Goal: Task Accomplishment & Management: Use online tool/utility

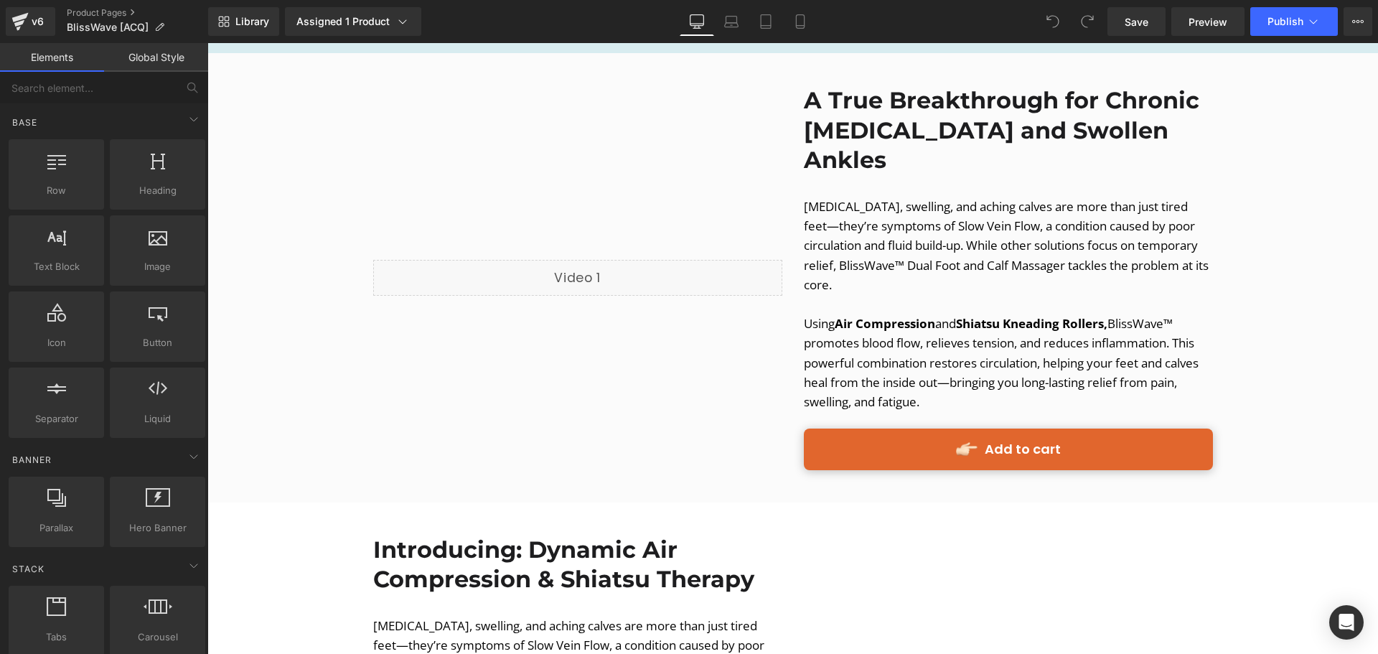
scroll to position [1436, 0]
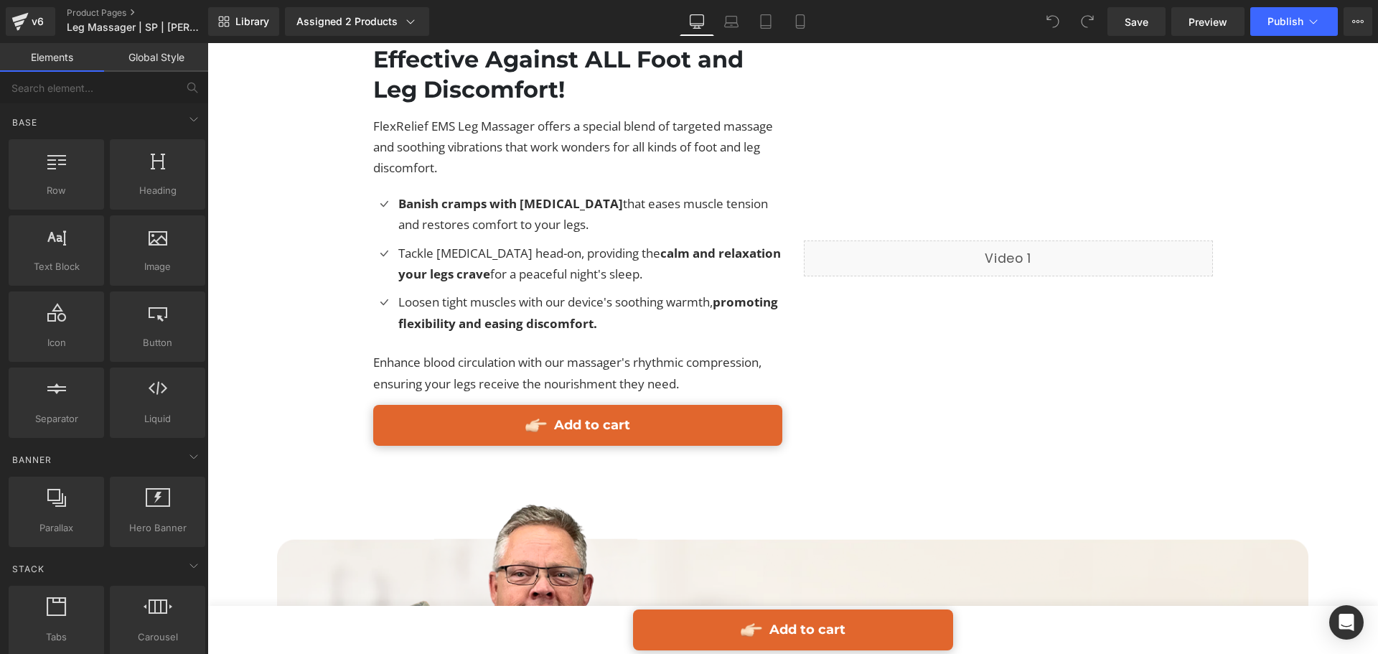
scroll to position [3302, 0]
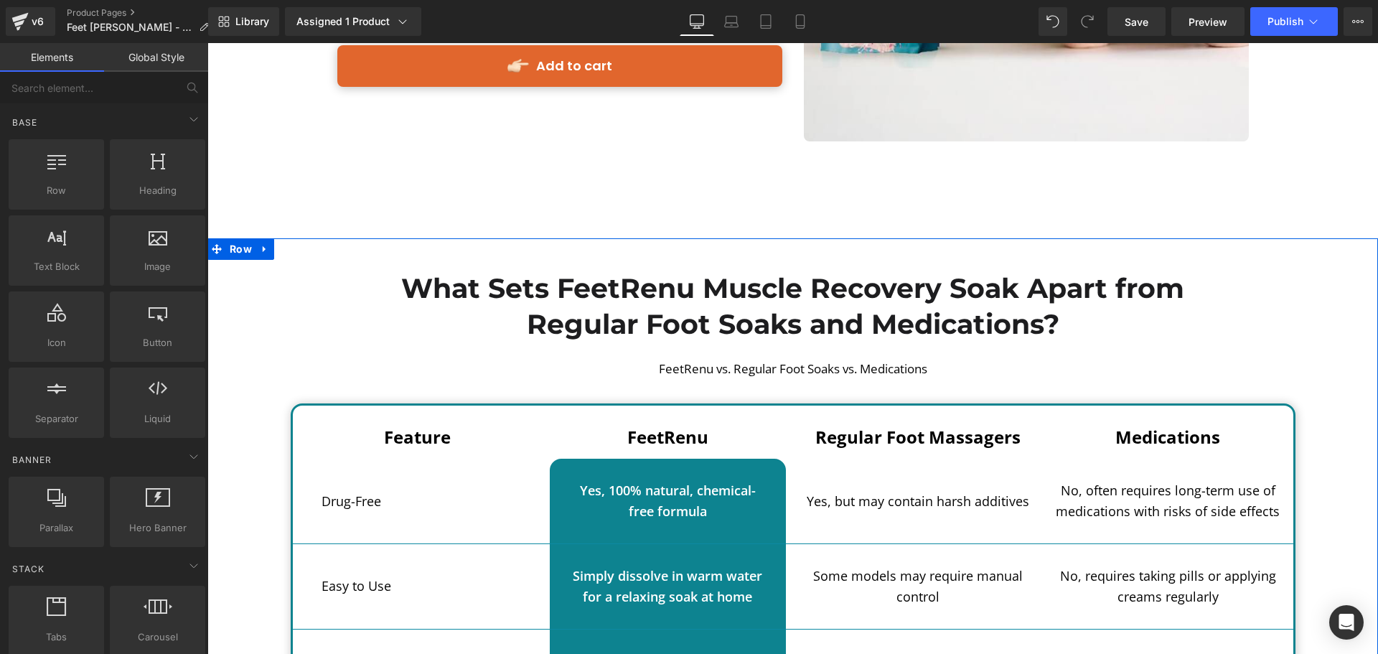
scroll to position [3030, 0]
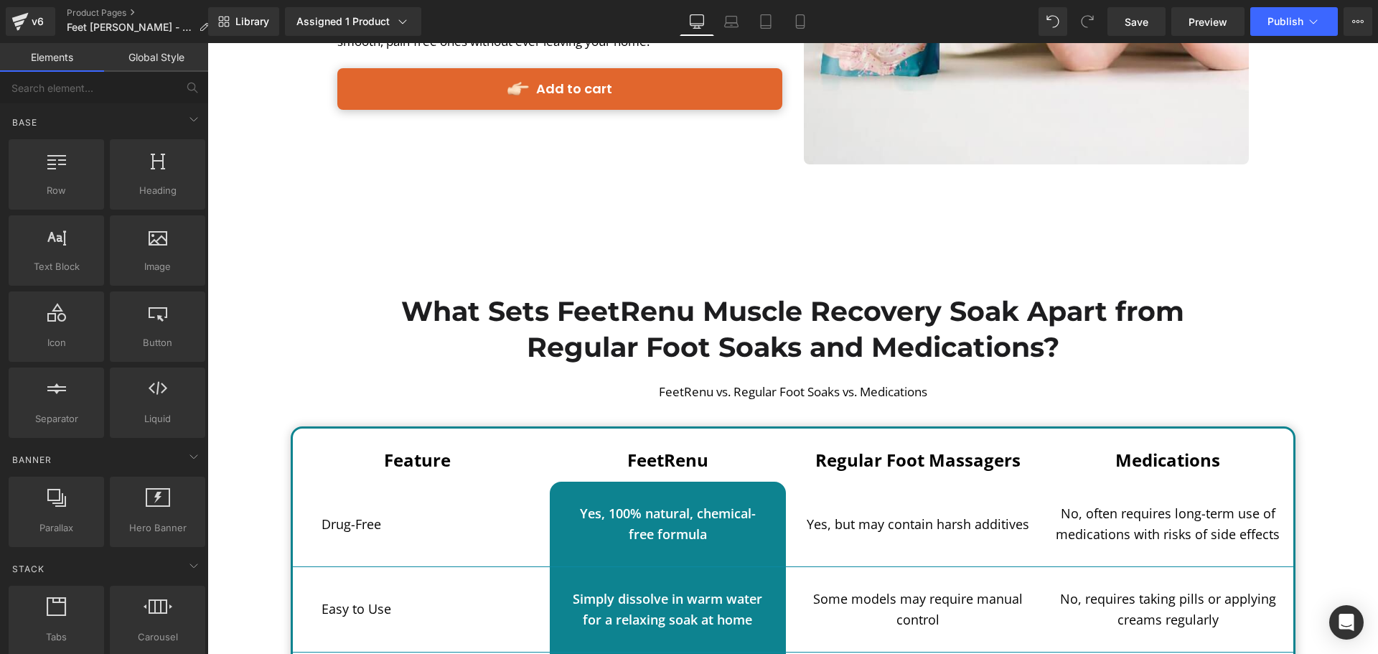
click at [880, 218] on div "Image Row" at bounding box center [793, 229] width 933 height 22
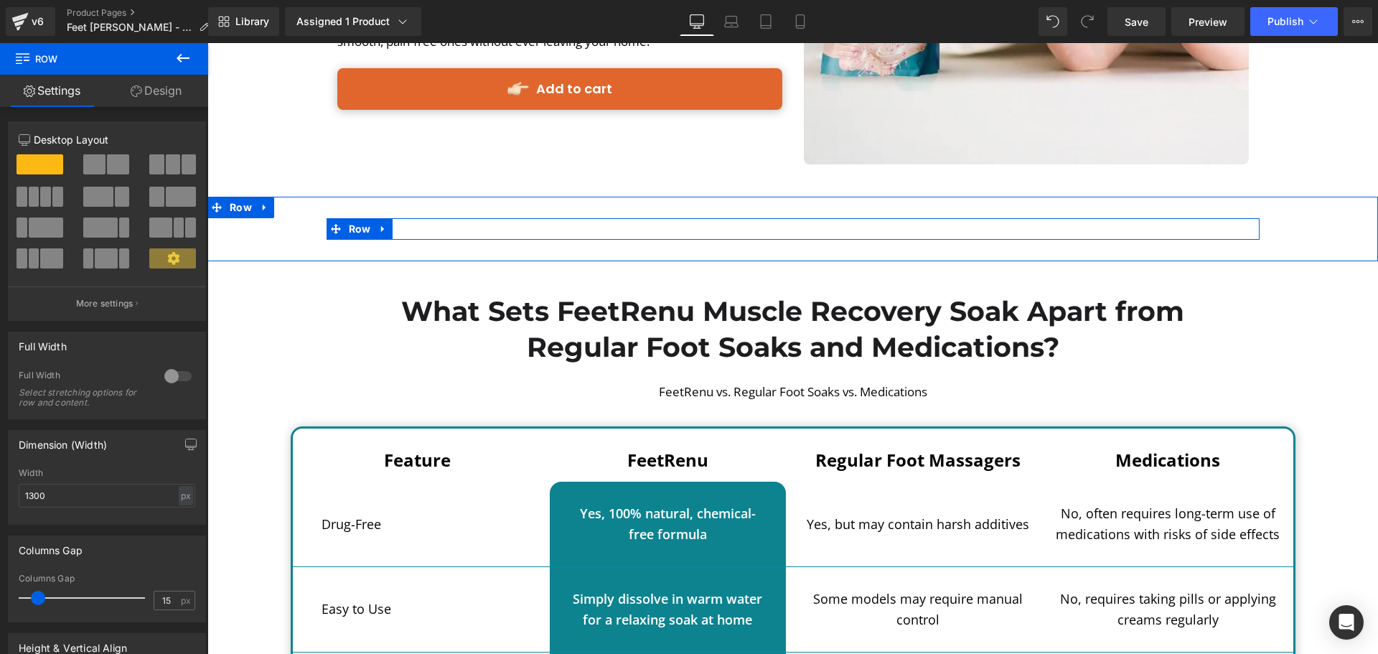
click at [871, 218] on div "Image Row" at bounding box center [793, 229] width 933 height 22
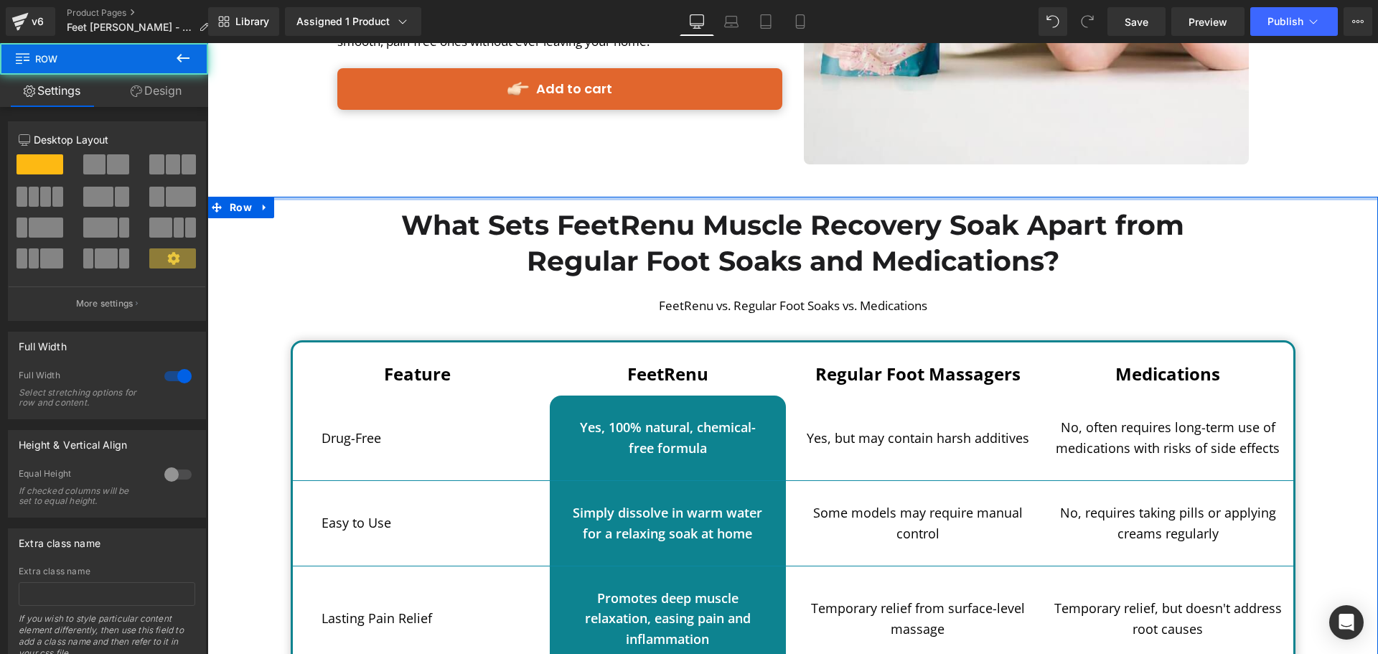
drag, startPoint x: 763, startPoint y: 161, endPoint x: 763, endPoint y: 132, distance: 28.7
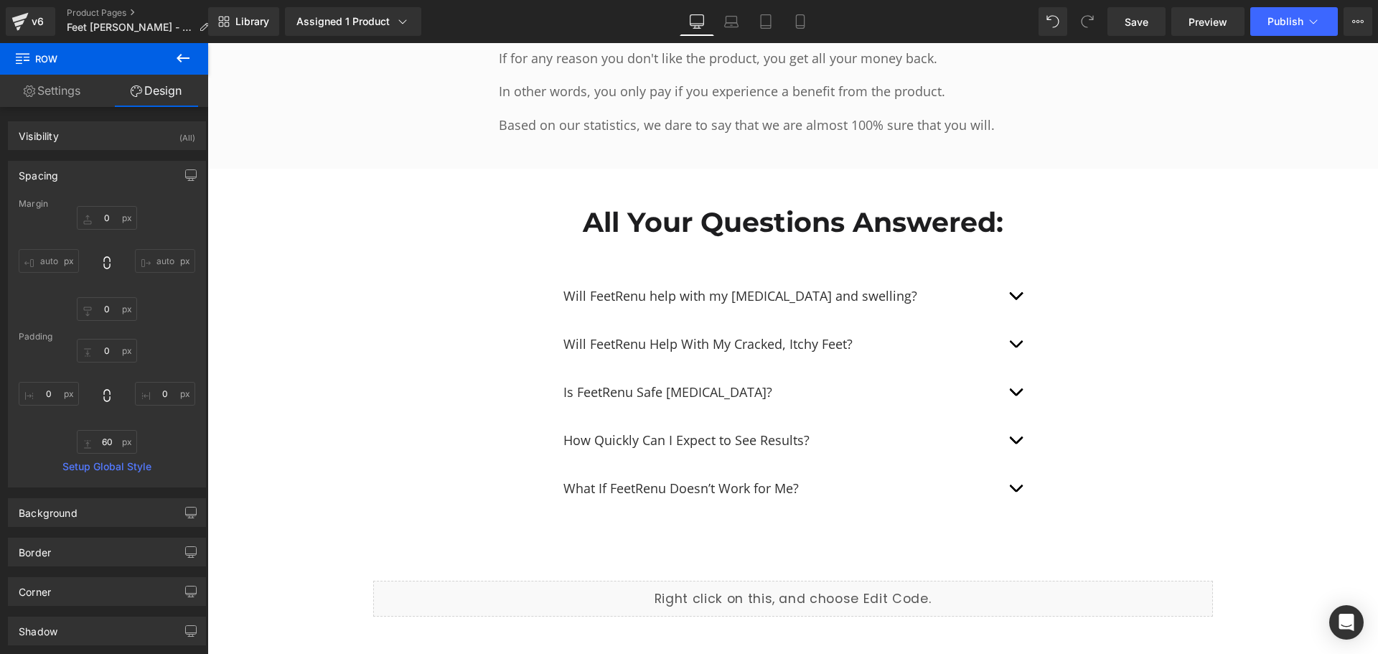
scroll to position [7336, 0]
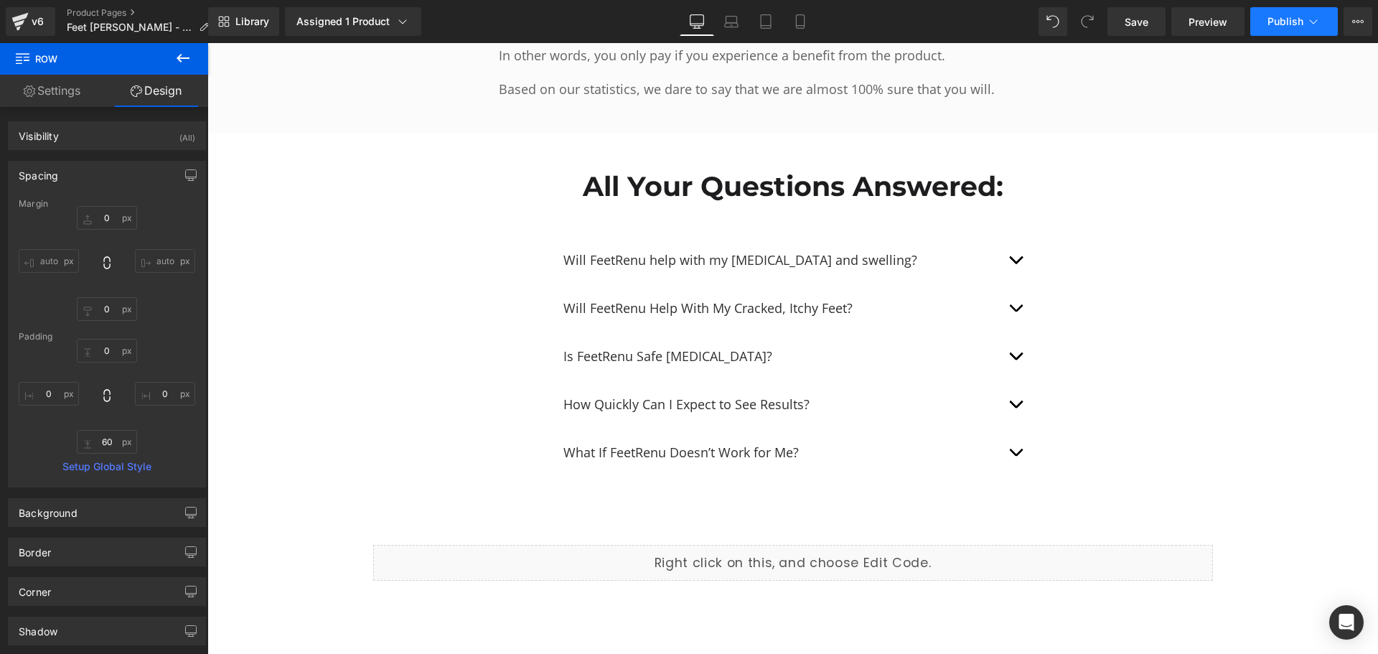
click at [1268, 15] on button "Publish" at bounding box center [1294, 21] width 88 height 29
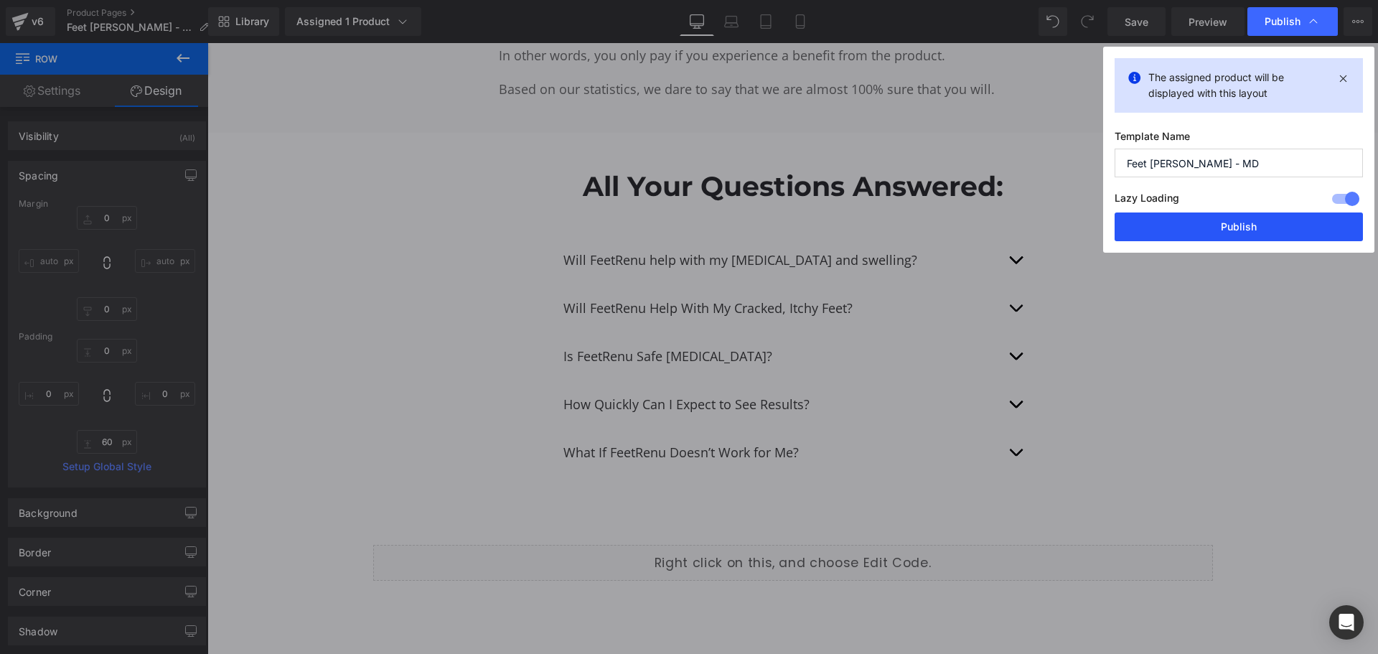
click at [1230, 221] on button "Publish" at bounding box center [1239, 226] width 248 height 29
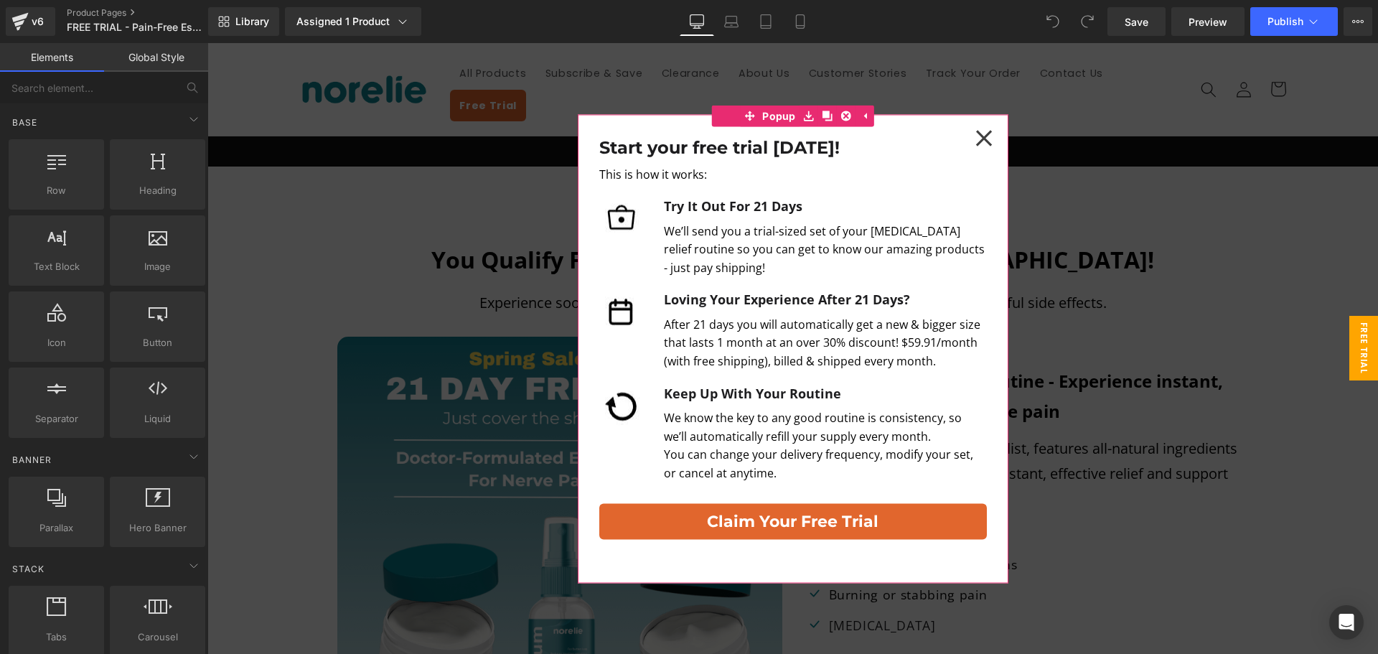
click at [982, 144] on icon at bounding box center [983, 138] width 17 height 17
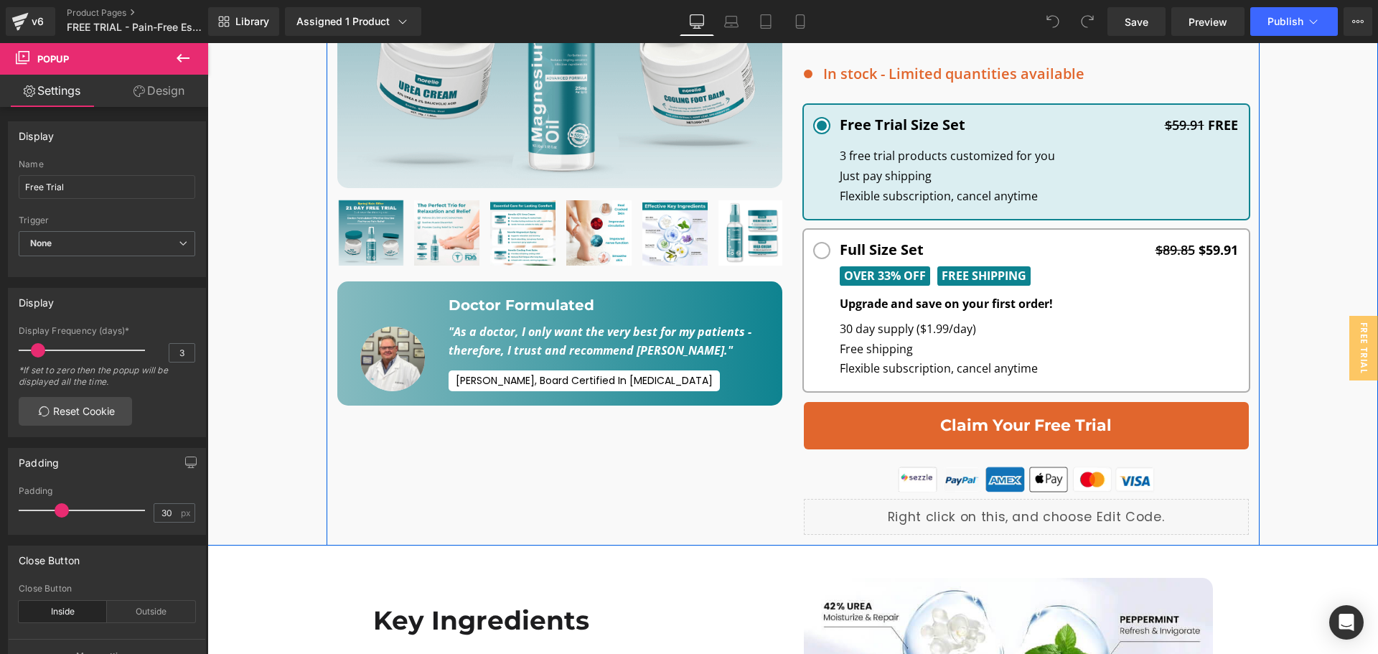
scroll to position [574, 0]
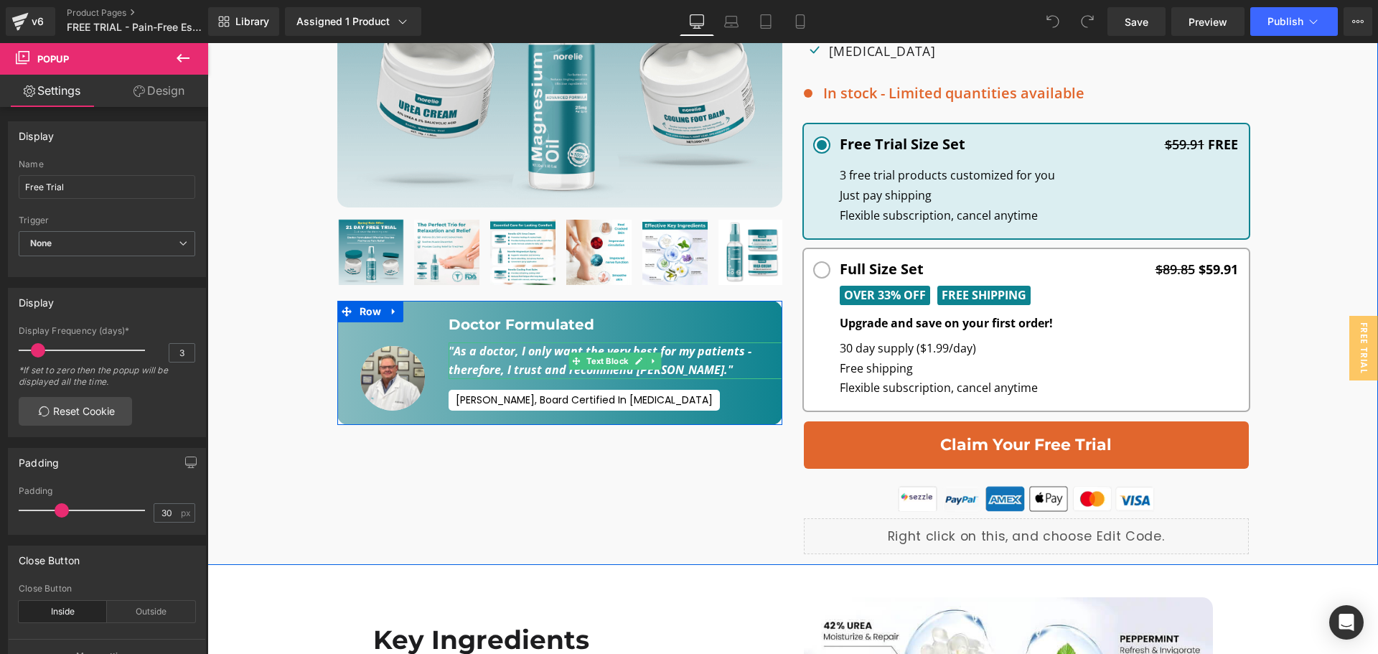
click at [483, 347] on strong ""As a doctor, I only want the very best for my patients - therefore, I trust an…" at bounding box center [600, 360] width 303 height 34
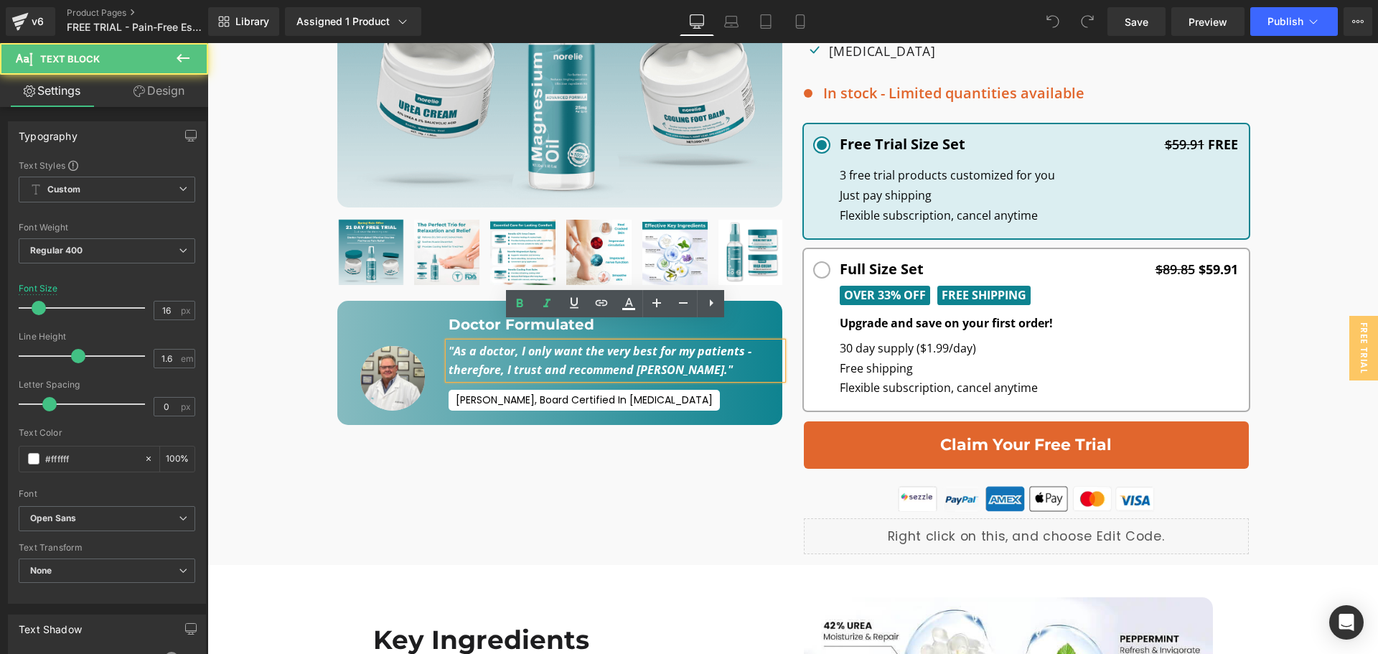
click at [351, 303] on span at bounding box center [351, 311] width 15 height 17
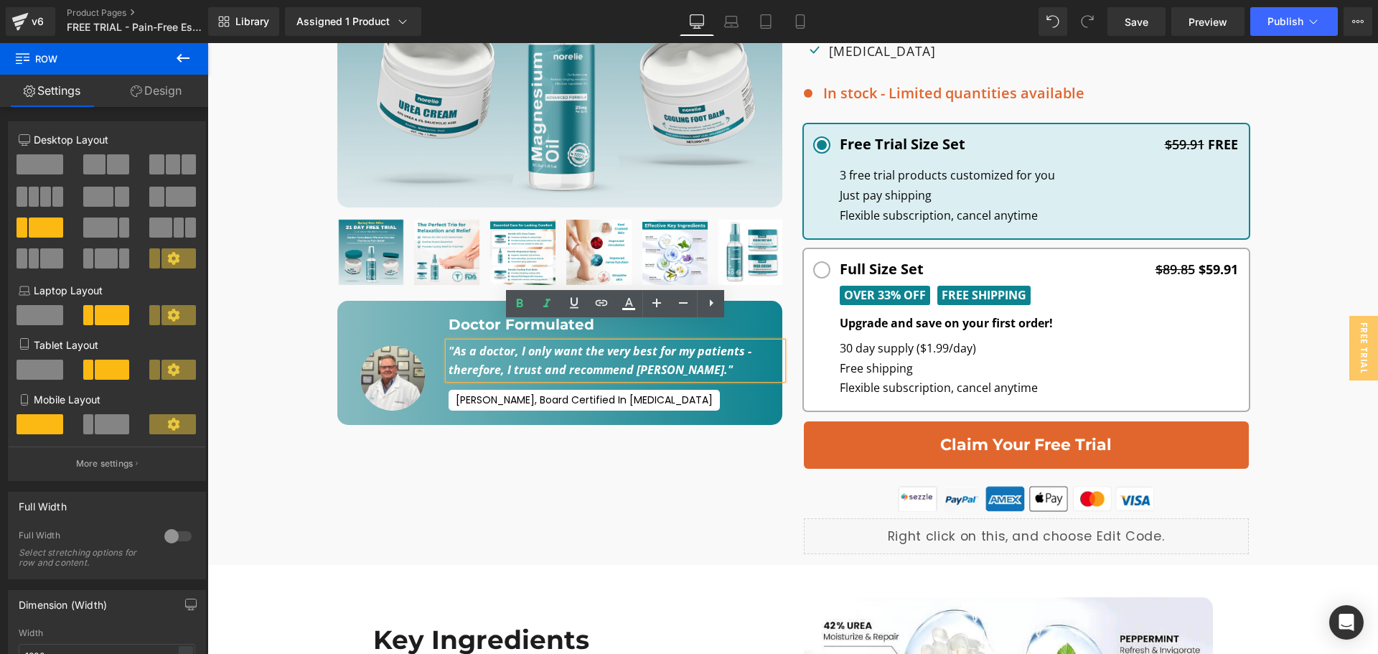
click at [269, 284] on div "Congrats Heading You Qualify For A Free Trial Routine From Norelie! Text Block …" at bounding box center [793, 78] width 1156 height 973
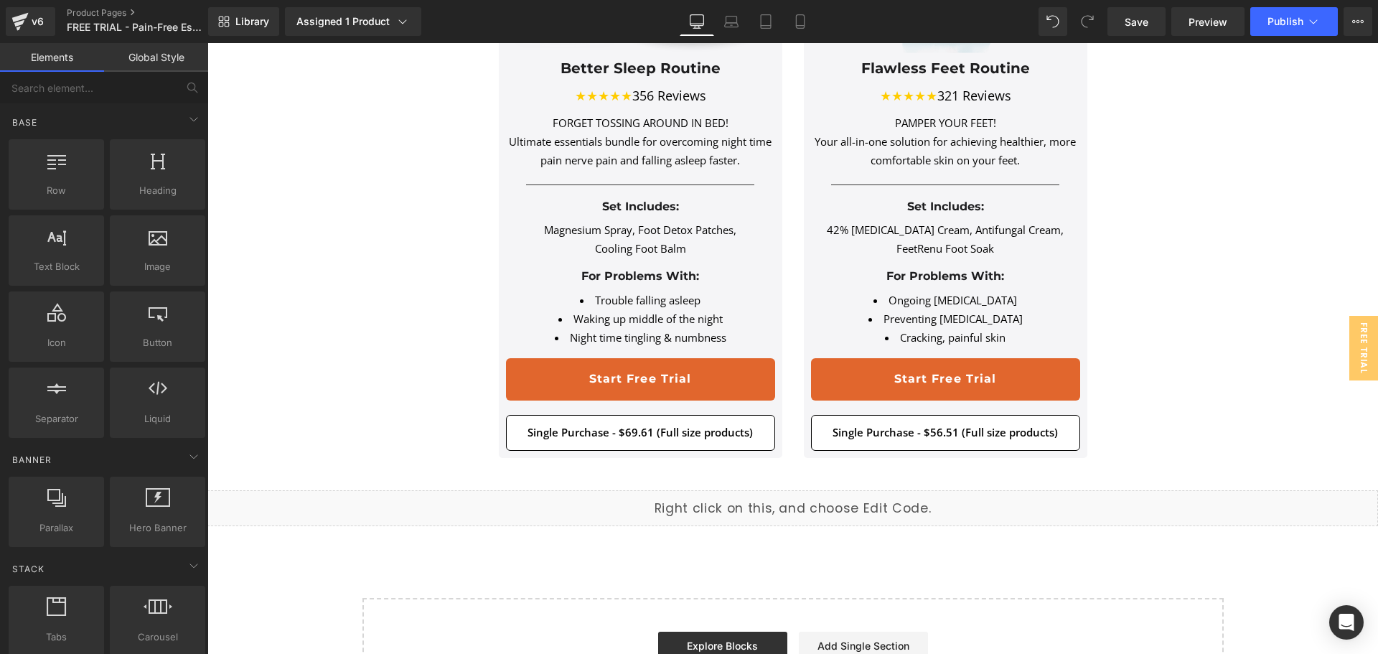
scroll to position [4450, 0]
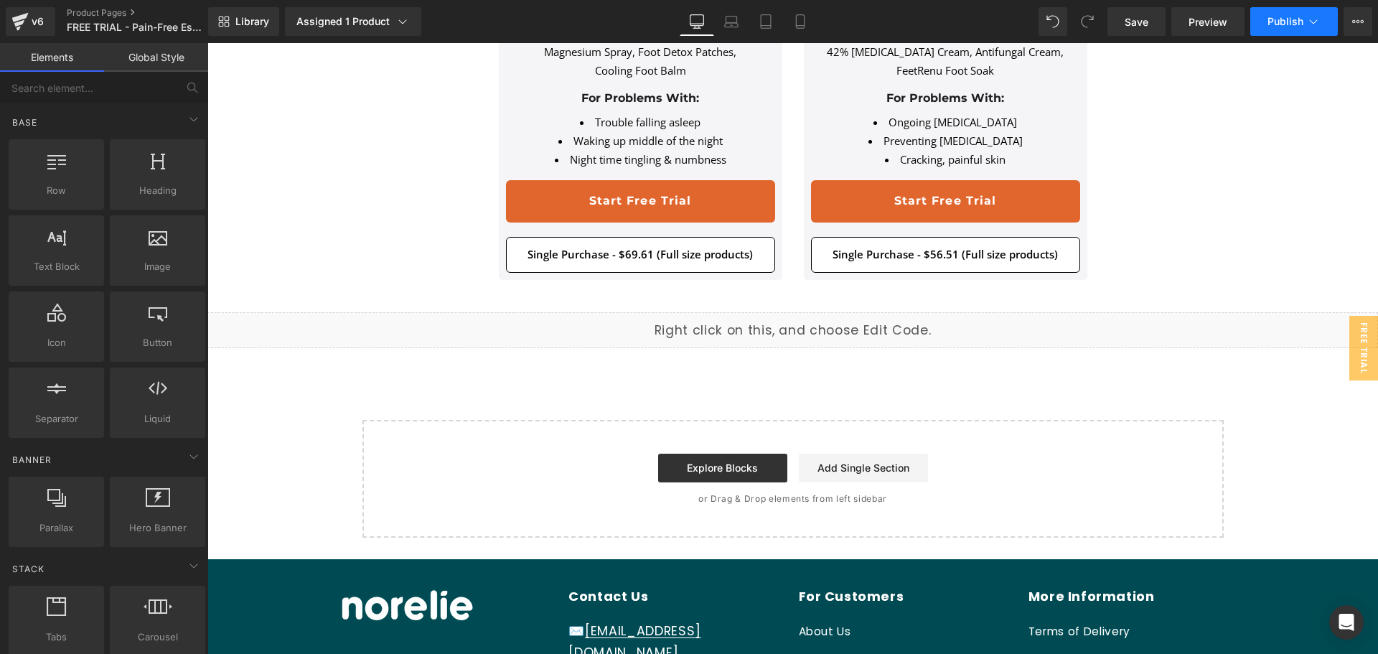
click at [1268, 19] on span "Publish" at bounding box center [1286, 21] width 36 height 11
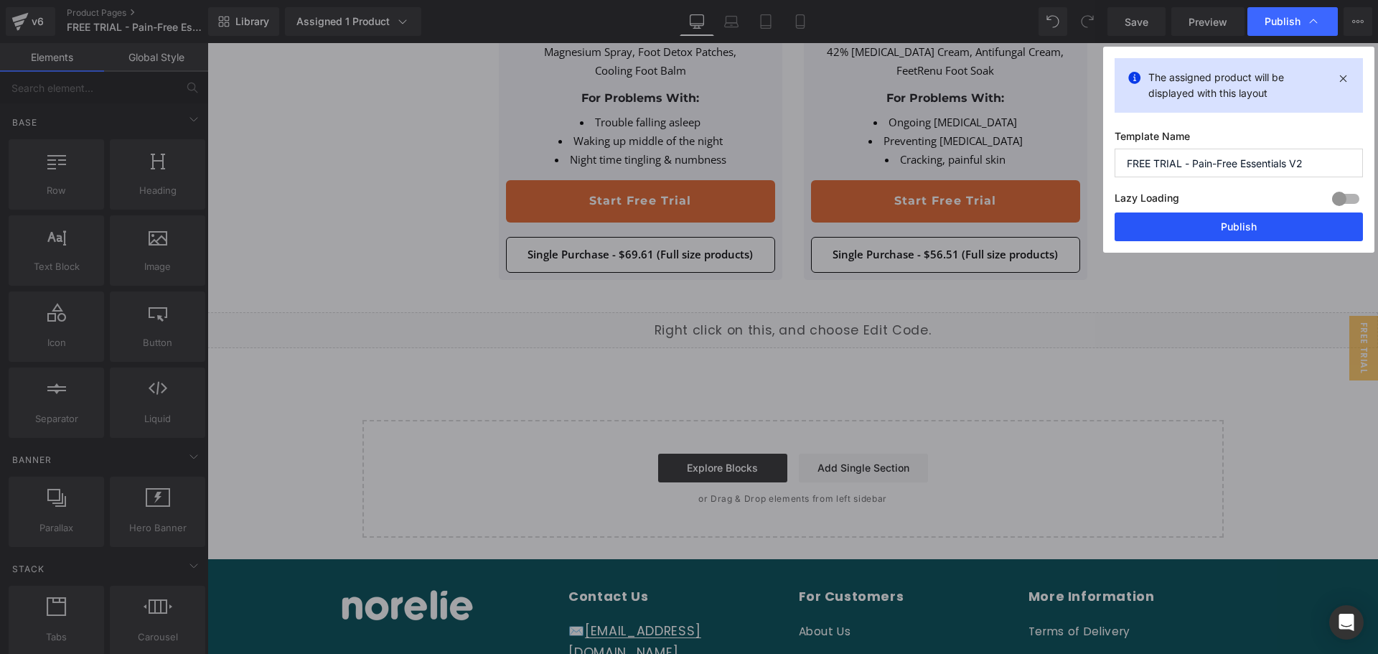
drag, startPoint x: 1205, startPoint y: 229, endPoint x: 996, endPoint y: 188, distance: 212.8
click at [1205, 229] on button "Publish" at bounding box center [1239, 226] width 248 height 29
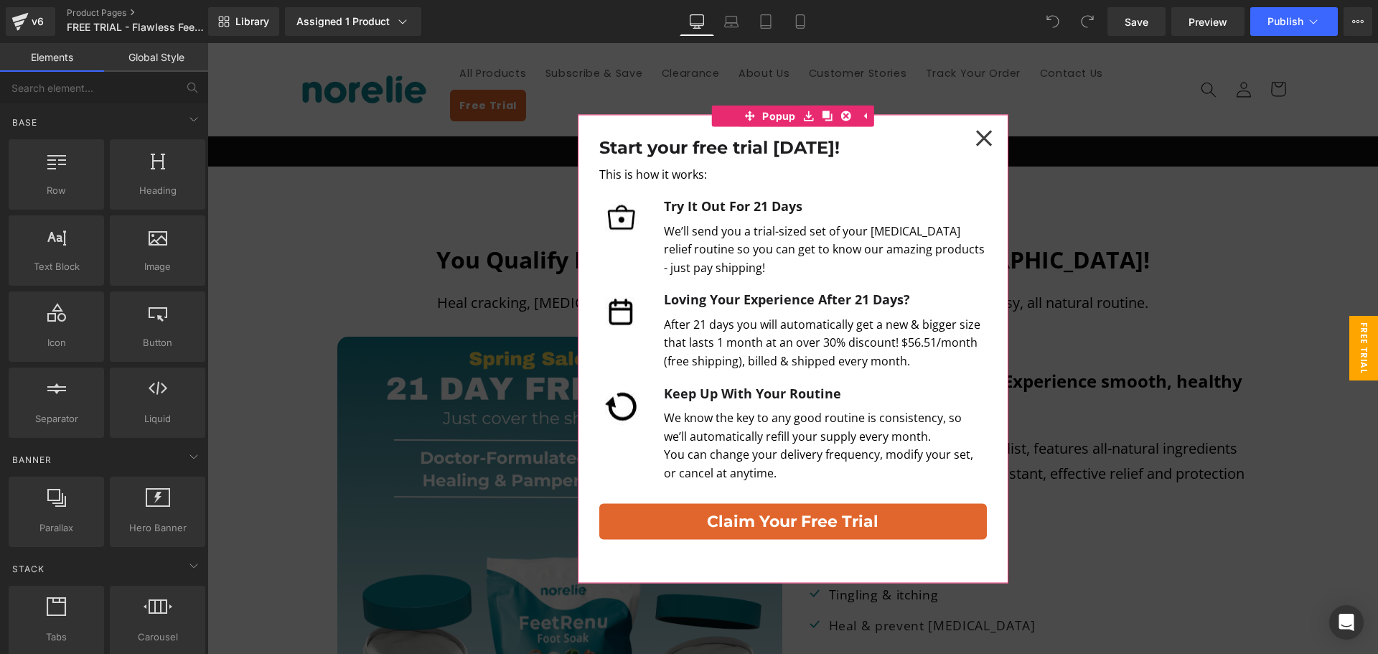
click at [978, 131] on icon at bounding box center [983, 138] width 17 height 17
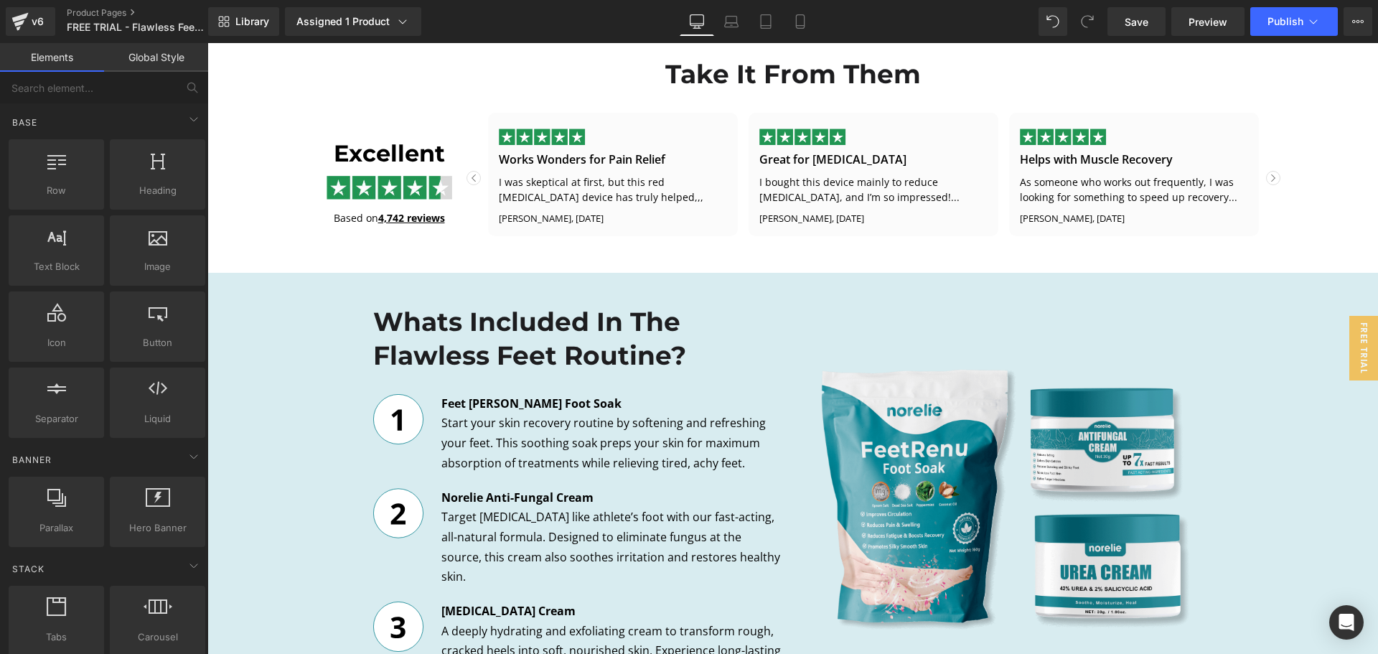
scroll to position [3230, 0]
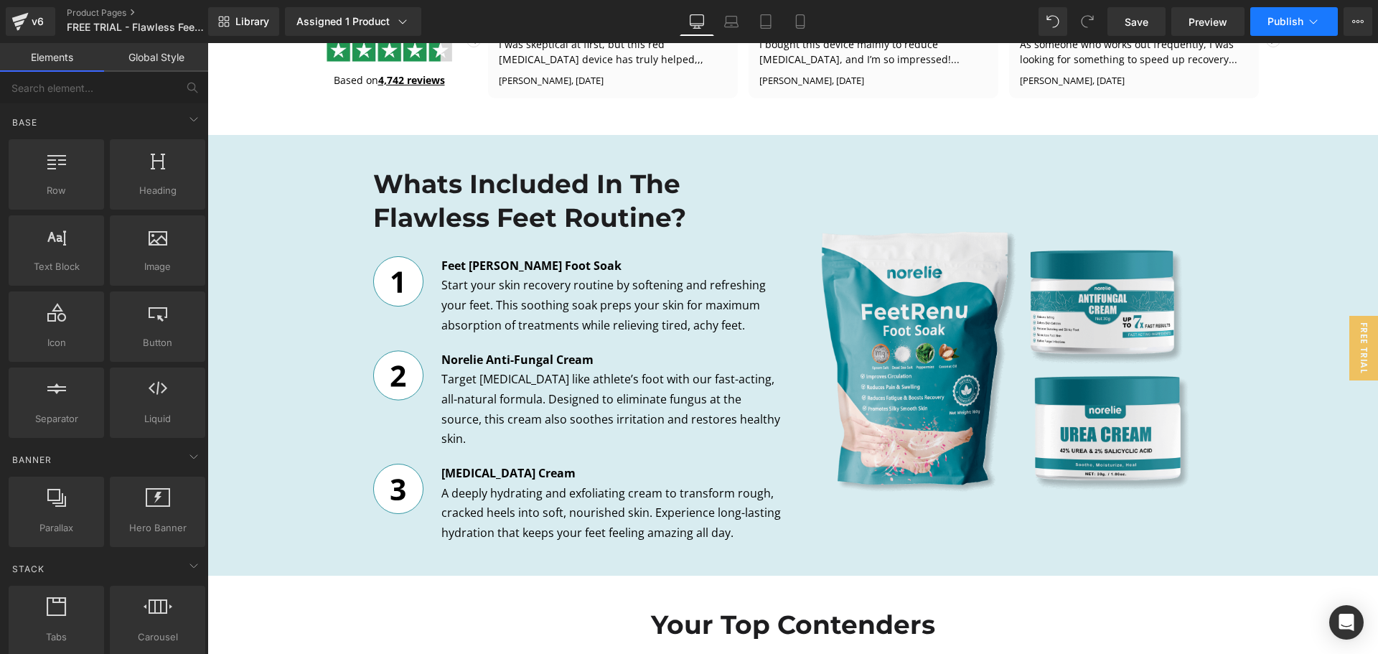
click at [1273, 26] on span "Publish" at bounding box center [1286, 21] width 36 height 11
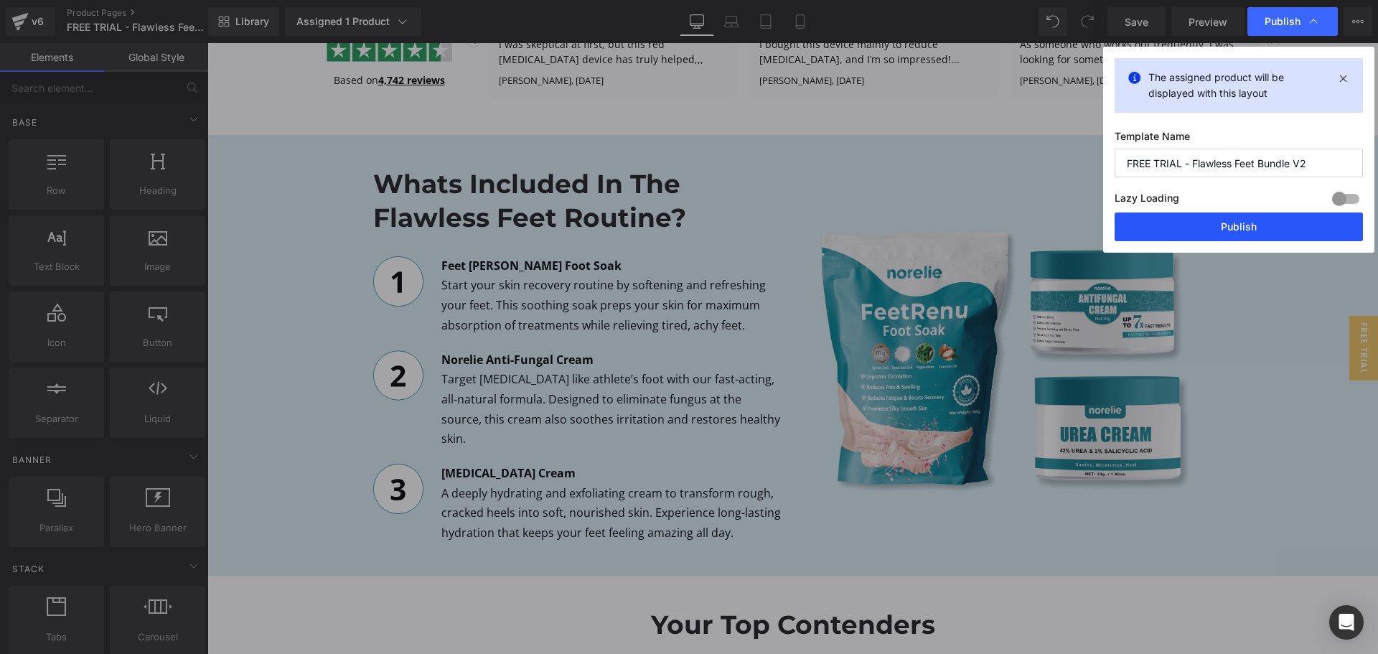
drag, startPoint x: 1204, startPoint y: 228, endPoint x: 994, endPoint y: 198, distance: 211.7
click at [1204, 228] on button "Publish" at bounding box center [1239, 226] width 248 height 29
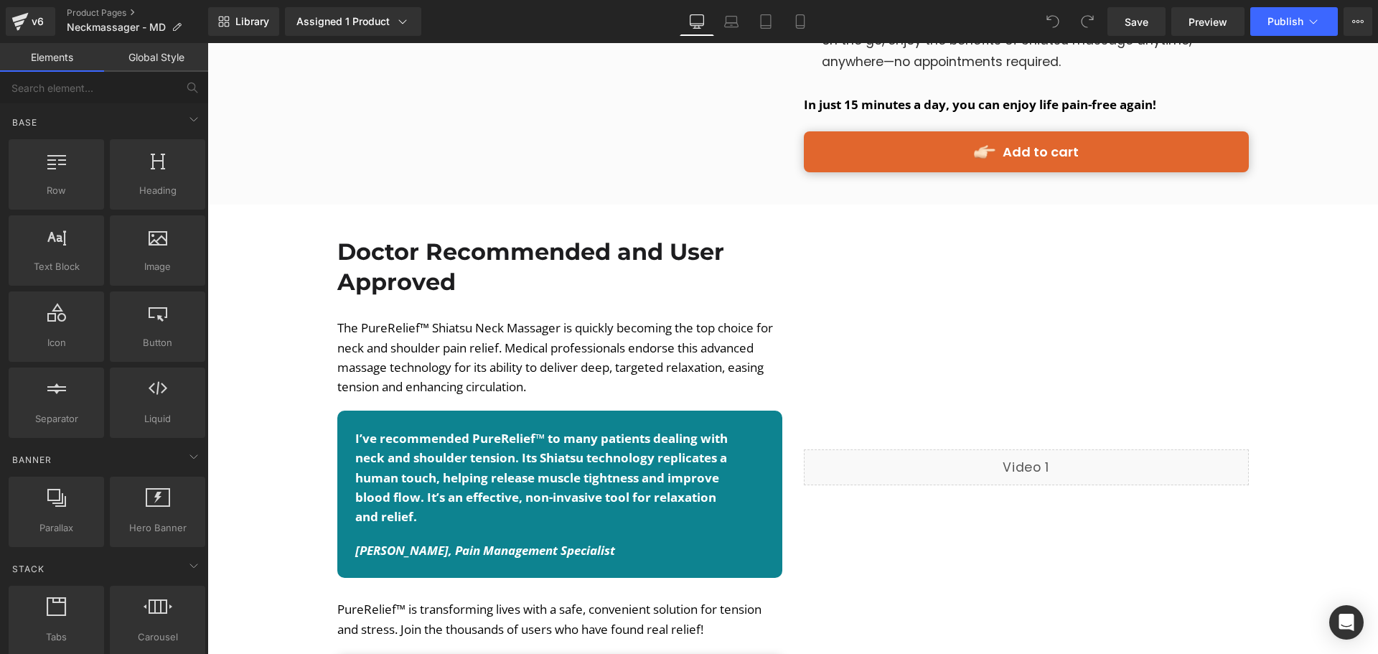
scroll to position [2512, 0]
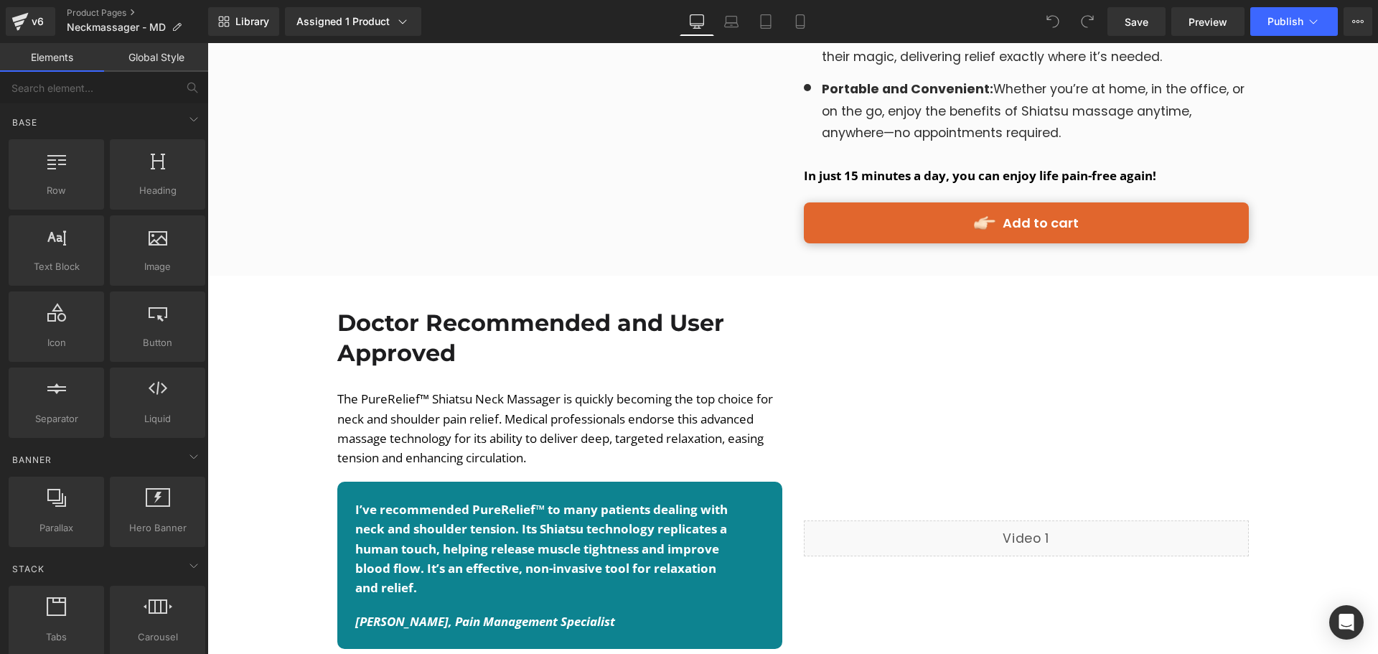
click at [322, 474] on div "Doctor Recommended and User Approved Heading The PureRelief™ Shiatsu Neck Massa…" at bounding box center [792, 538] width 1171 height 482
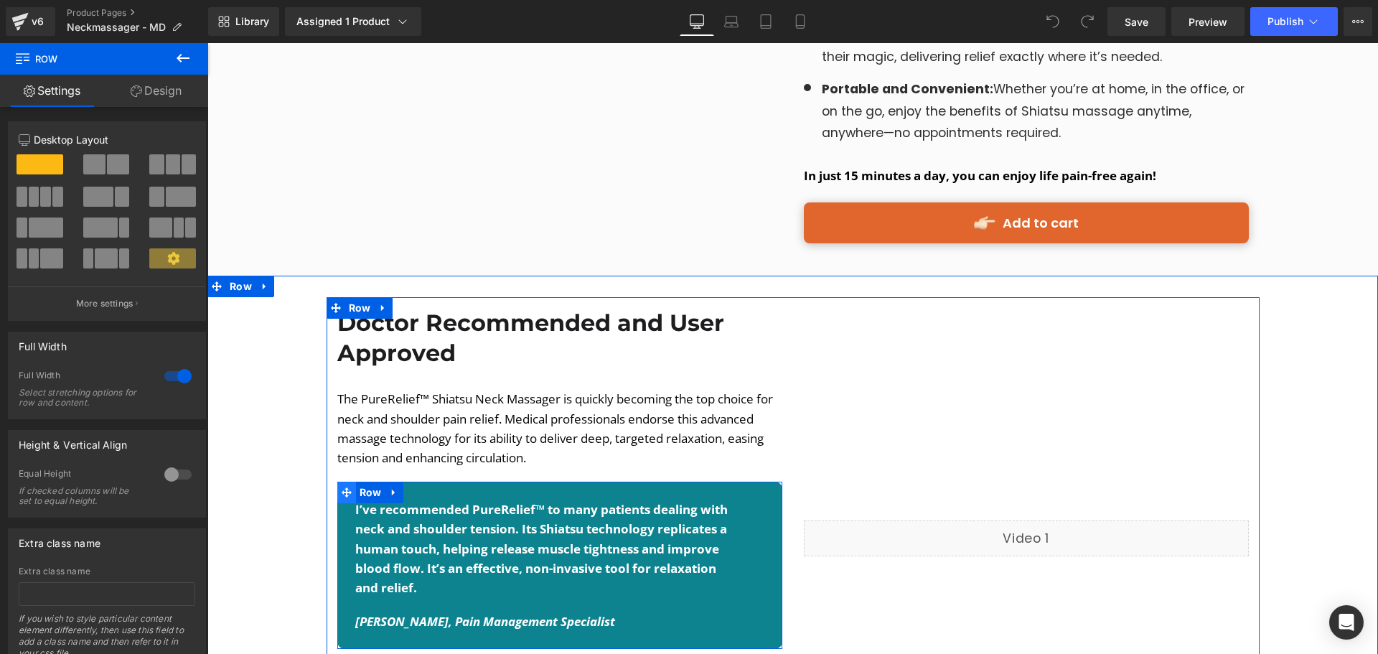
click at [351, 487] on icon at bounding box center [347, 492] width 10 height 11
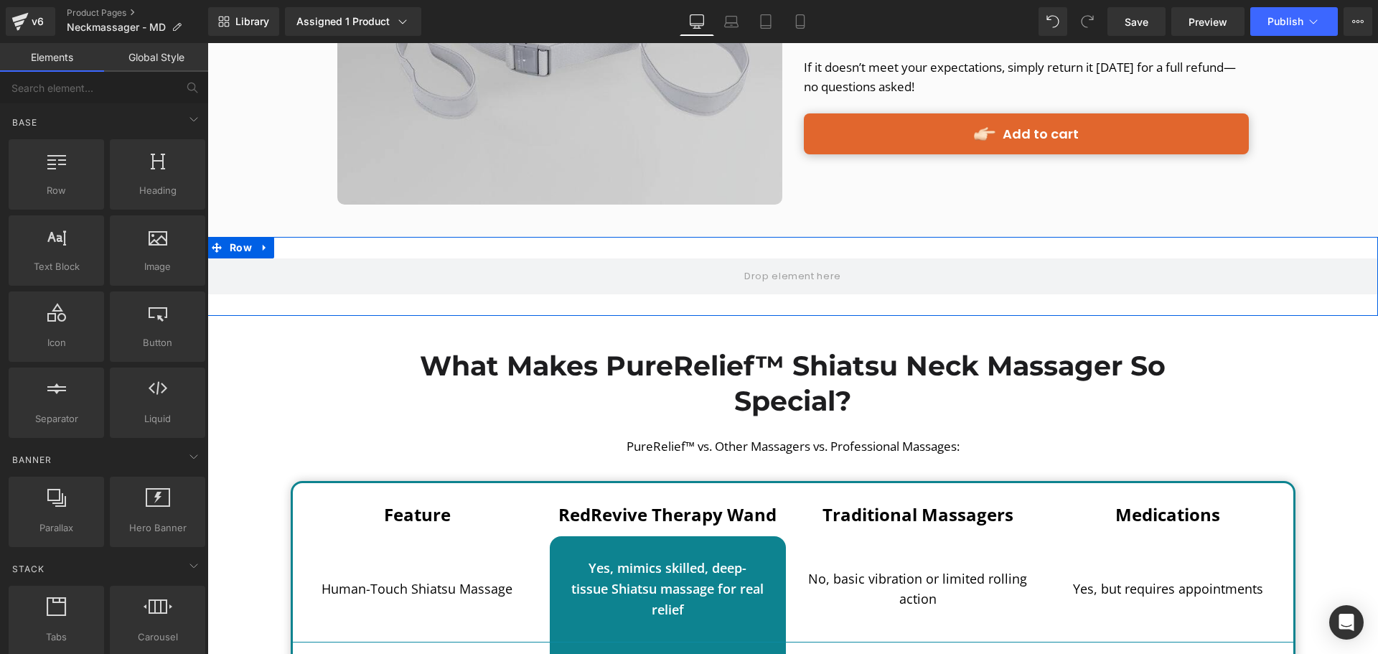
scroll to position [3389, 0]
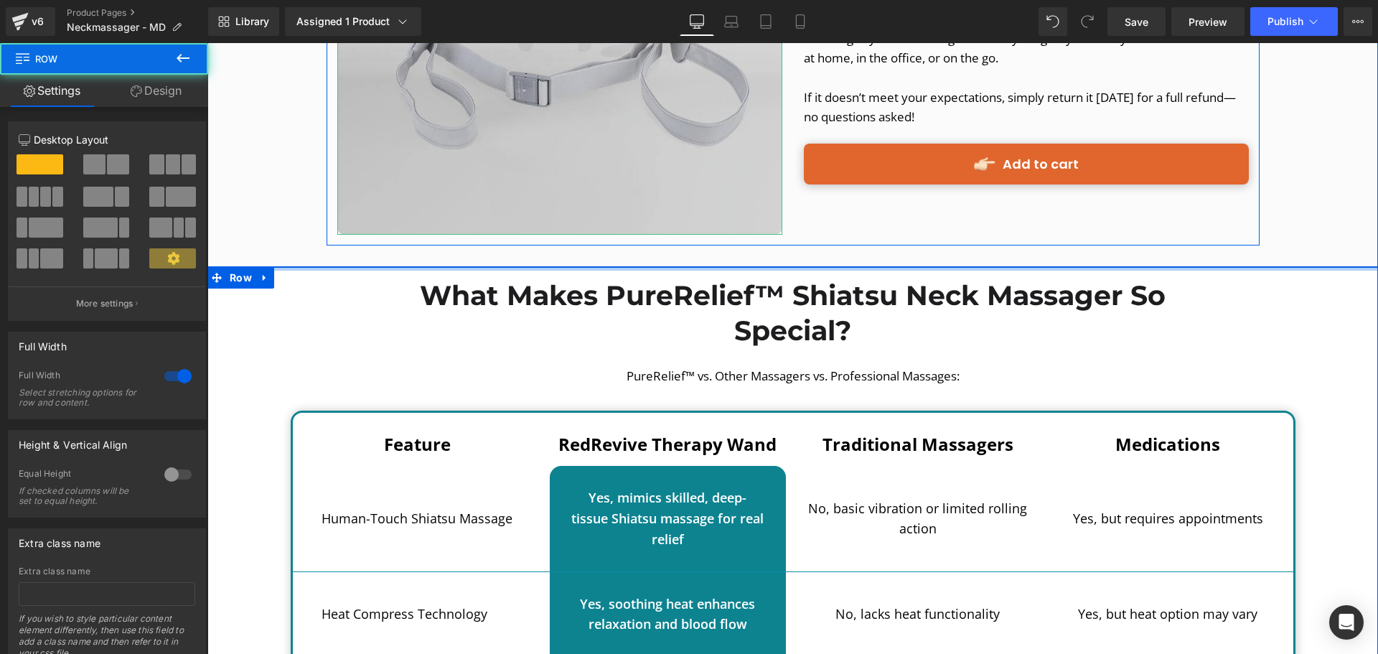
drag, startPoint x: 374, startPoint y: 251, endPoint x: 395, endPoint y: 192, distance: 63.1
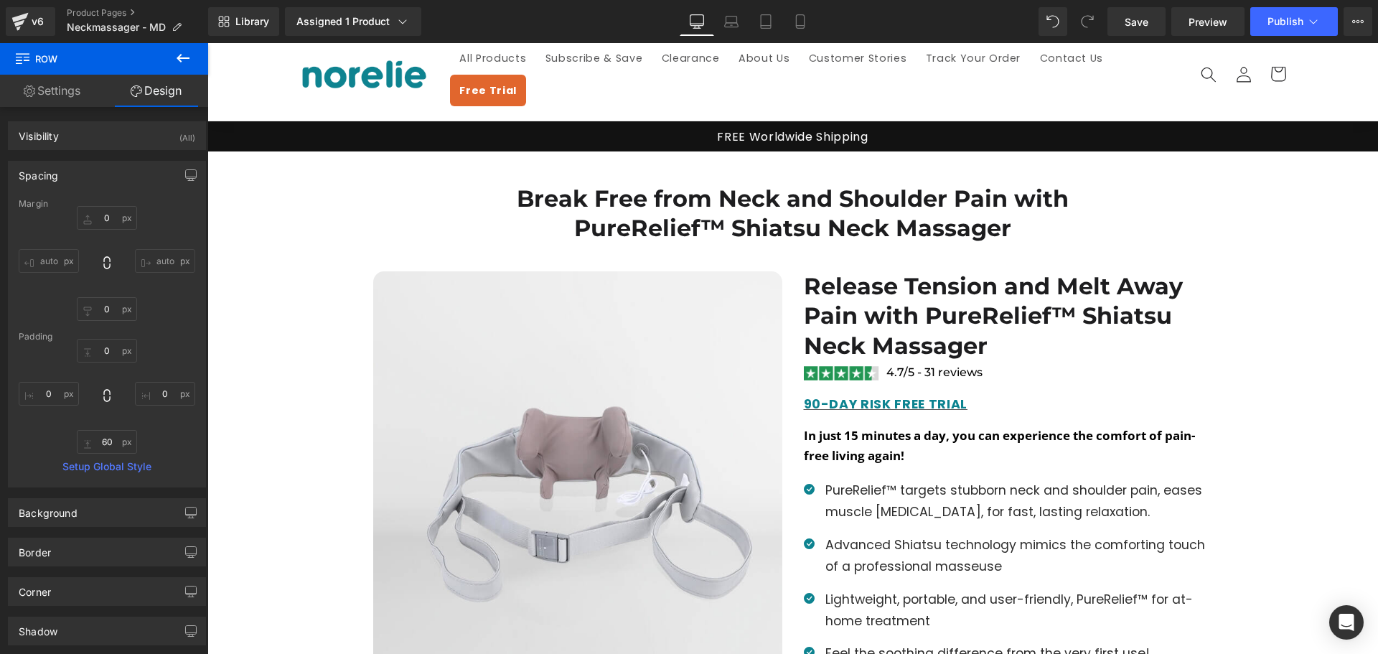
scroll to position [0, 0]
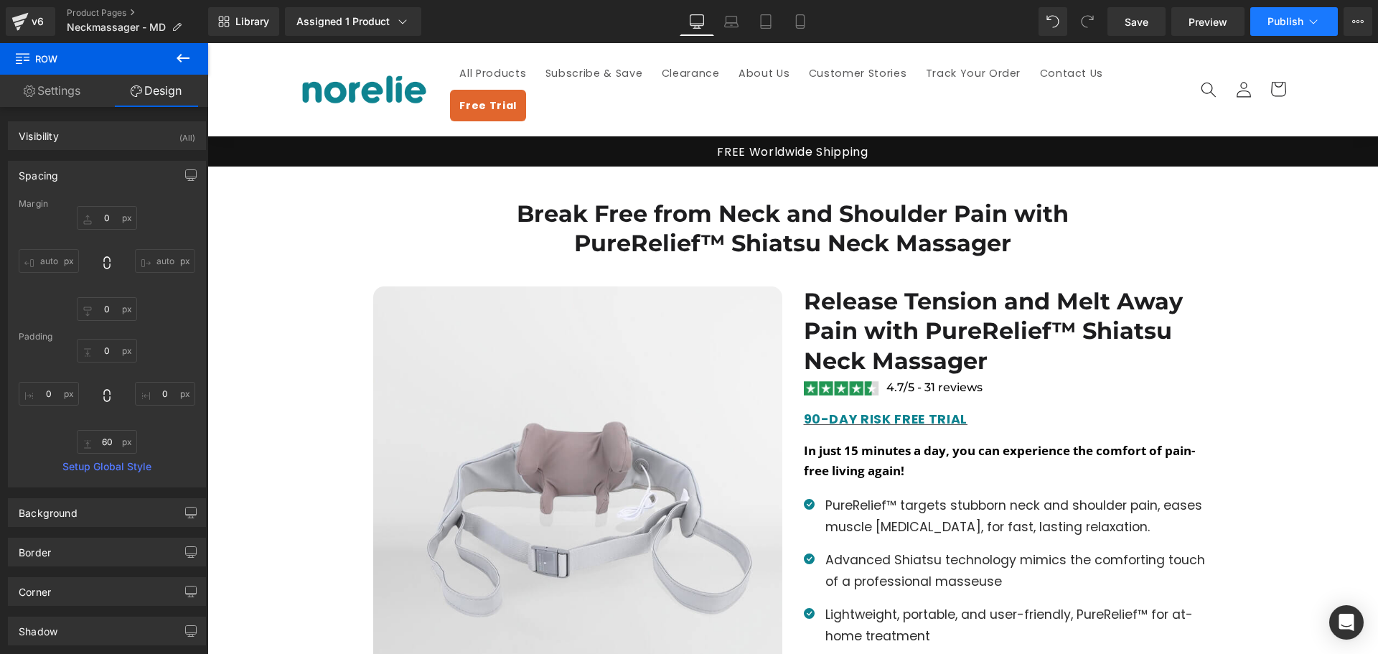
click at [1271, 19] on span "Publish" at bounding box center [1286, 21] width 36 height 11
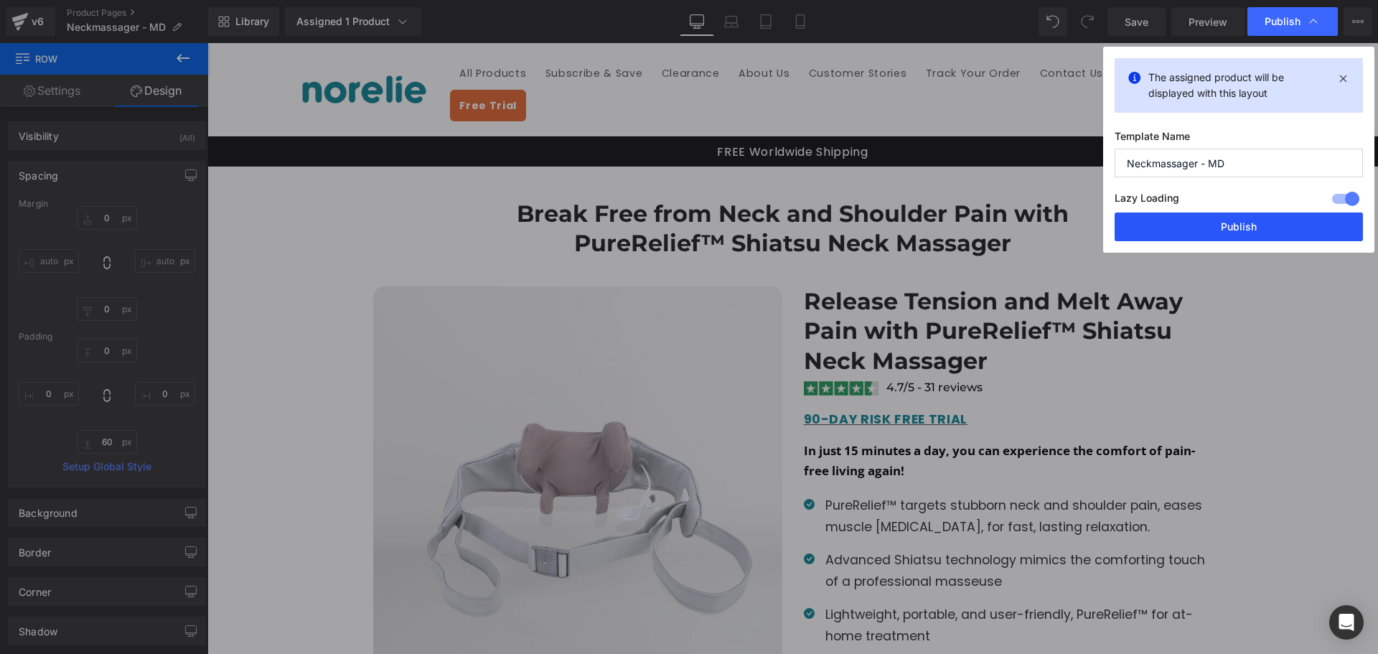
click at [1229, 225] on button "Publish" at bounding box center [1239, 226] width 248 height 29
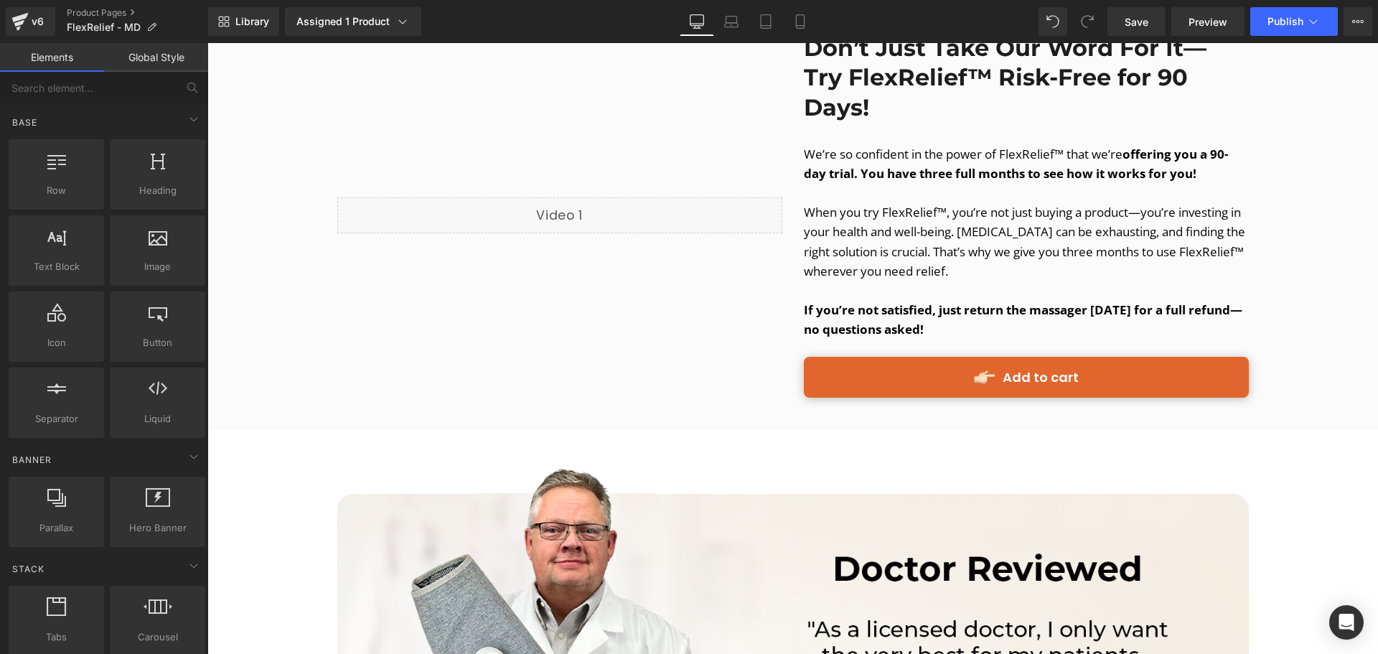
scroll to position [3676, 0]
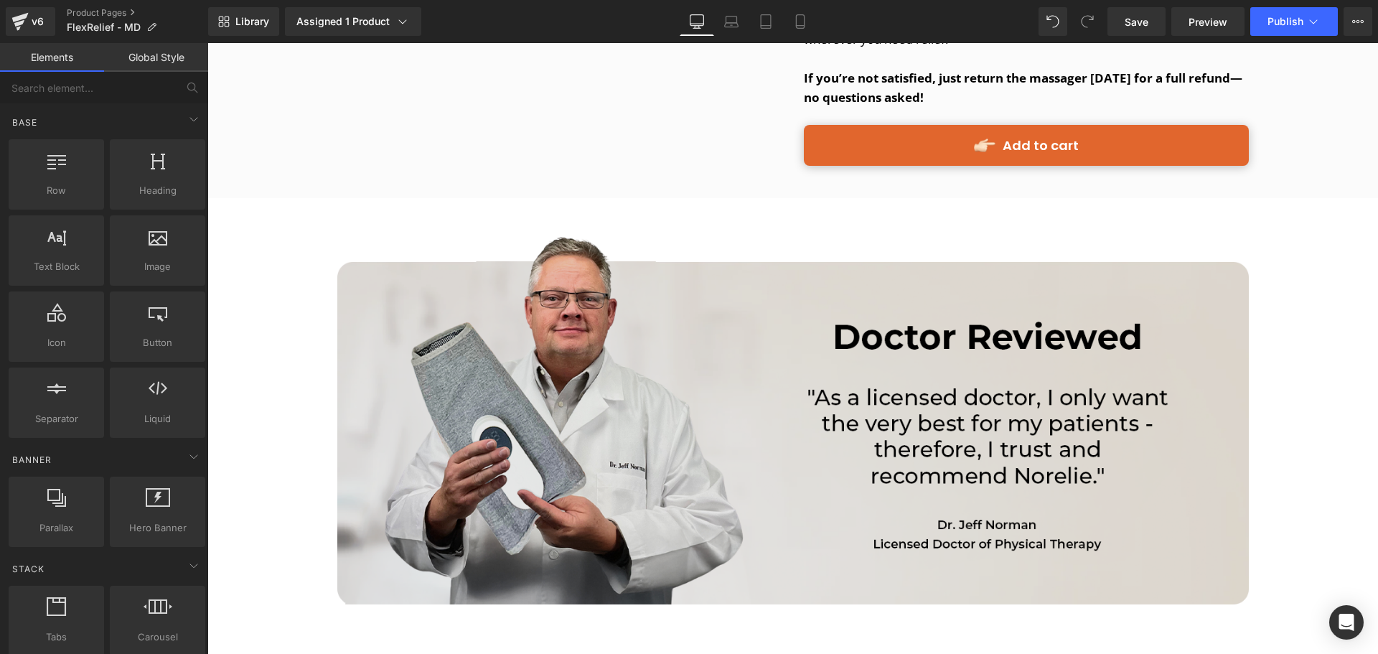
click at [374, 245] on img at bounding box center [793, 417] width 912 height 374
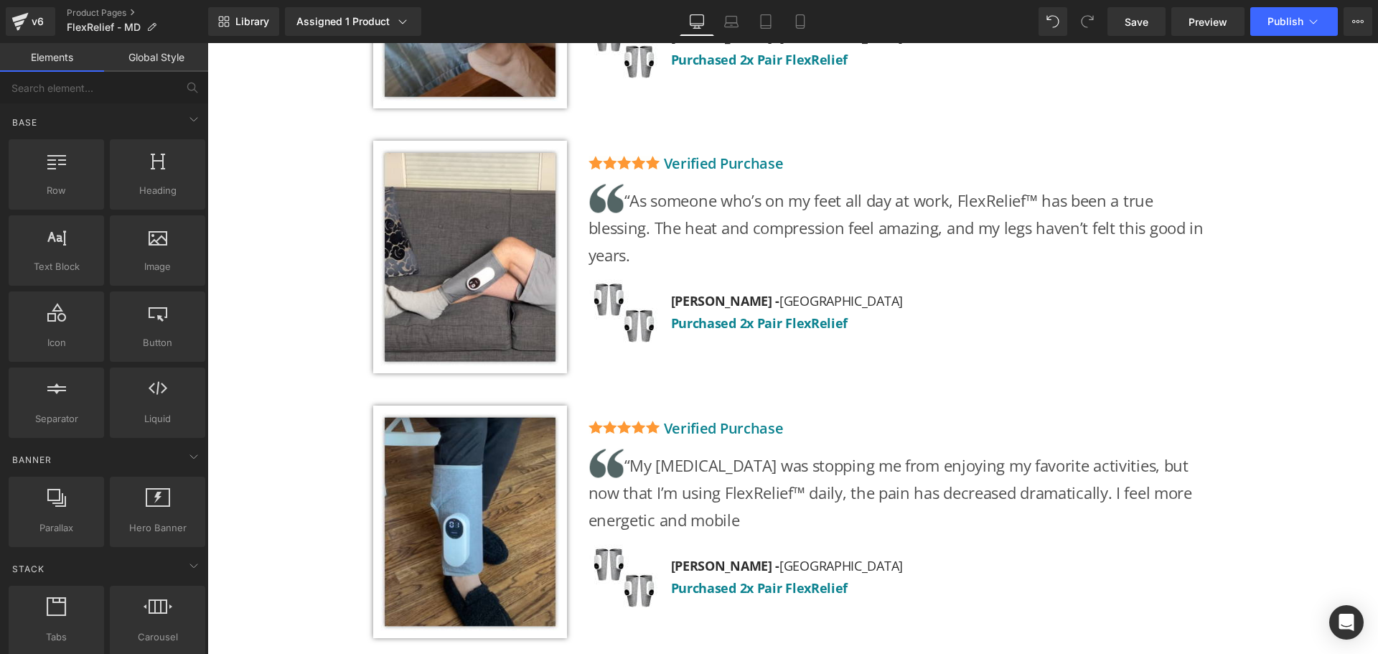
scroll to position [6188, 0]
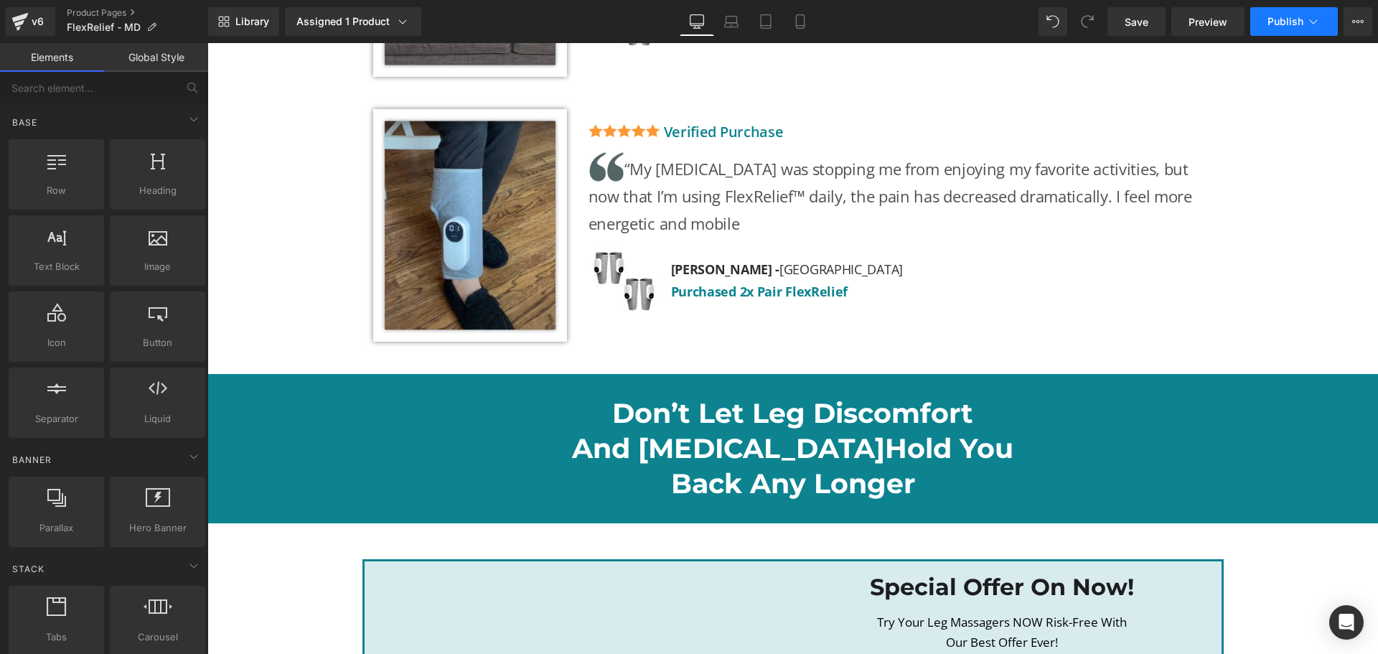
click at [1286, 24] on span "Publish" at bounding box center [1286, 21] width 36 height 11
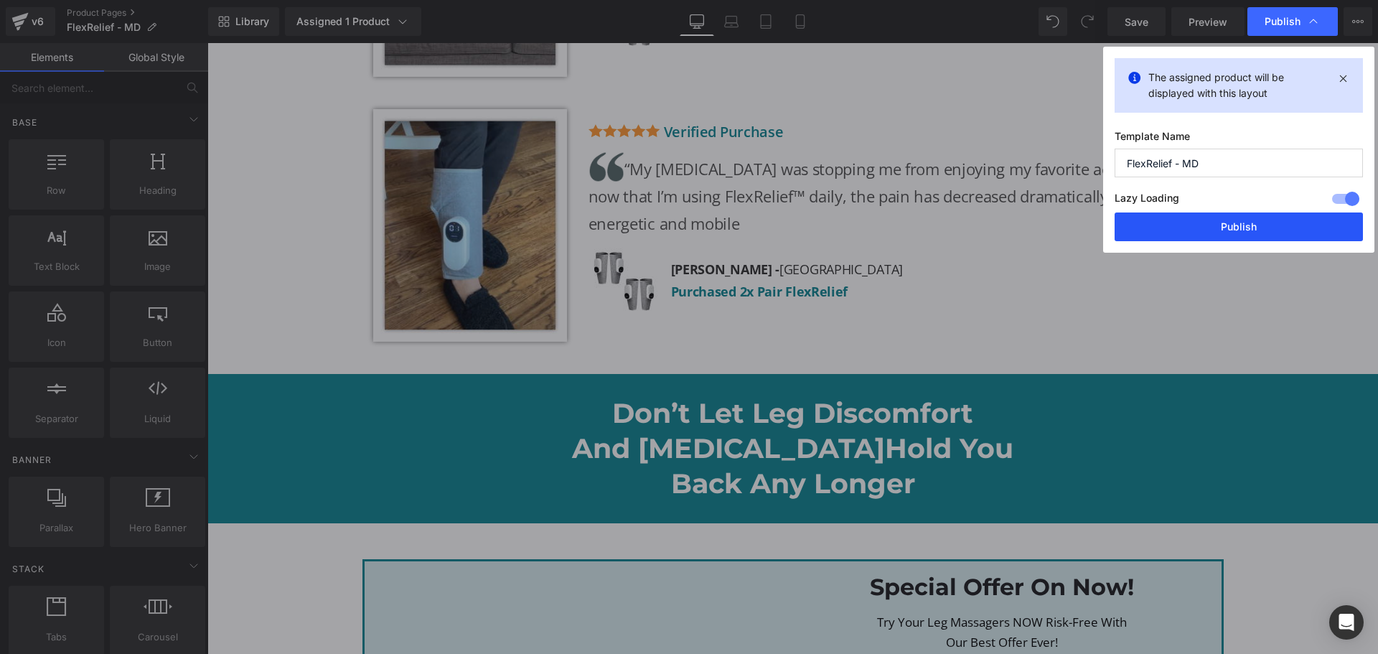
click at [1256, 226] on button "Publish" at bounding box center [1239, 226] width 248 height 29
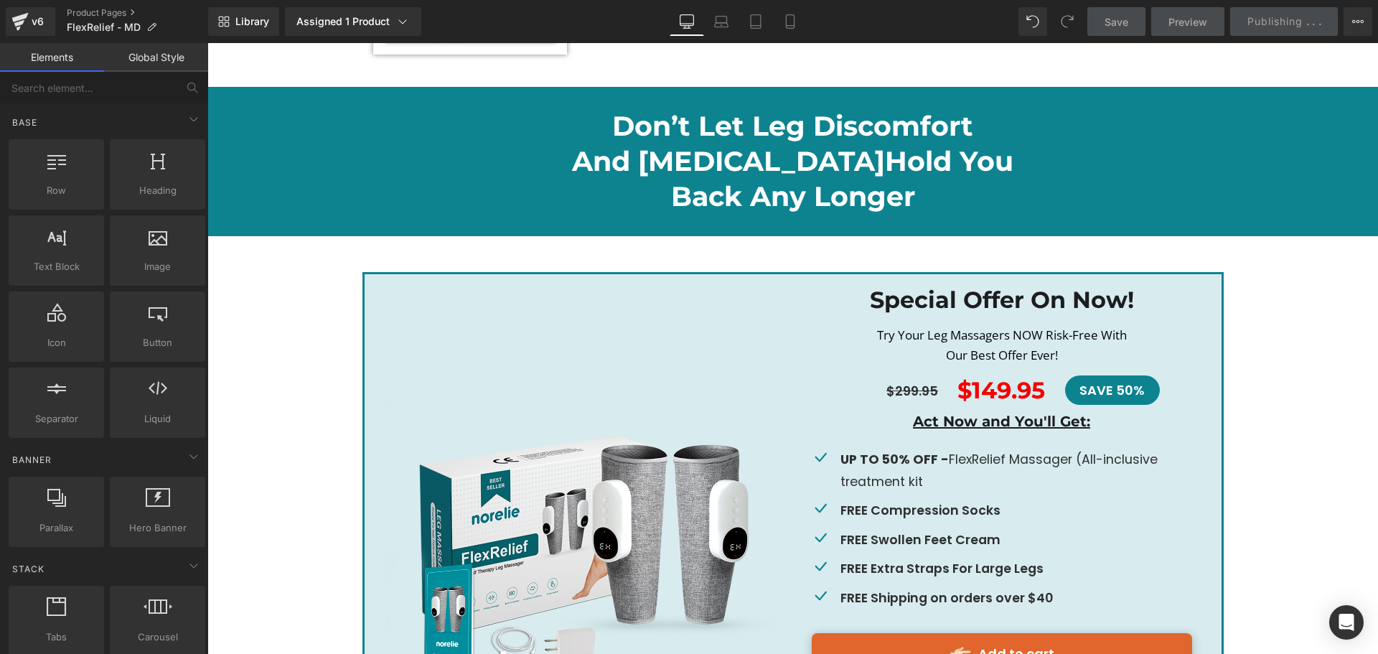
scroll to position [6618, 0]
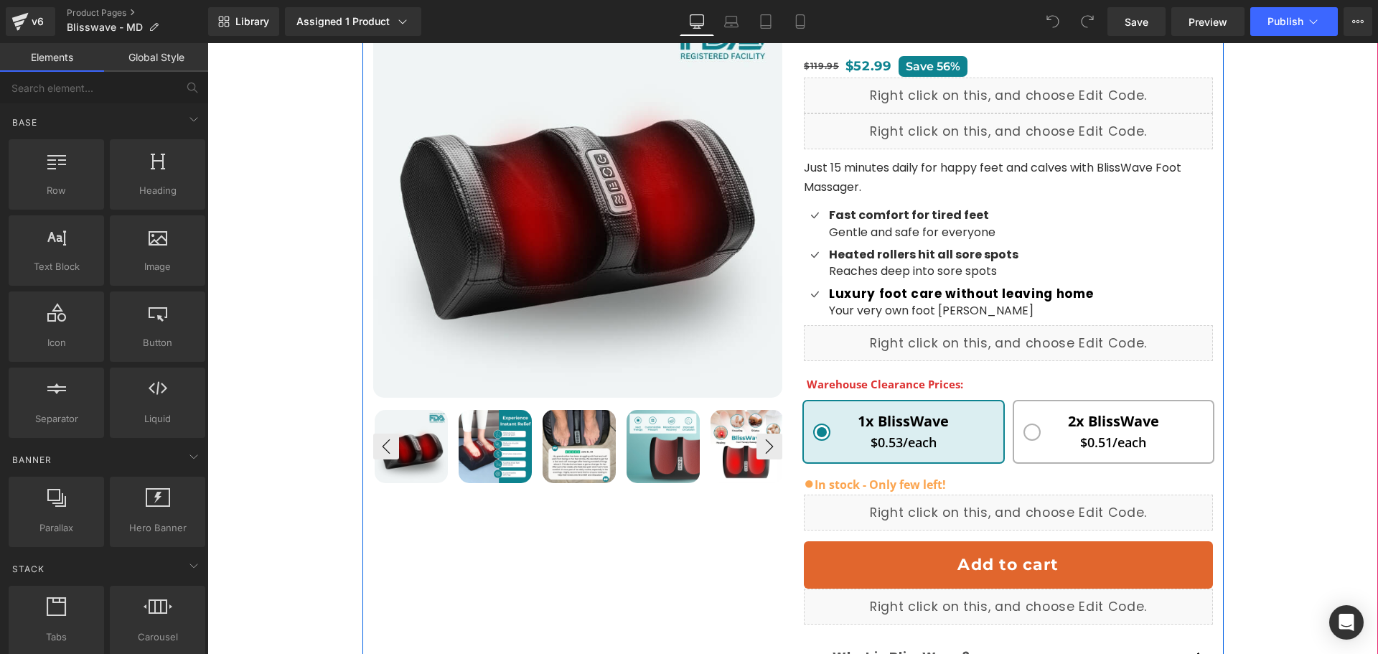
scroll to position [215, 0]
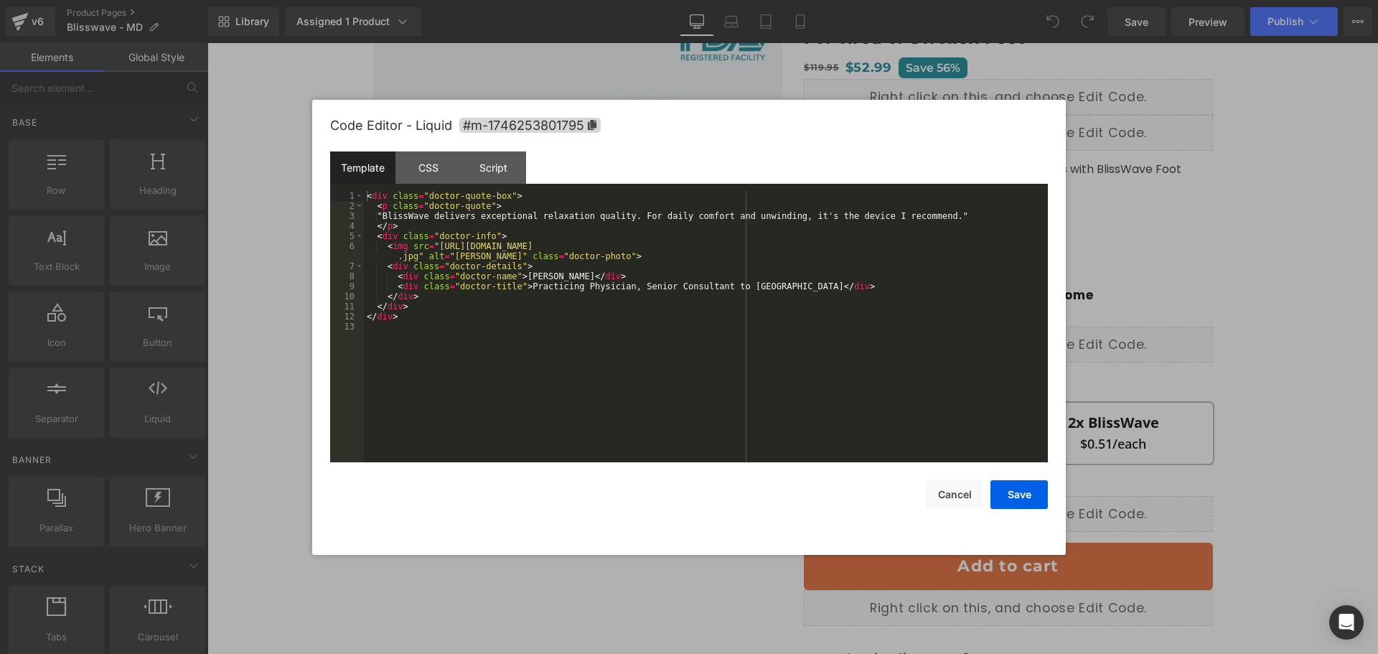
click at [858, 0] on div "You are previewing how the will restyle your page. You can not edit Elements in…" at bounding box center [689, 0] width 1378 height 0
drag, startPoint x: 932, startPoint y: 484, endPoint x: 733, endPoint y: 420, distance: 209.1
click at [932, 484] on button "Cancel" at bounding box center [954, 494] width 57 height 29
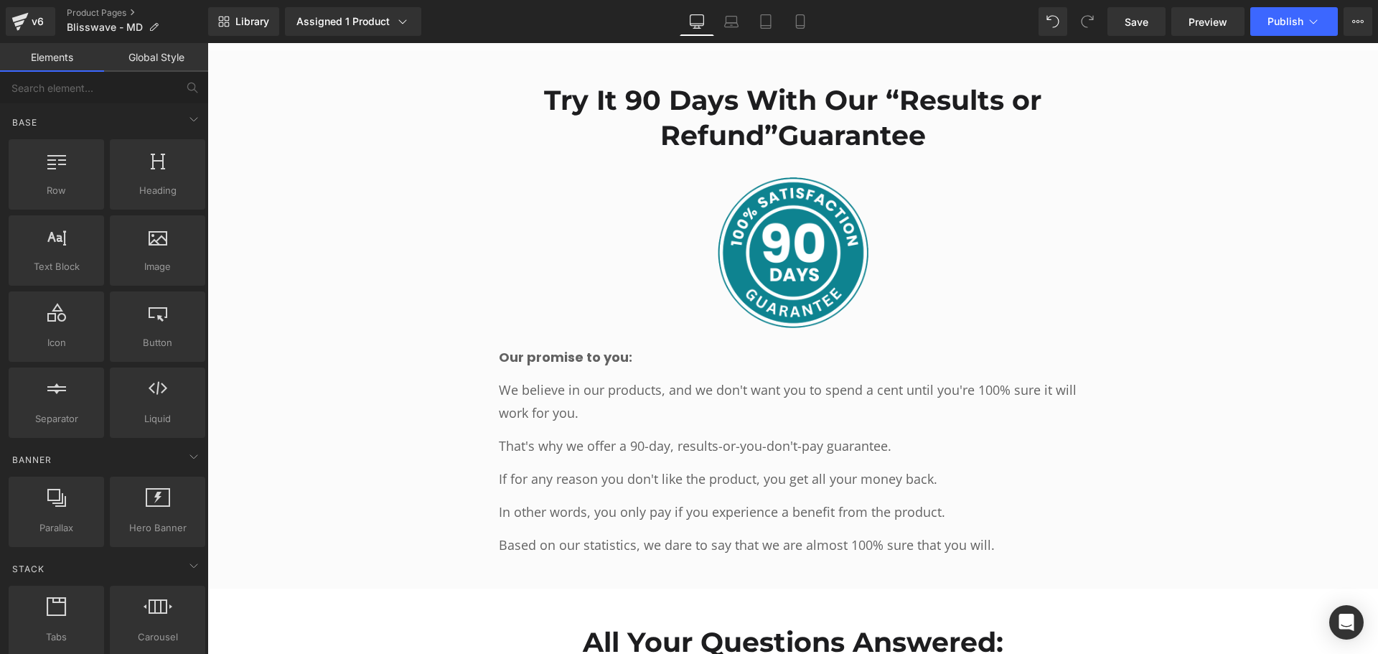
scroll to position [6962, 0]
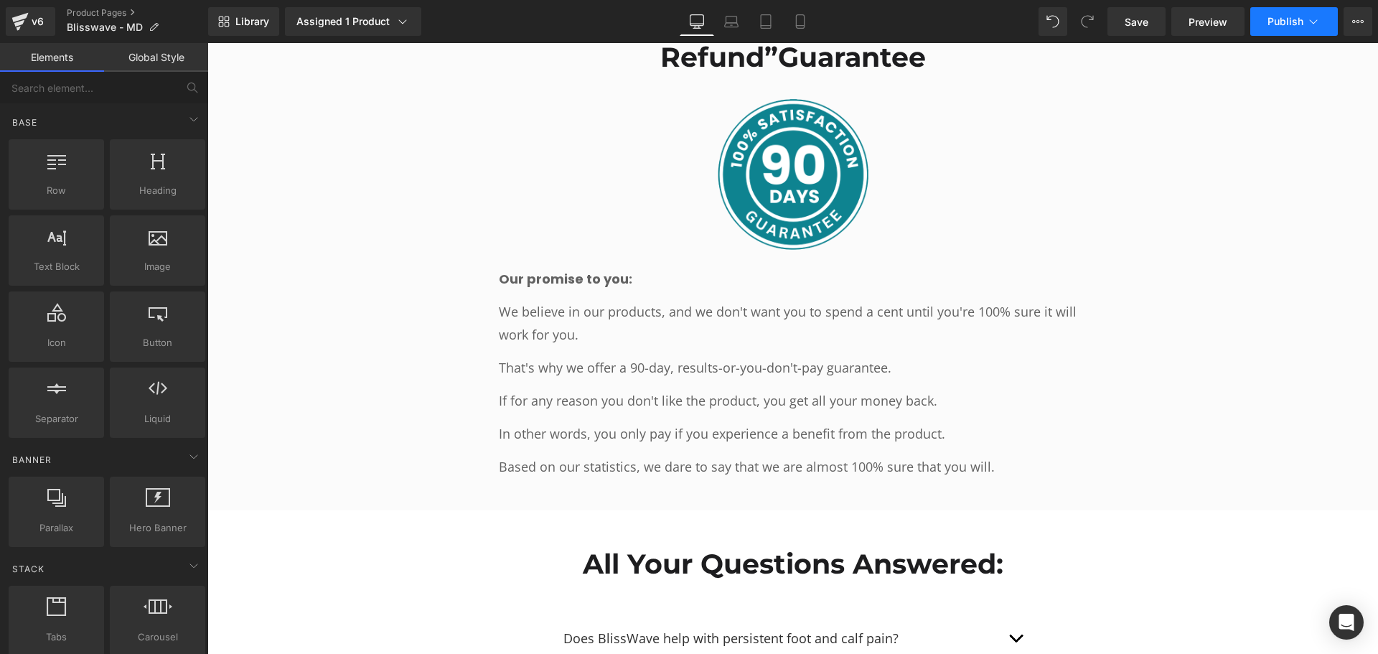
click at [1280, 19] on span "Publish" at bounding box center [1286, 21] width 36 height 11
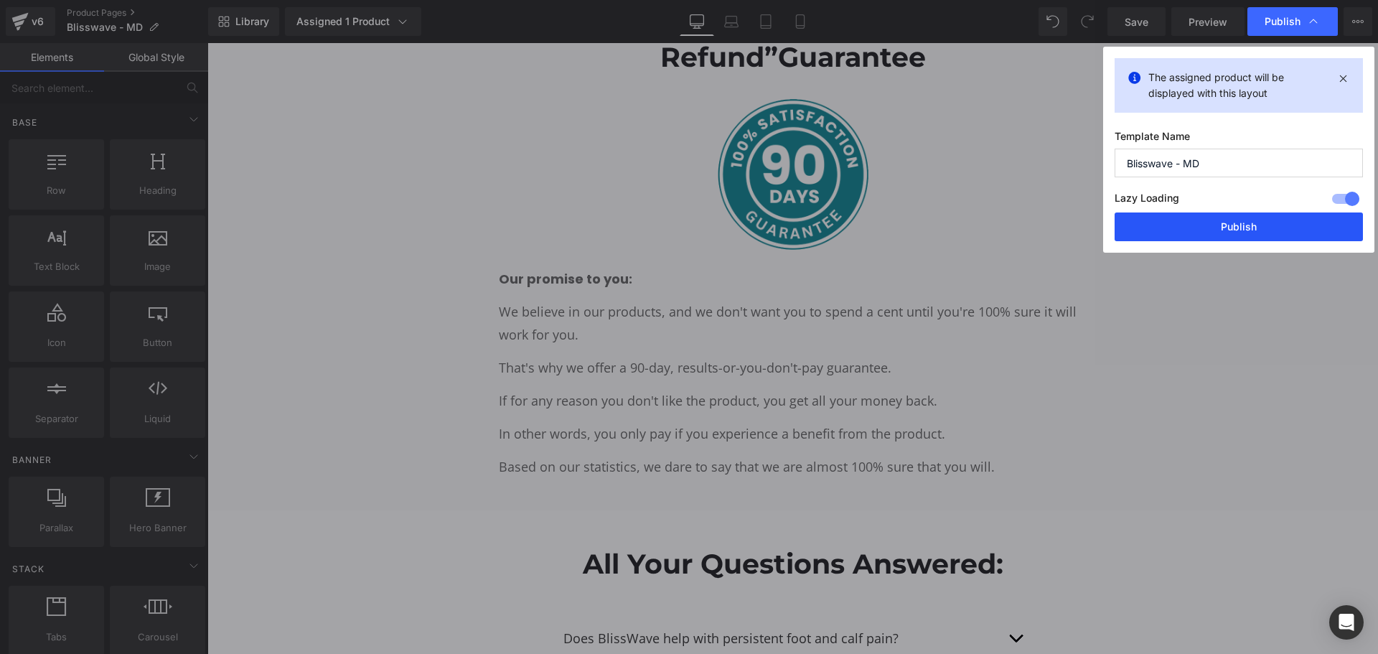
click at [1226, 233] on button "Publish" at bounding box center [1239, 226] width 248 height 29
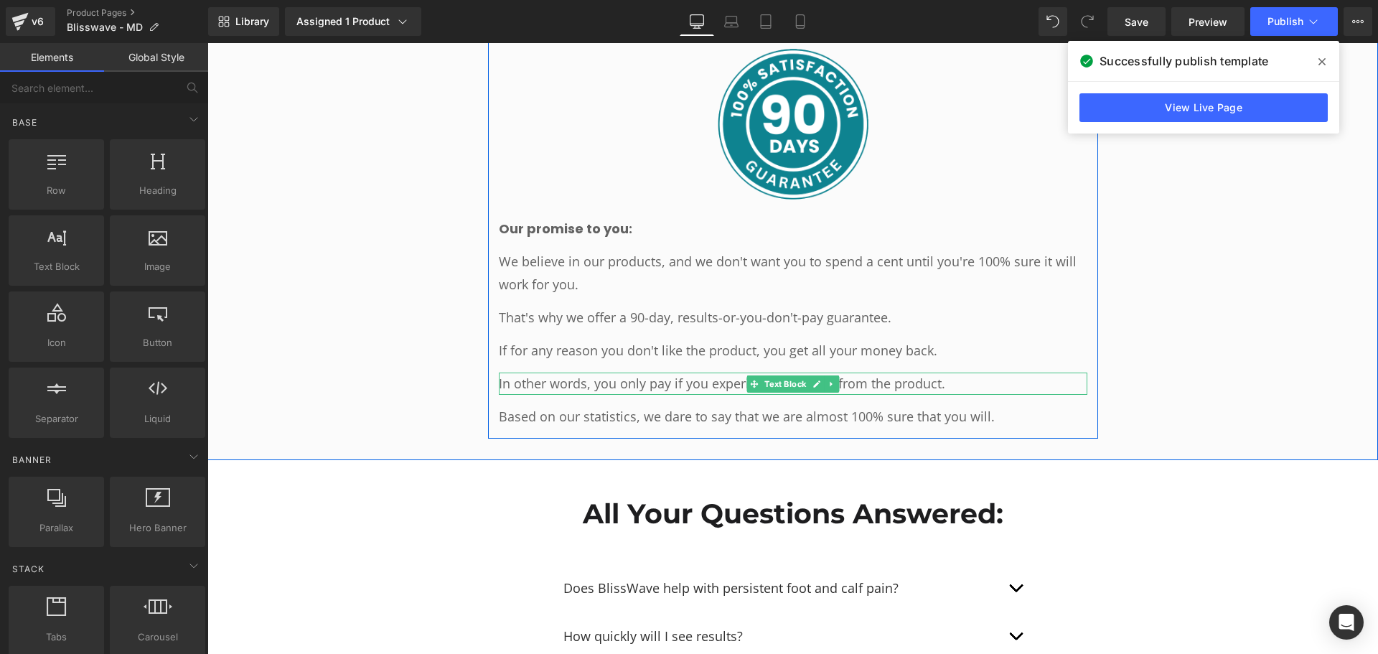
scroll to position [7034, 0]
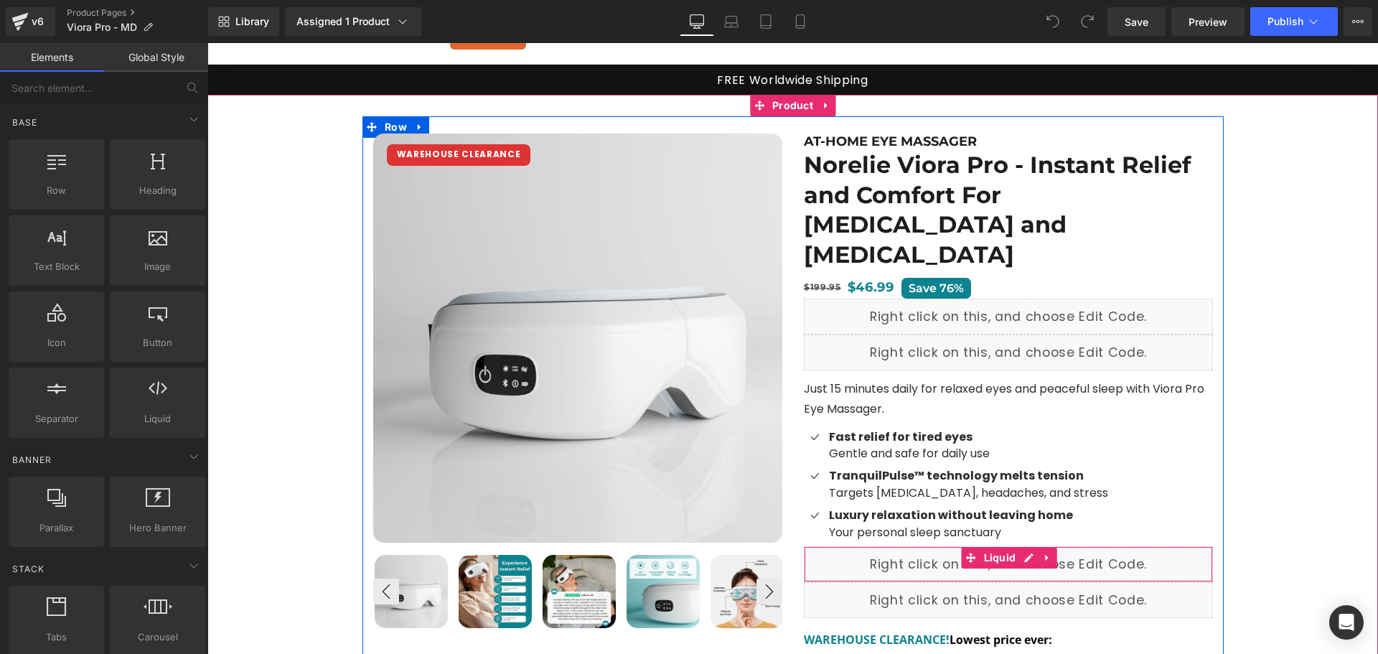
scroll to position [215, 0]
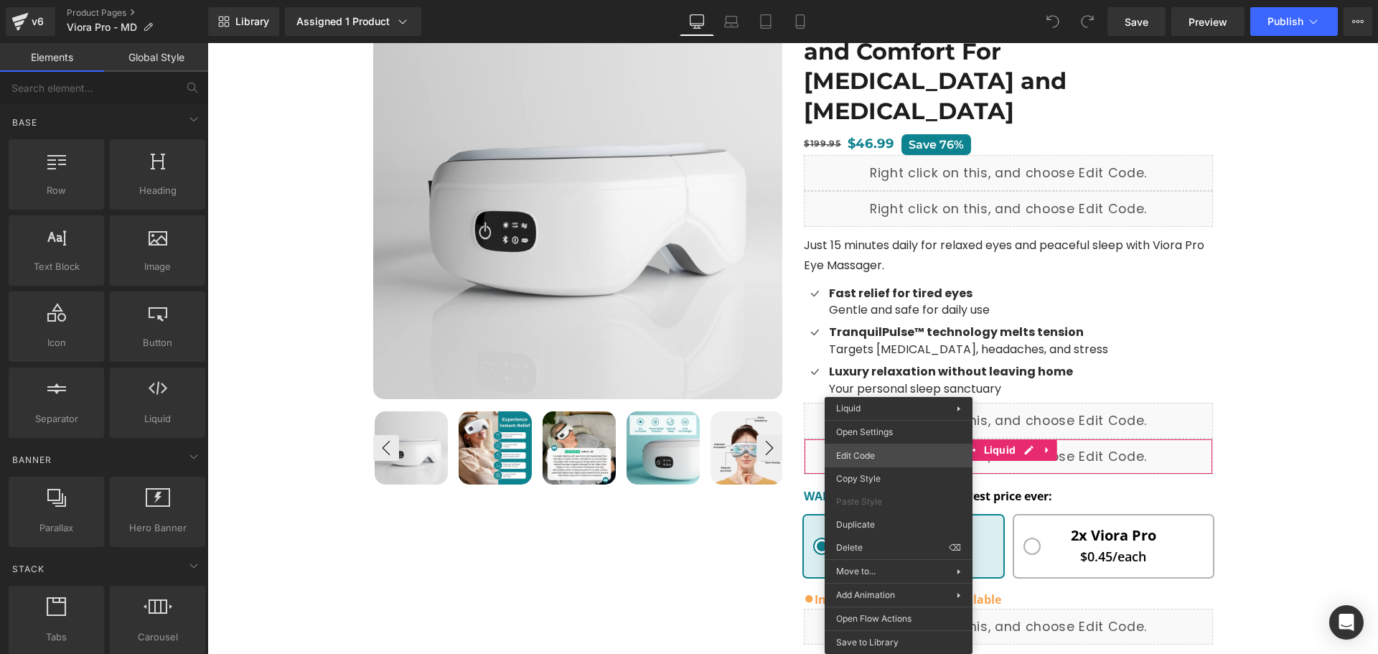
click at [868, 0] on div "You are previewing how the will restyle your page. You can not edit Elements in…" at bounding box center [689, 0] width 1378 height 0
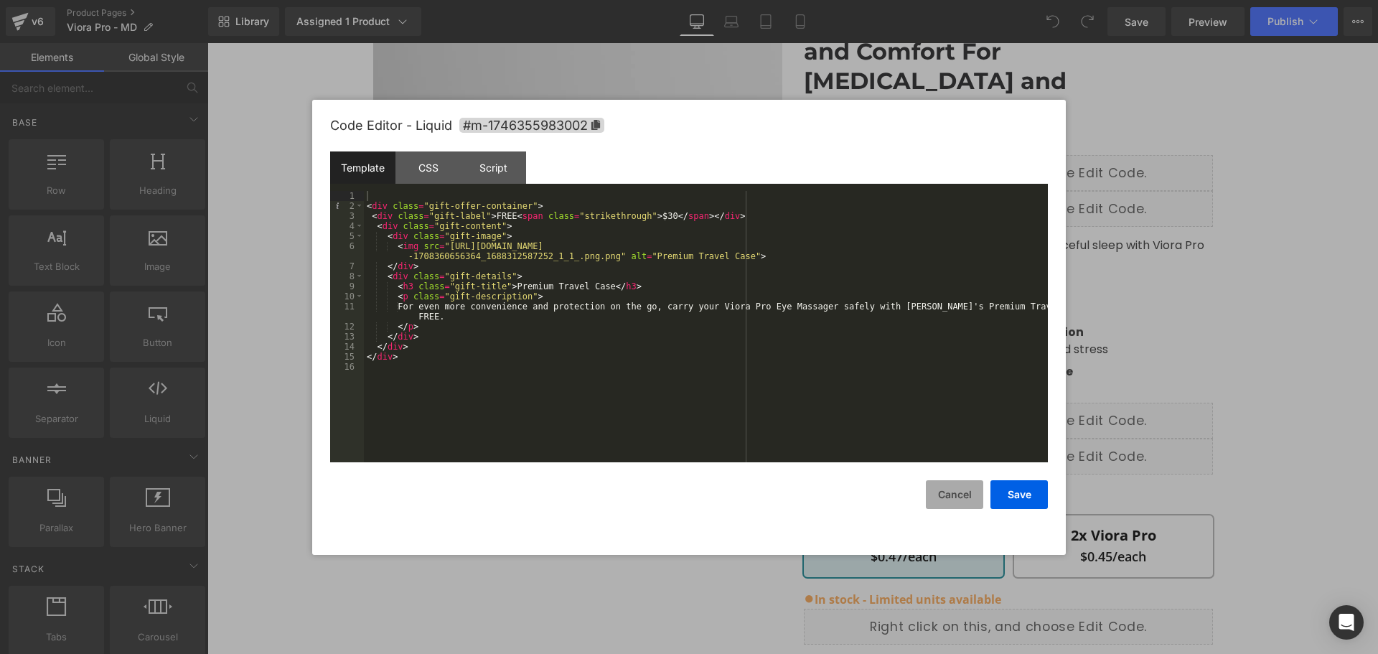
click at [952, 488] on button "Cancel" at bounding box center [954, 494] width 57 height 29
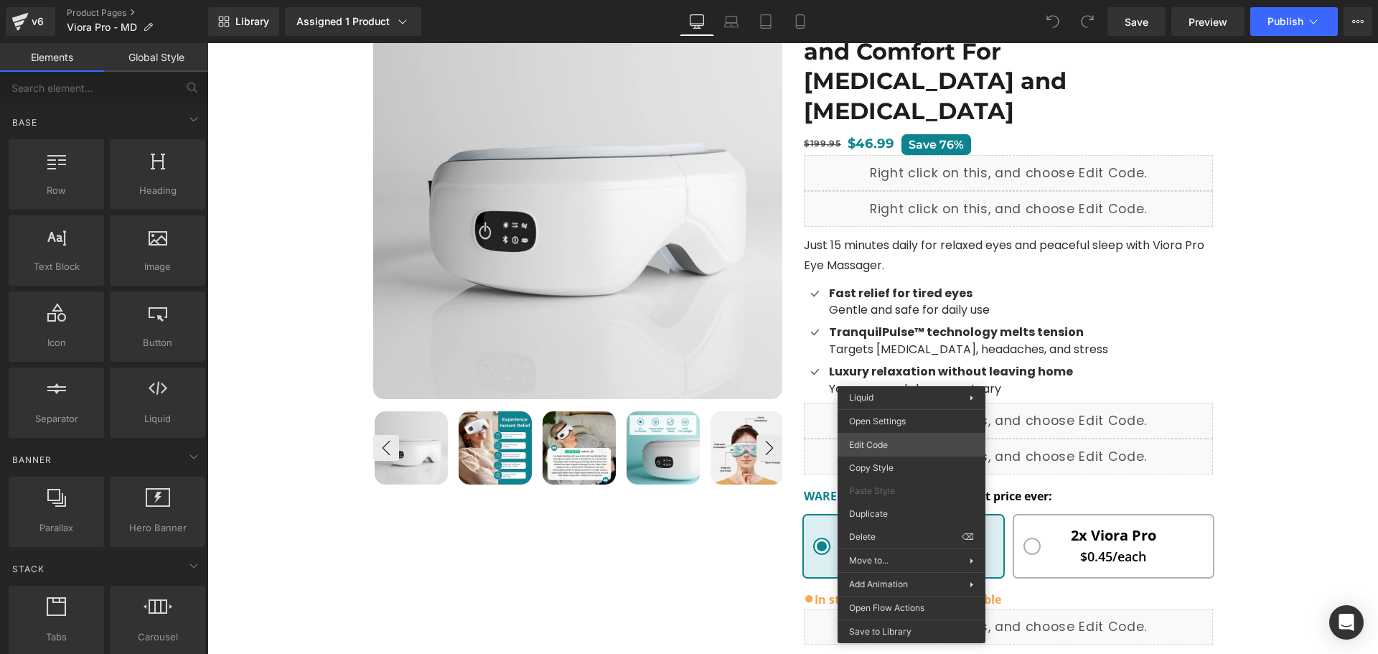
click at [880, 0] on div "You are previewing how the will restyle your page. You can not edit Elements in…" at bounding box center [689, 0] width 1378 height 0
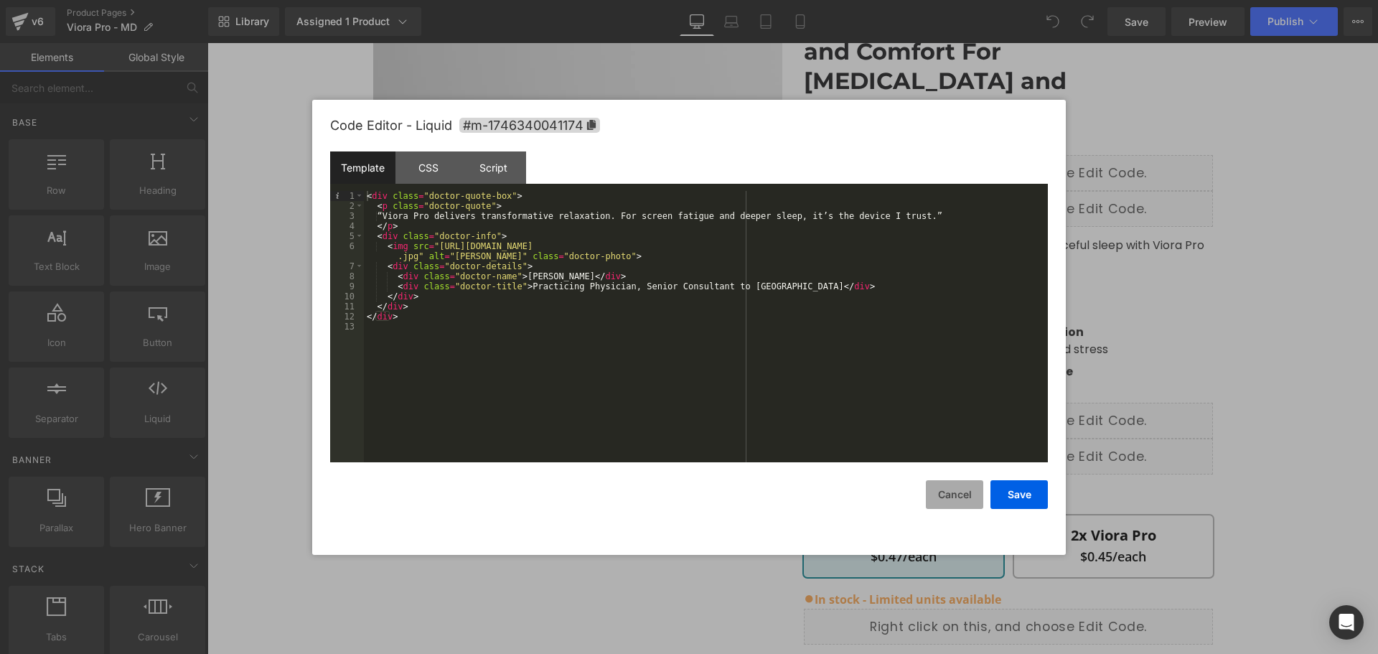
click at [960, 493] on button "Cancel" at bounding box center [954, 494] width 57 height 29
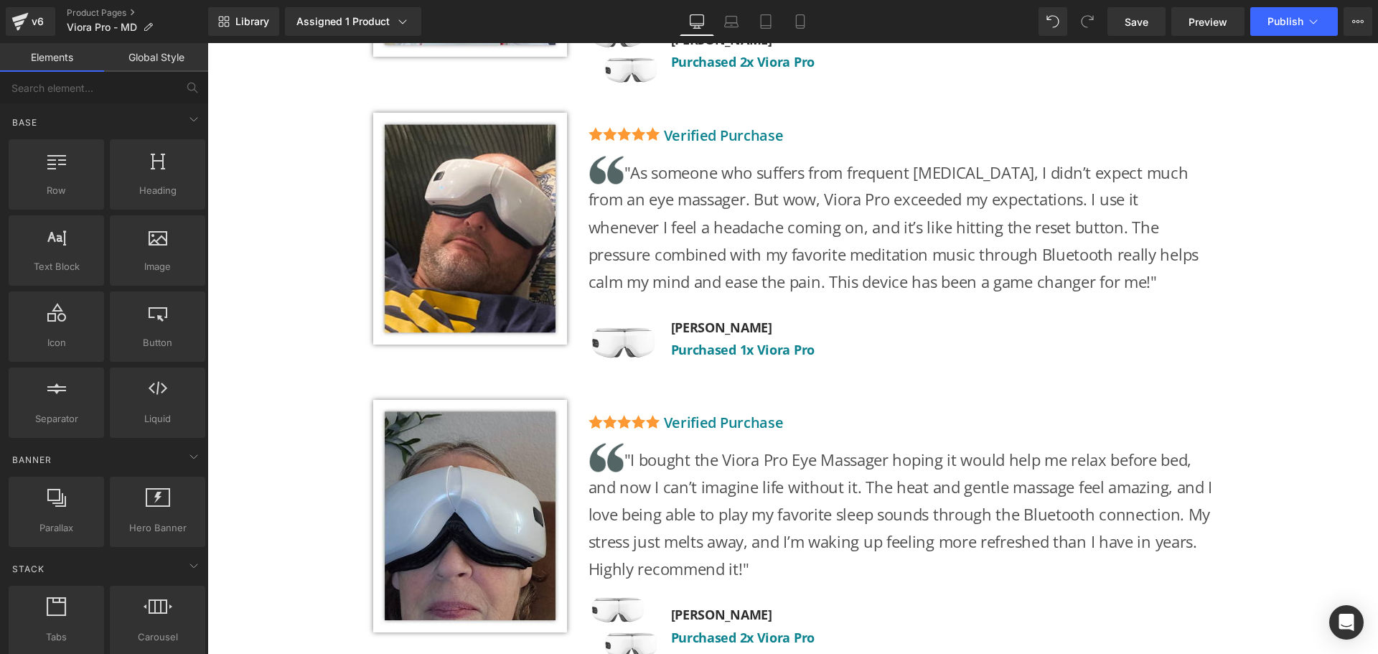
scroll to position [6388, 0]
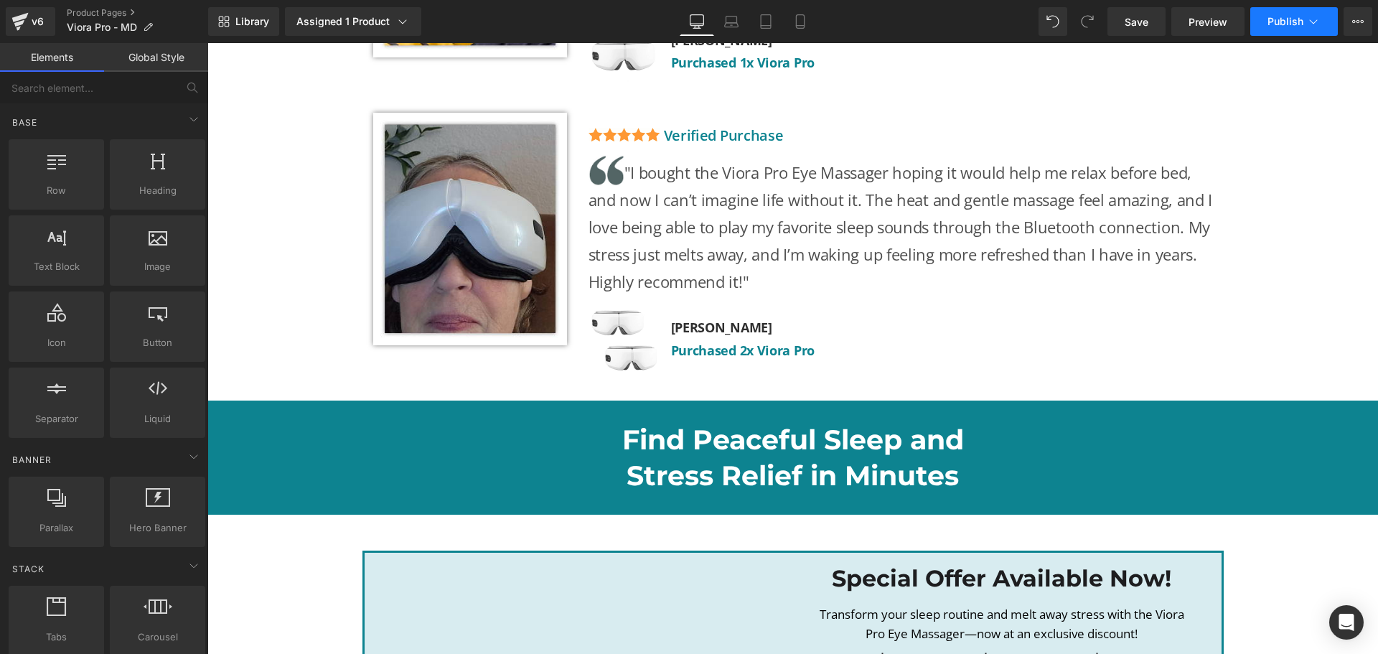
click at [1283, 31] on button "Publish" at bounding box center [1294, 21] width 88 height 29
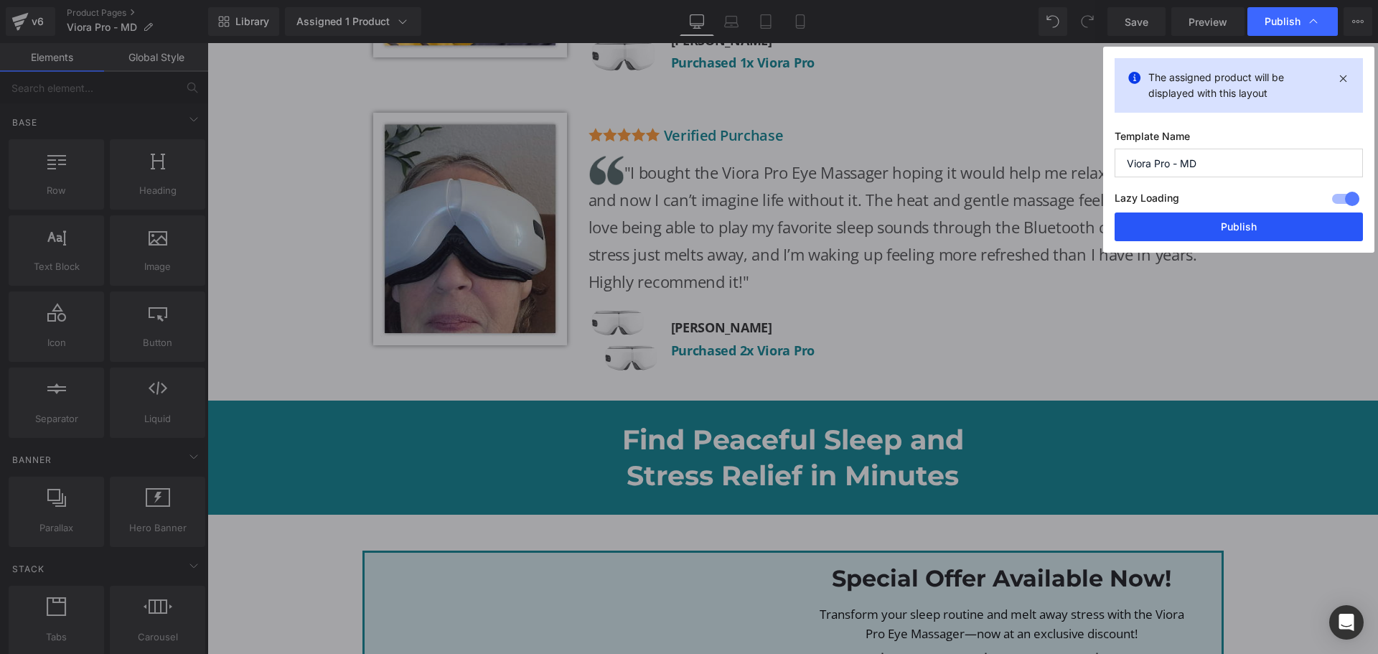
drag, startPoint x: 1227, startPoint y: 230, endPoint x: 1018, endPoint y: 187, distance: 212.6
click at [1227, 230] on button "Publish" at bounding box center [1239, 226] width 248 height 29
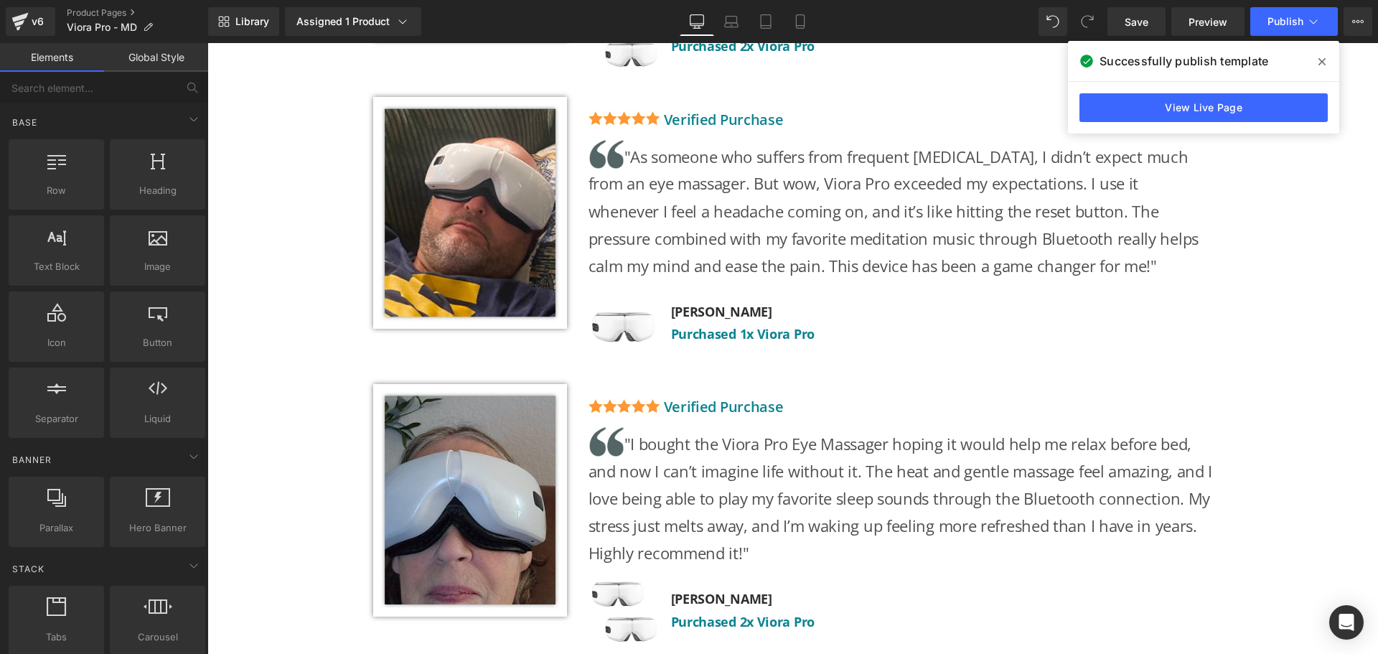
scroll to position [6101, 0]
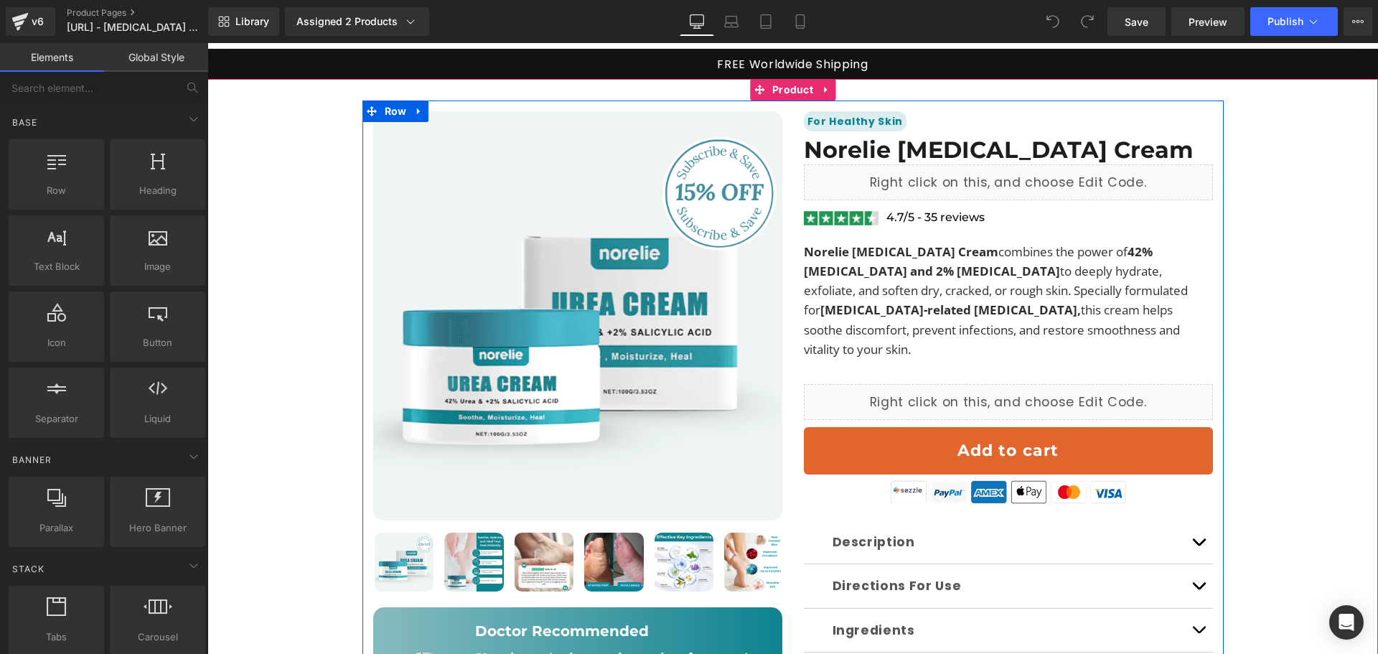
scroll to position [72, 0]
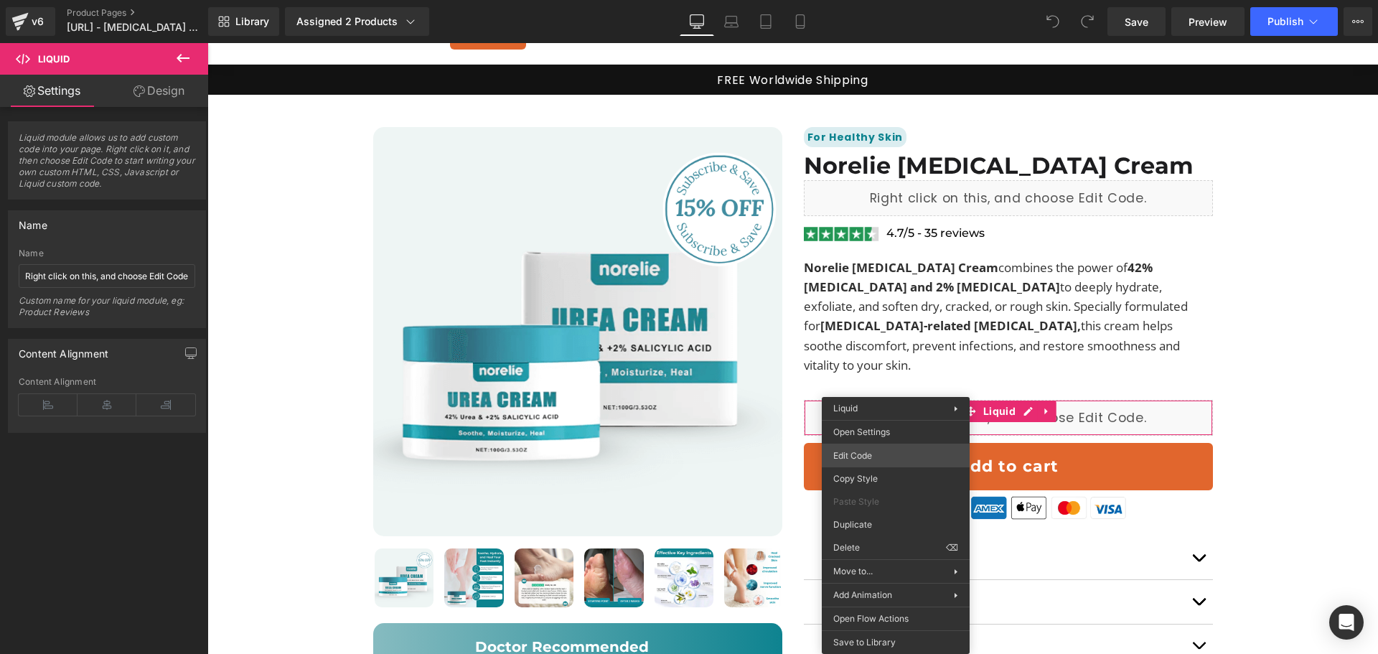
click at [861, 0] on div "You are previewing how the will restyle your page. You can not edit Elements in…" at bounding box center [689, 0] width 1378 height 0
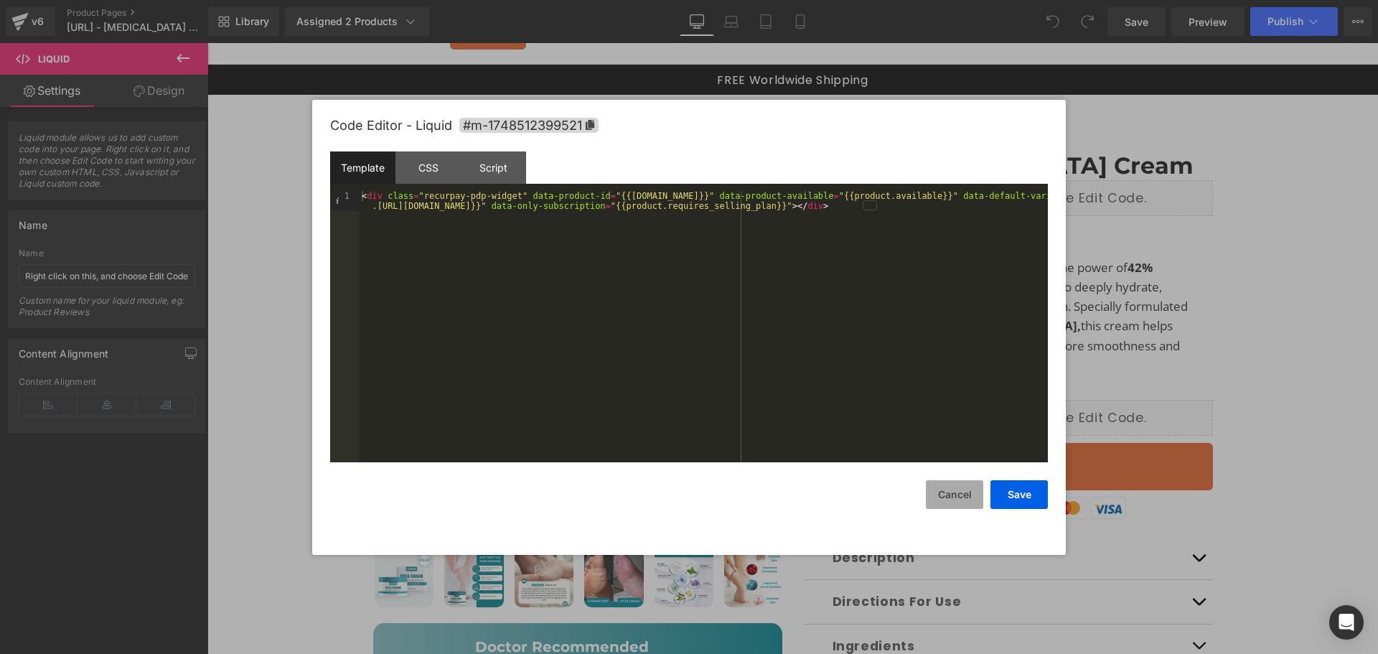
click at [960, 496] on button "Cancel" at bounding box center [954, 494] width 57 height 29
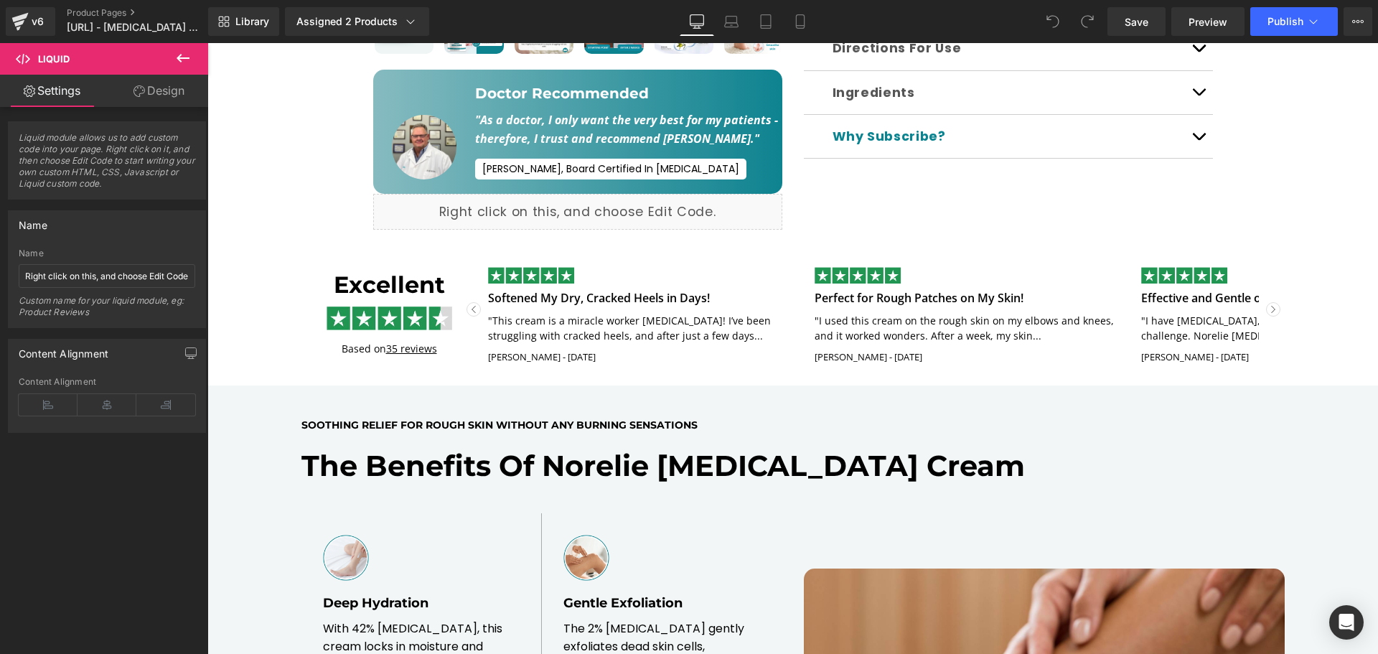
scroll to position [359, 0]
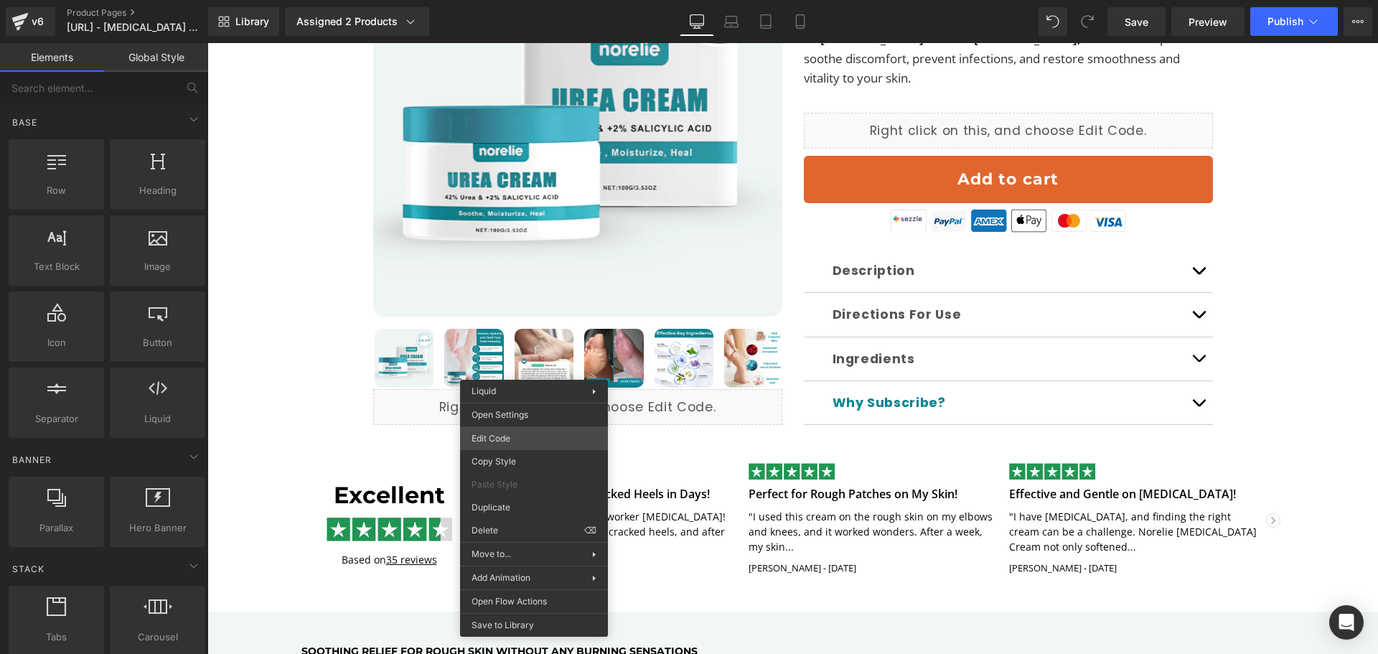
click at [524, 0] on div "You are previewing how the will restyle your page. You can not edit Elements in…" at bounding box center [689, 0] width 1378 height 0
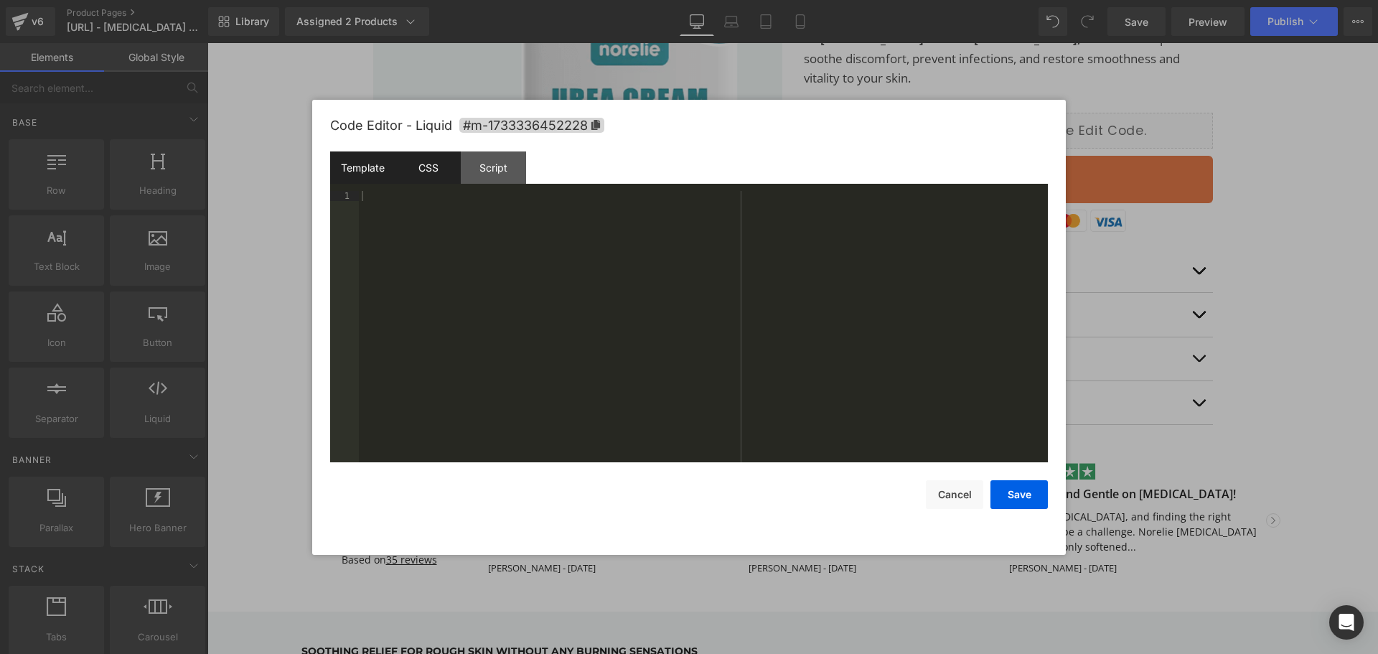
click at [444, 169] on div "CSS" at bounding box center [427, 167] width 65 height 32
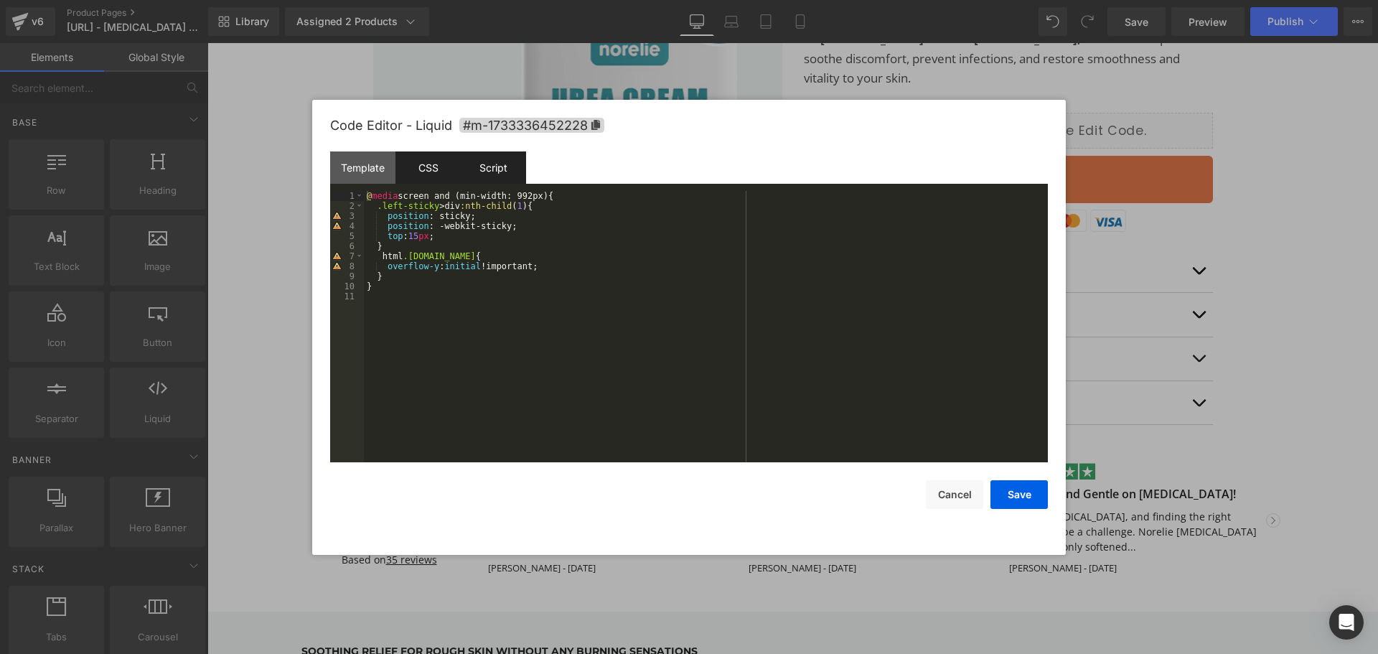
click at [489, 169] on div "Script" at bounding box center [493, 167] width 65 height 32
click at [439, 169] on div "CSS" at bounding box center [427, 167] width 65 height 32
click at [369, 156] on div "Template" at bounding box center [362, 167] width 65 height 32
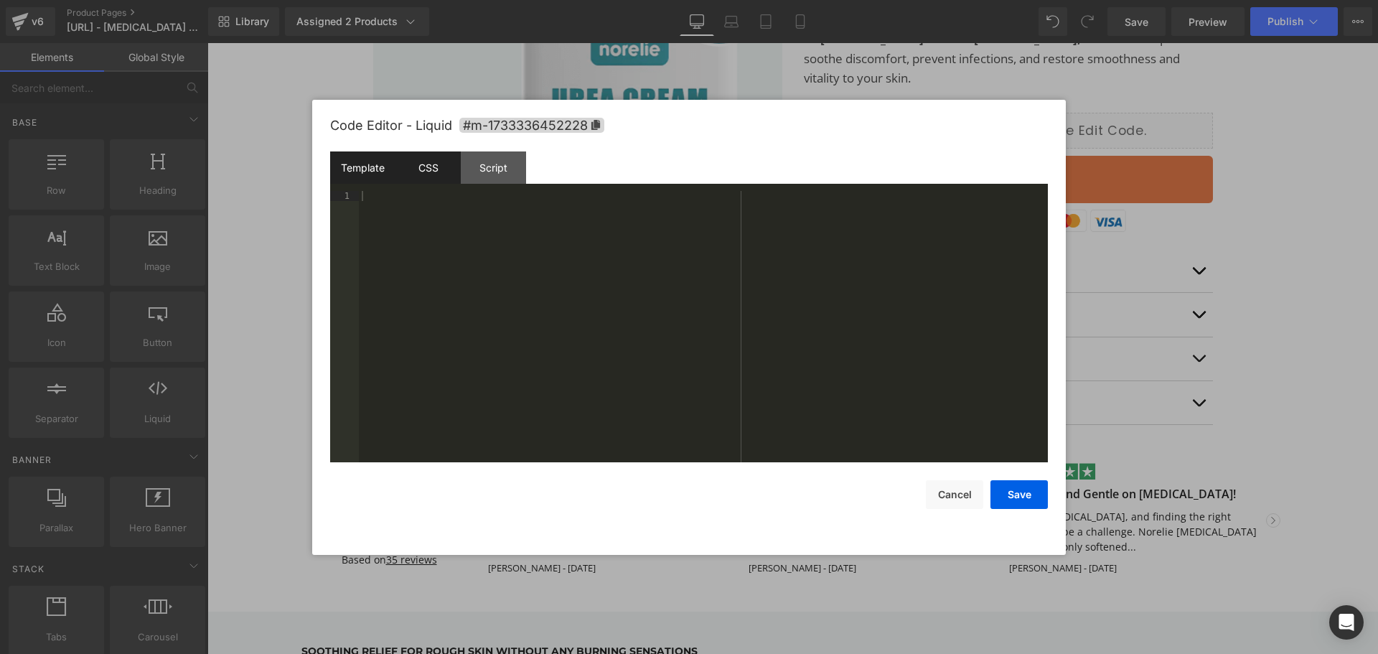
click at [423, 157] on div "CSS" at bounding box center [427, 167] width 65 height 32
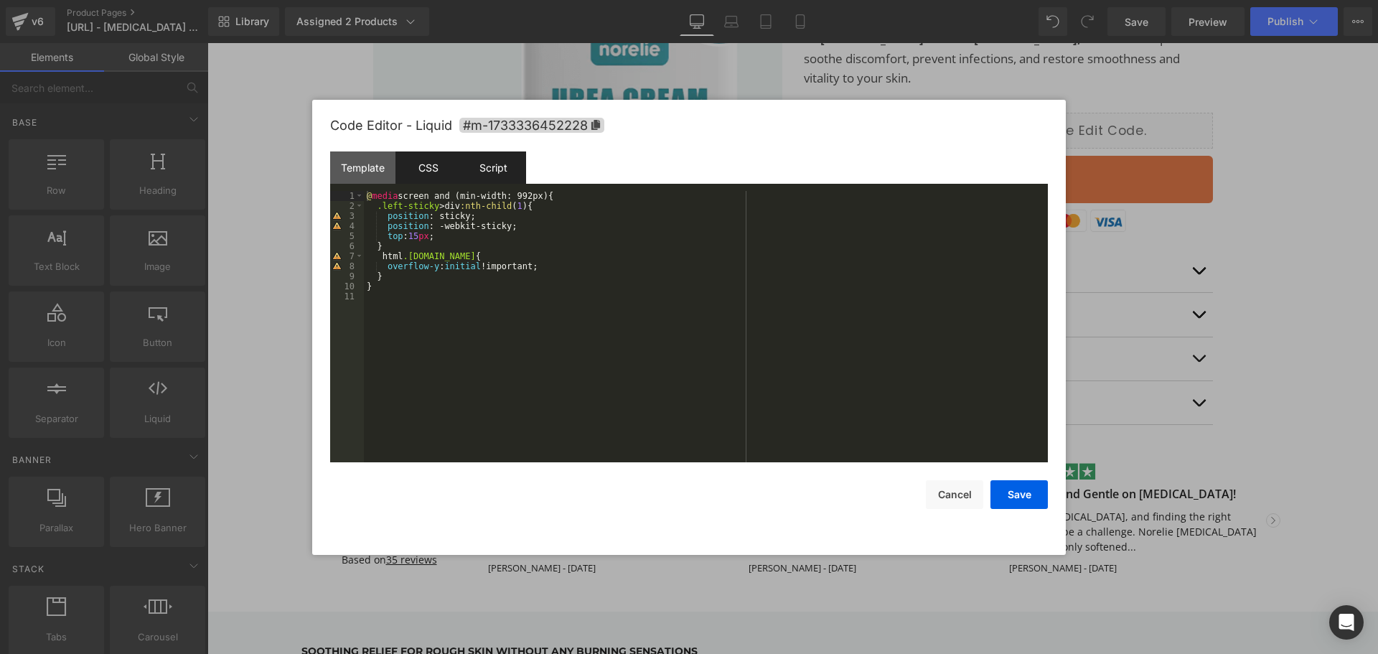
click at [474, 159] on div "Script" at bounding box center [493, 167] width 65 height 32
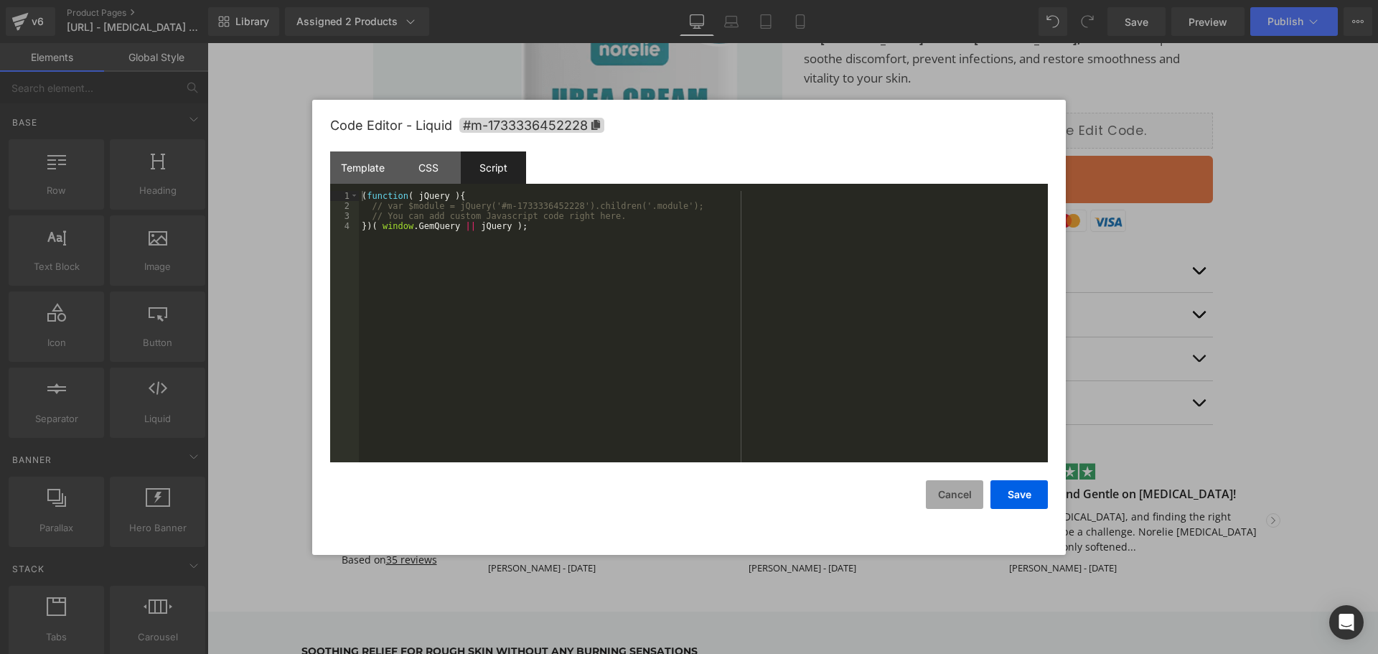
click at [936, 506] on button "Cancel" at bounding box center [954, 494] width 57 height 29
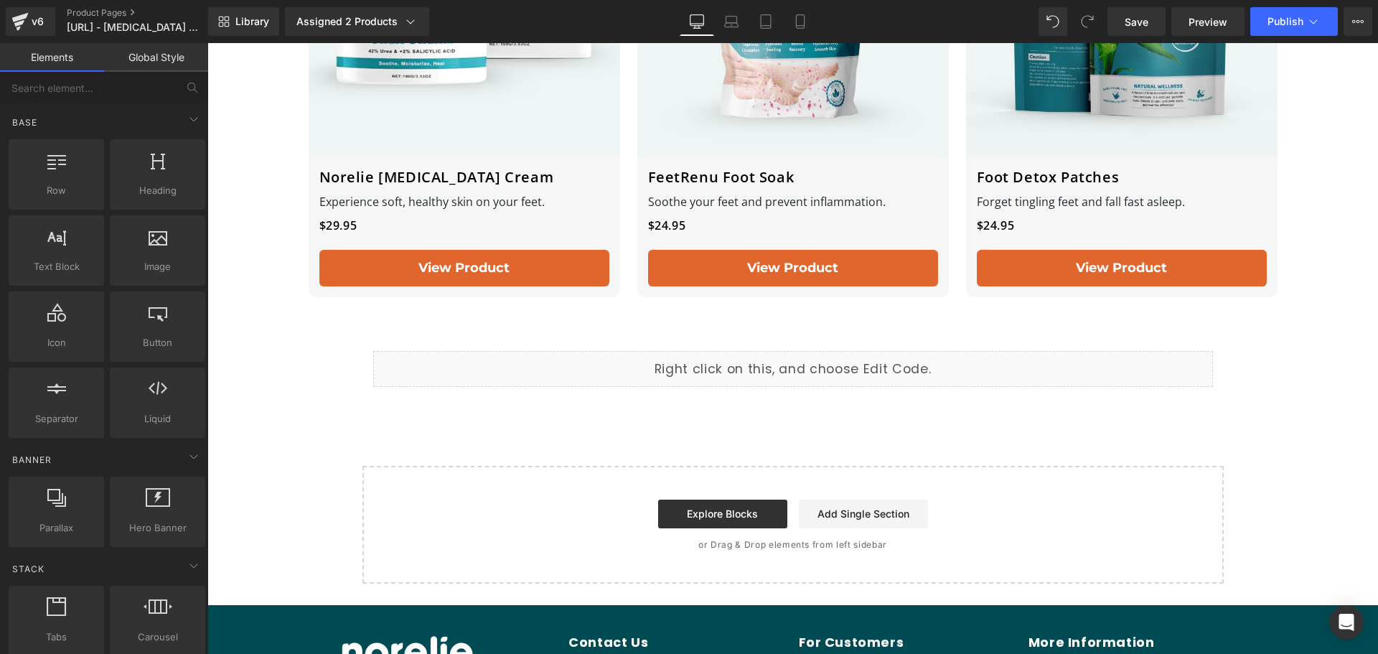
scroll to position [3788, 0]
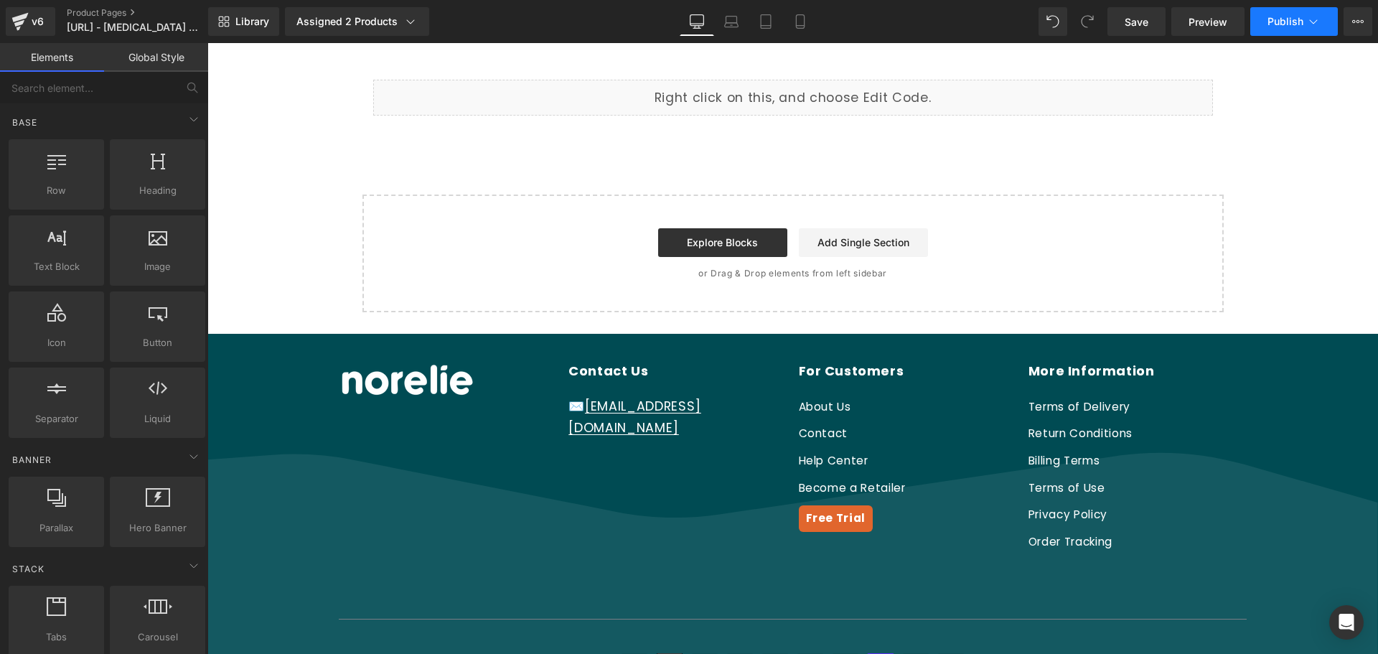
click at [1265, 19] on button "Publish" at bounding box center [1294, 21] width 88 height 29
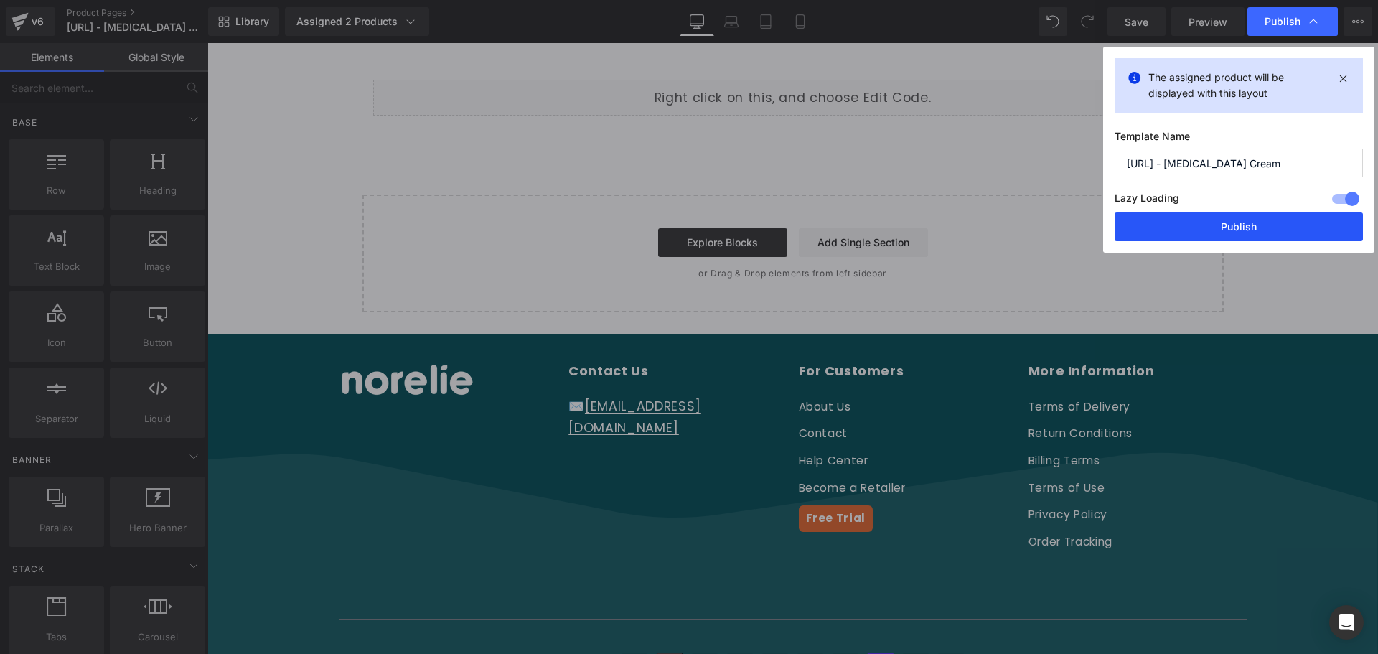
click at [1258, 227] on button "Publish" at bounding box center [1239, 226] width 248 height 29
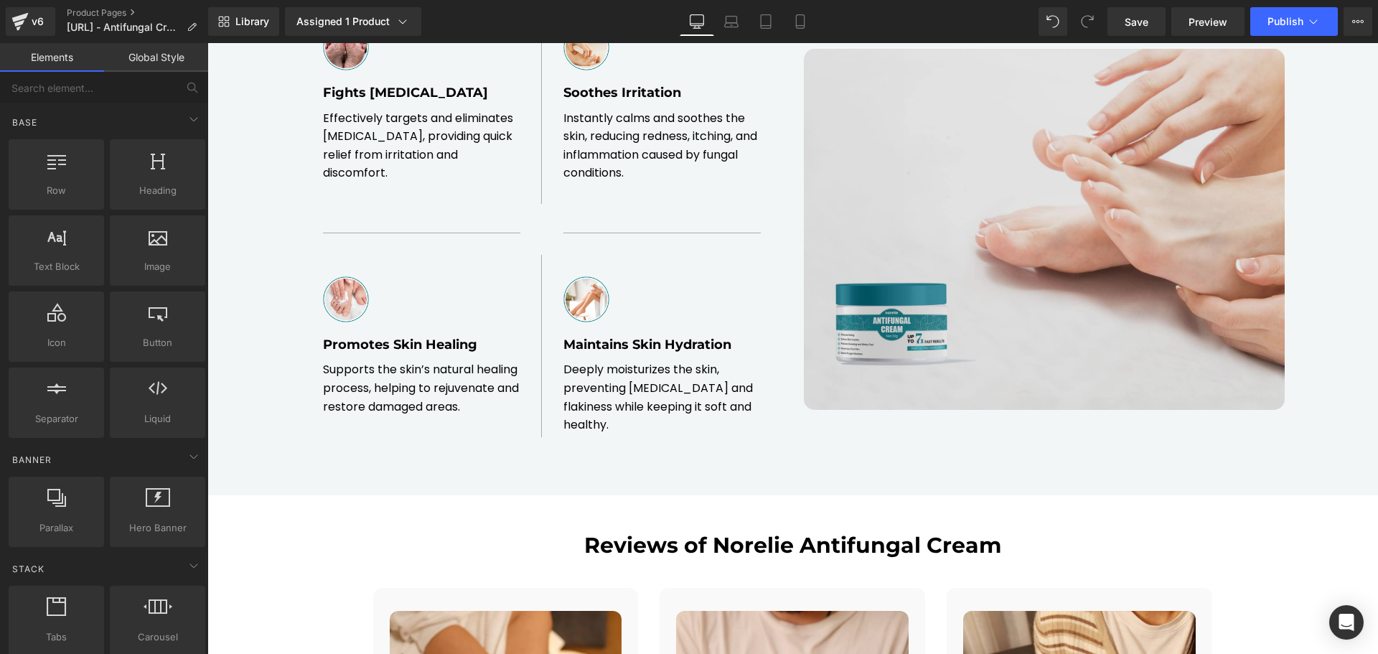
scroll to position [1148, 0]
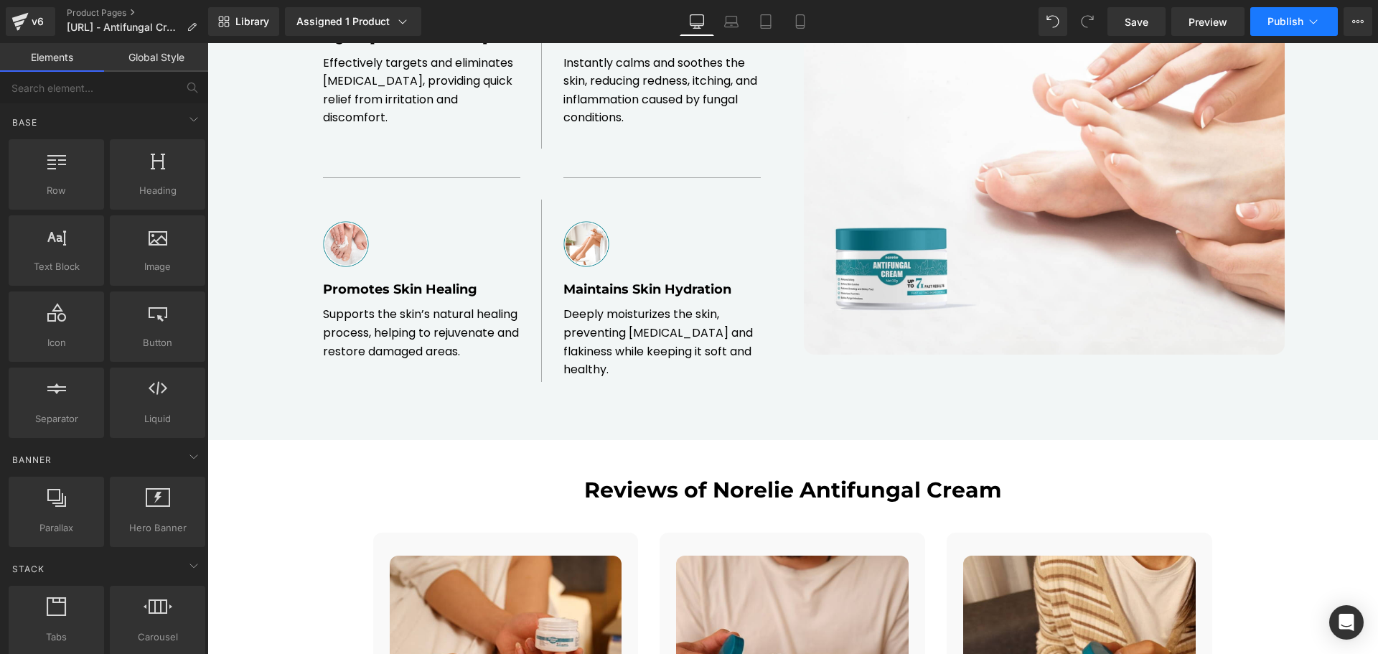
click at [1263, 24] on button "Publish" at bounding box center [1294, 21] width 88 height 29
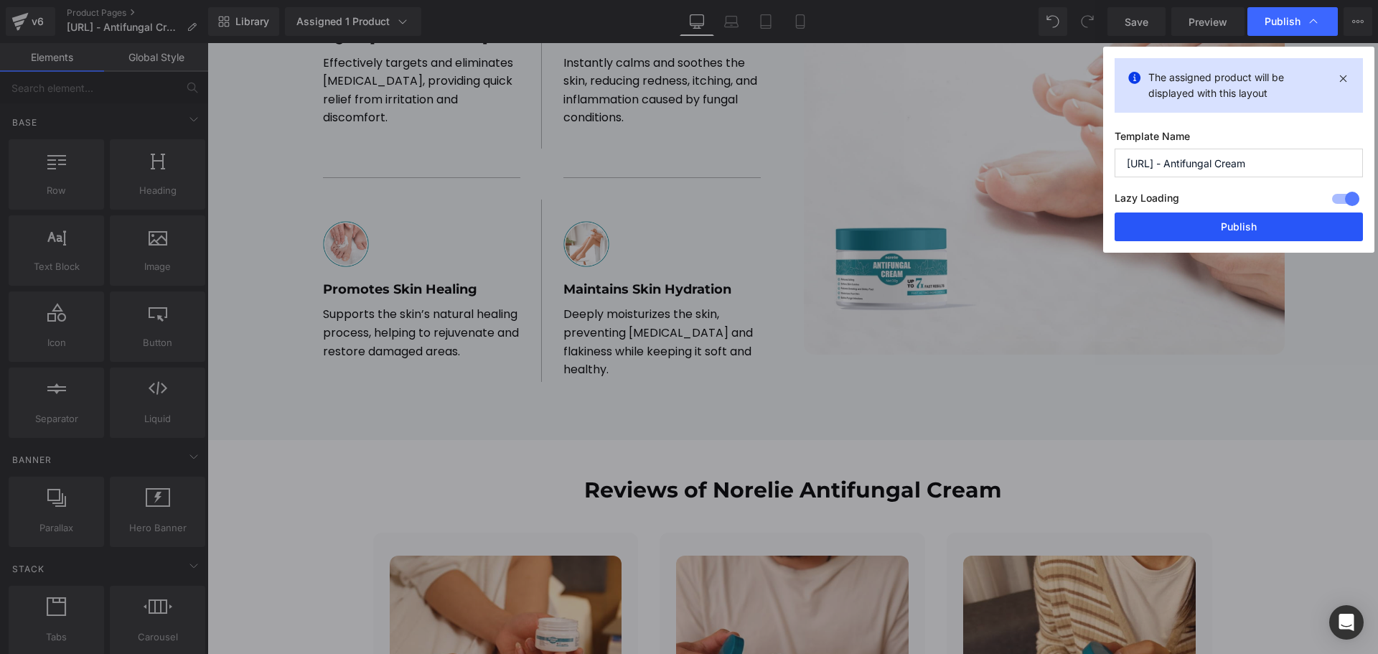
click at [1243, 212] on button "Publish" at bounding box center [1239, 226] width 248 height 29
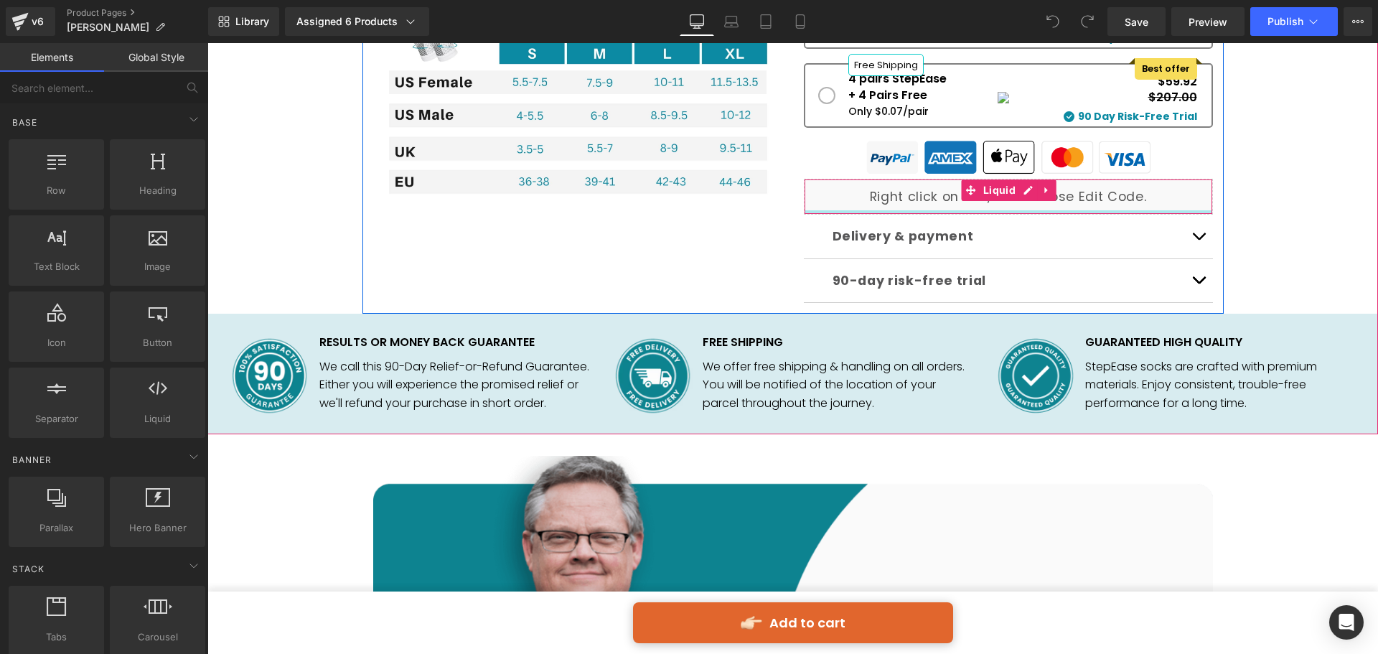
scroll to position [1220, 0]
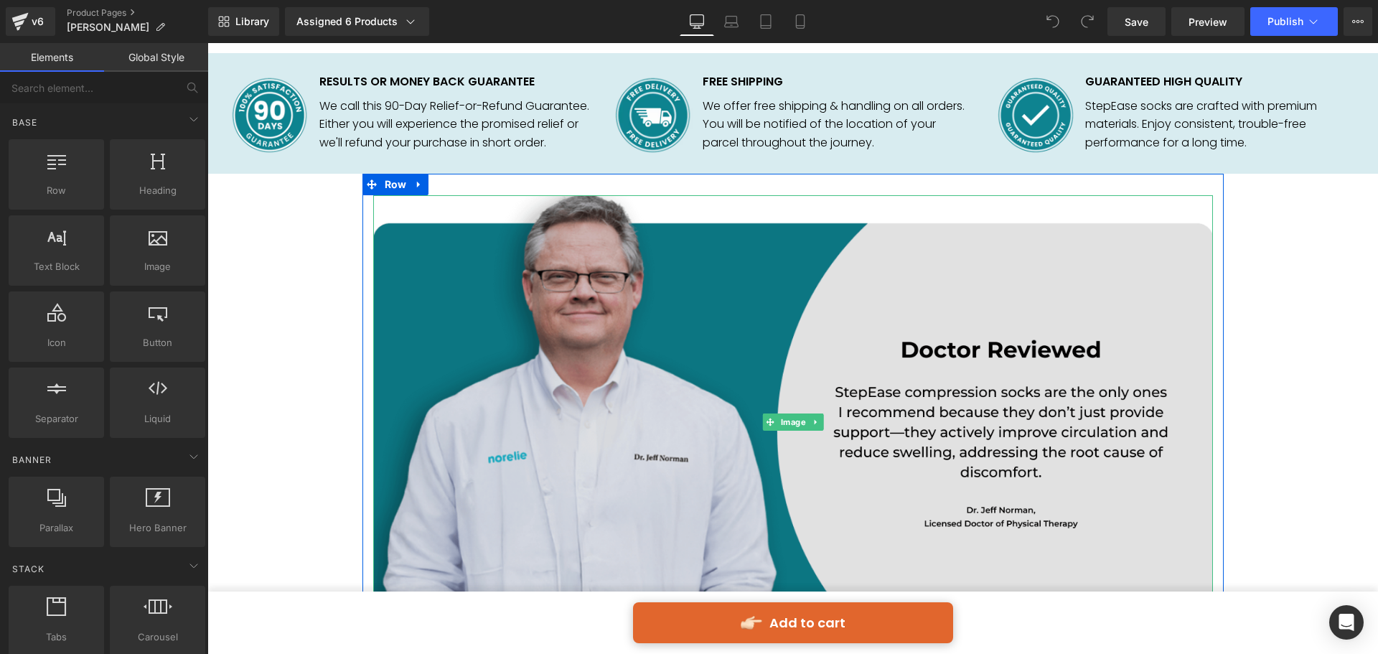
click at [683, 243] on img at bounding box center [793, 421] width 840 height 453
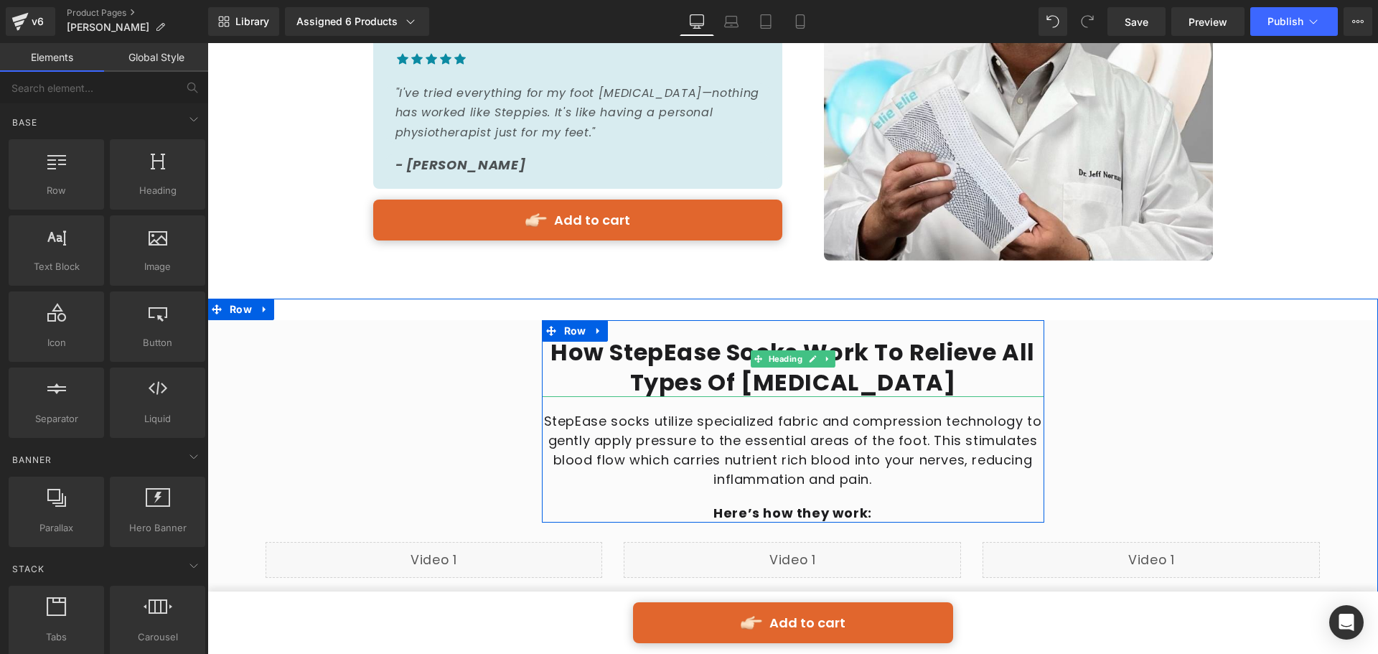
scroll to position [2727, 0]
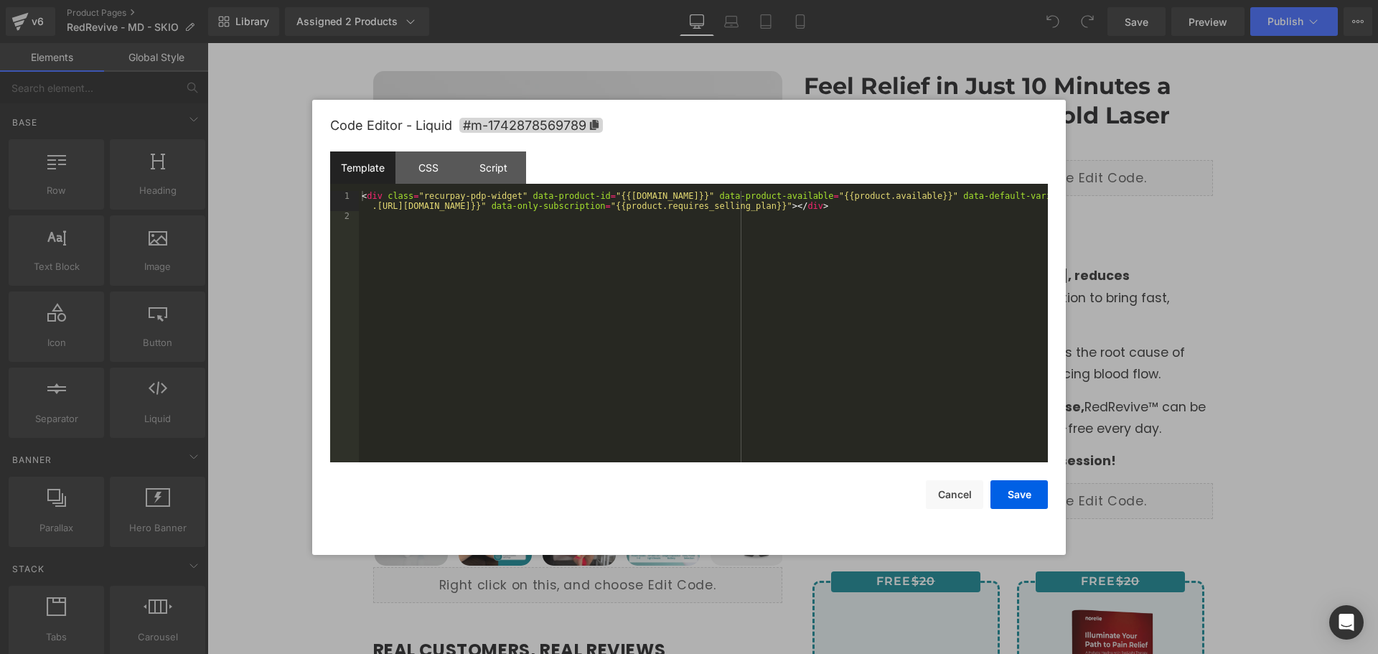
click at [961, 0] on div "You are previewing how the will restyle your page. You can not edit Elements in…" at bounding box center [689, 0] width 1378 height 0
click at [950, 497] on button "Cancel" at bounding box center [954, 494] width 57 height 29
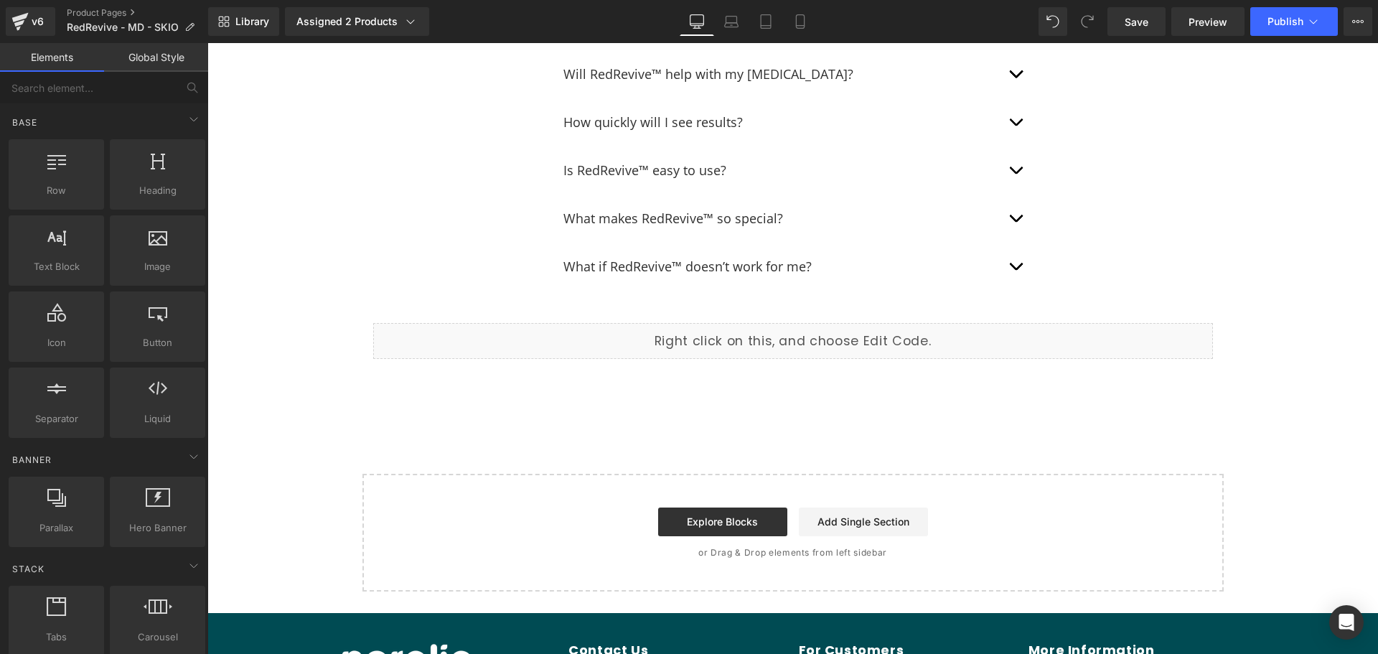
scroll to position [7747, 0]
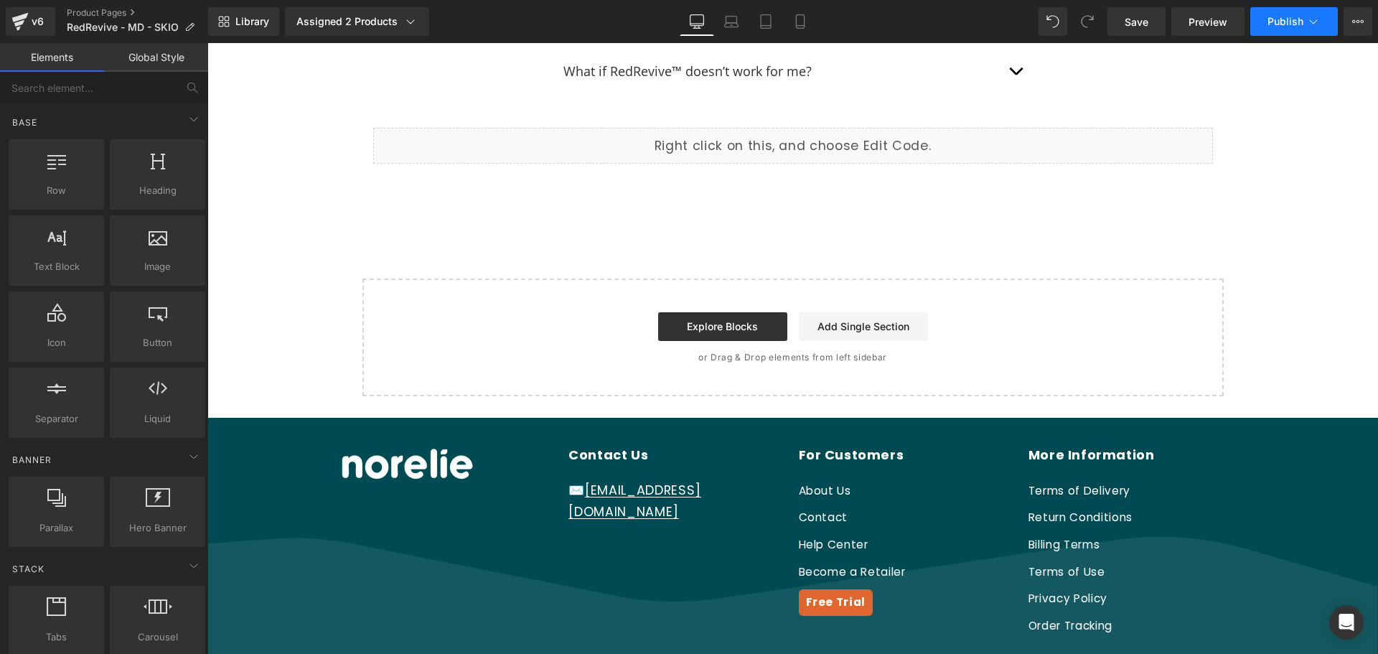
click at [1293, 17] on span "Publish" at bounding box center [1286, 21] width 36 height 11
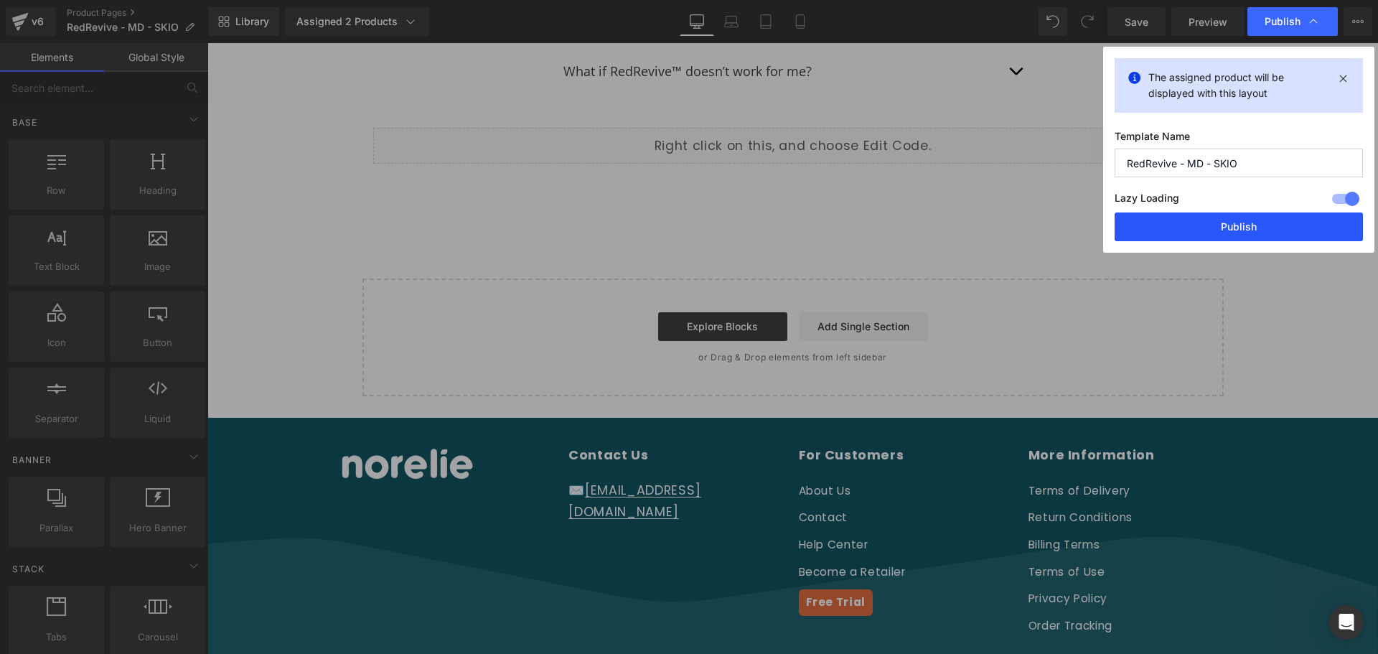
click at [1267, 230] on button "Publish" at bounding box center [1239, 226] width 248 height 29
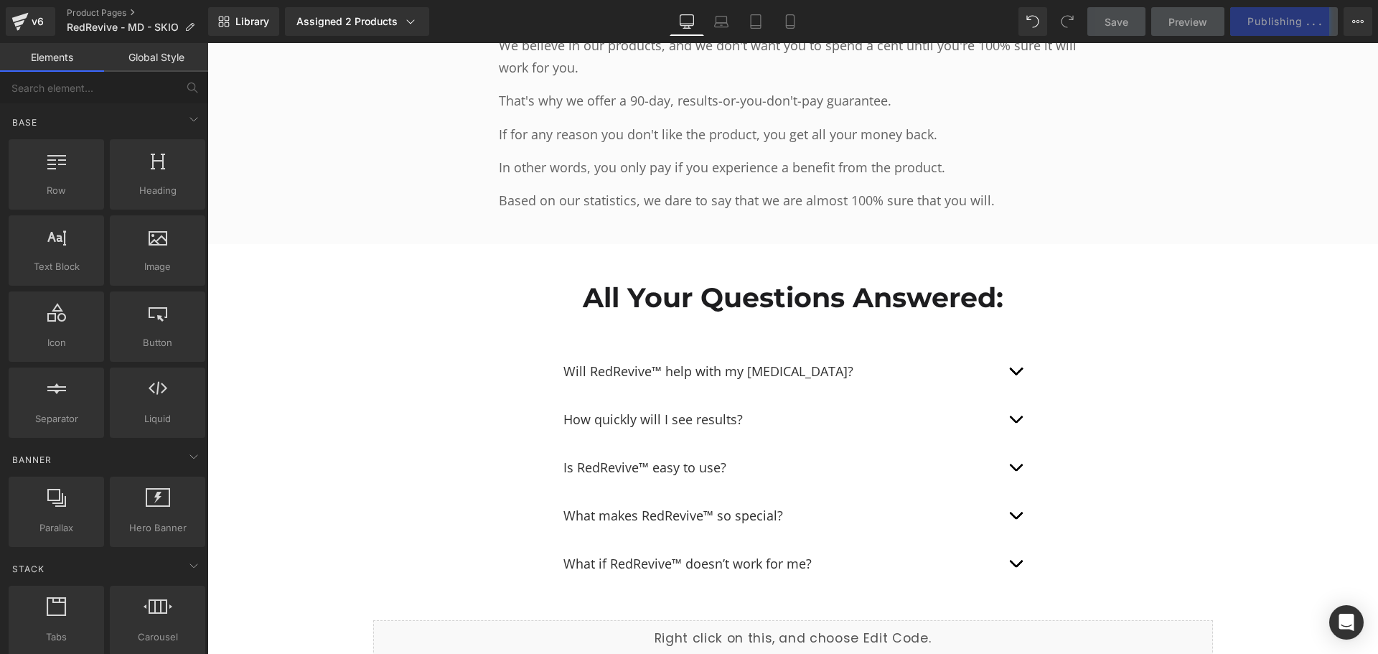
scroll to position [7244, 0]
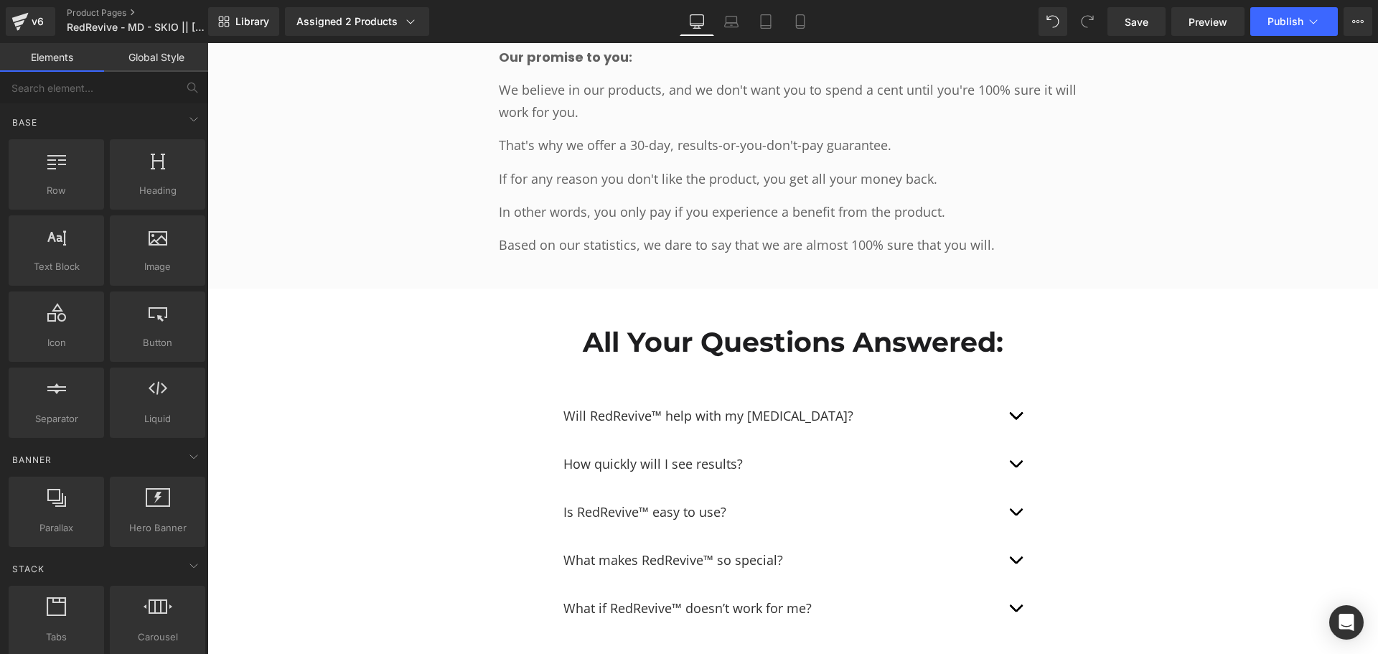
scroll to position [7264, 0]
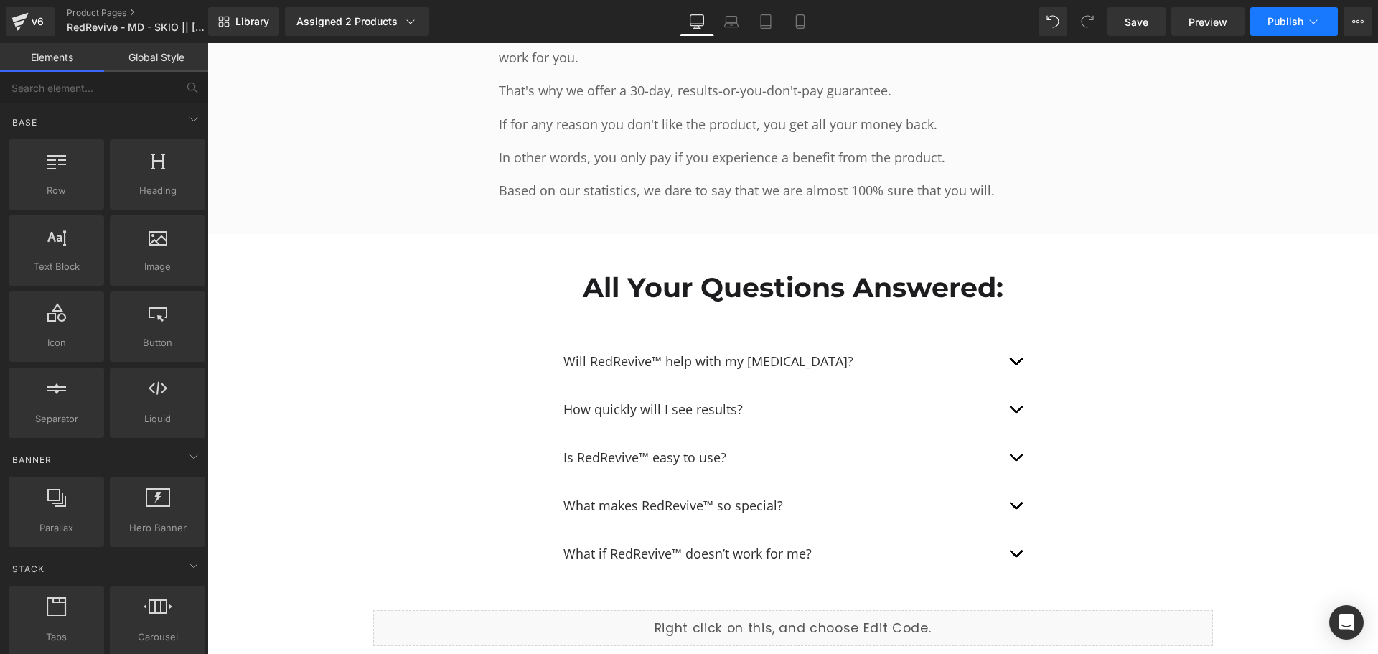
click at [1284, 19] on span "Publish" at bounding box center [1286, 21] width 36 height 11
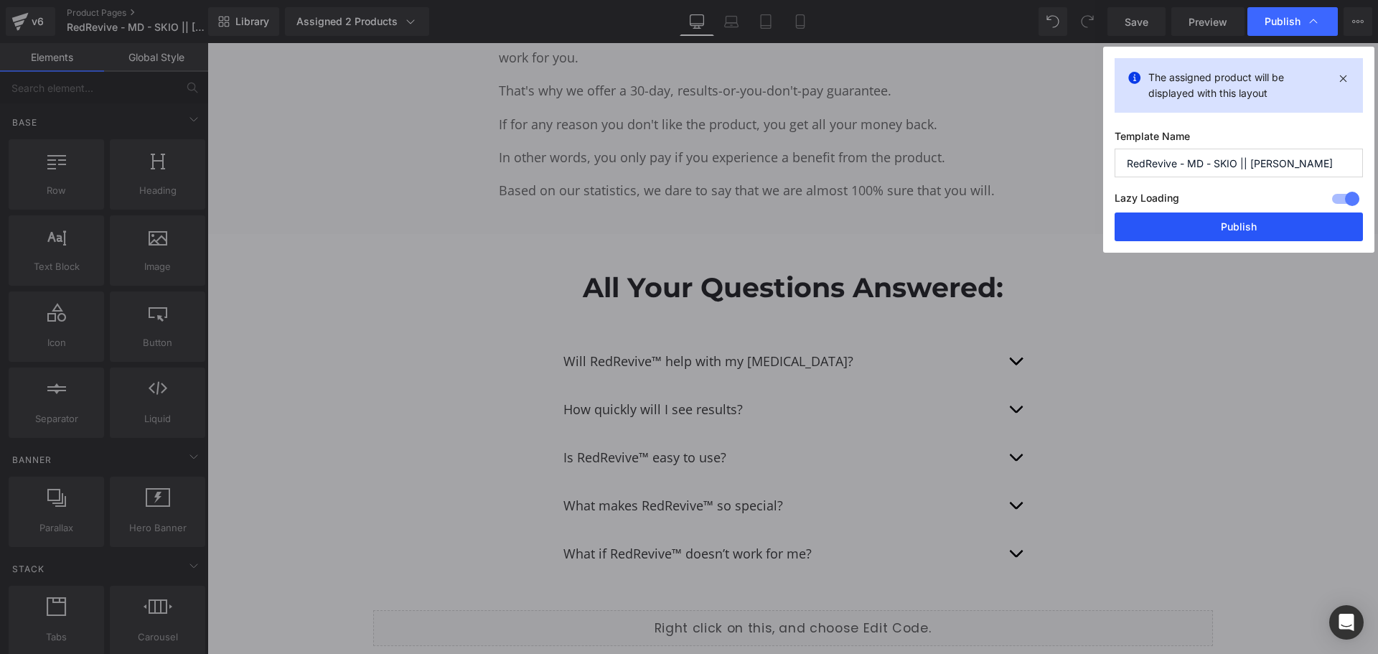
drag, startPoint x: 1212, startPoint y: 218, endPoint x: 1003, endPoint y: 186, distance: 211.4
click at [1212, 218] on button "Publish" at bounding box center [1239, 226] width 248 height 29
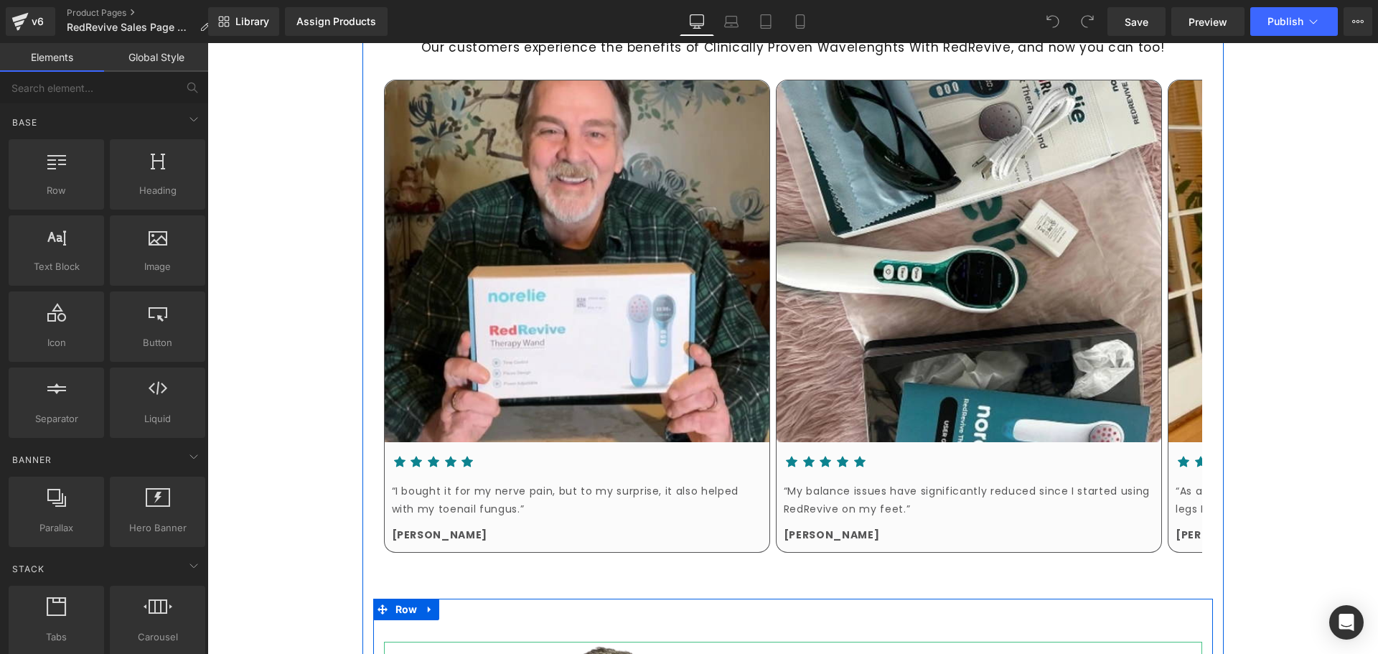
scroll to position [933, 0]
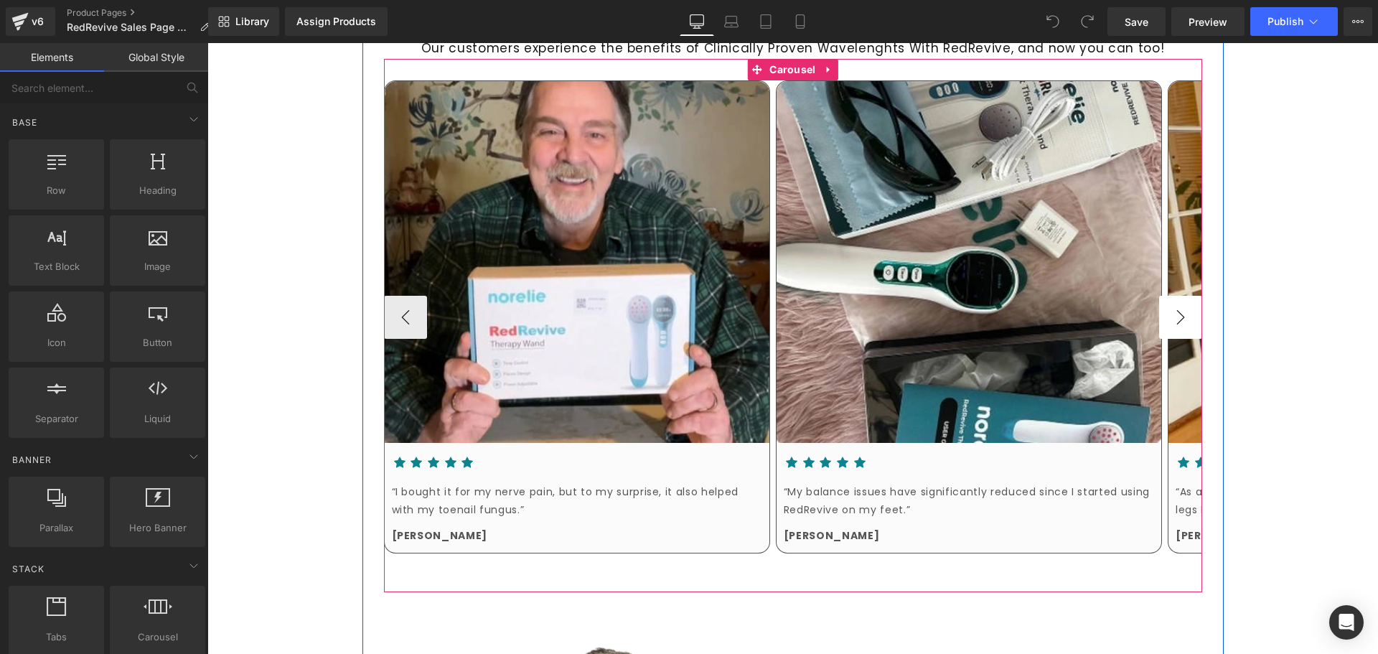
click at [1197, 296] on button "›" at bounding box center [1180, 317] width 43 height 43
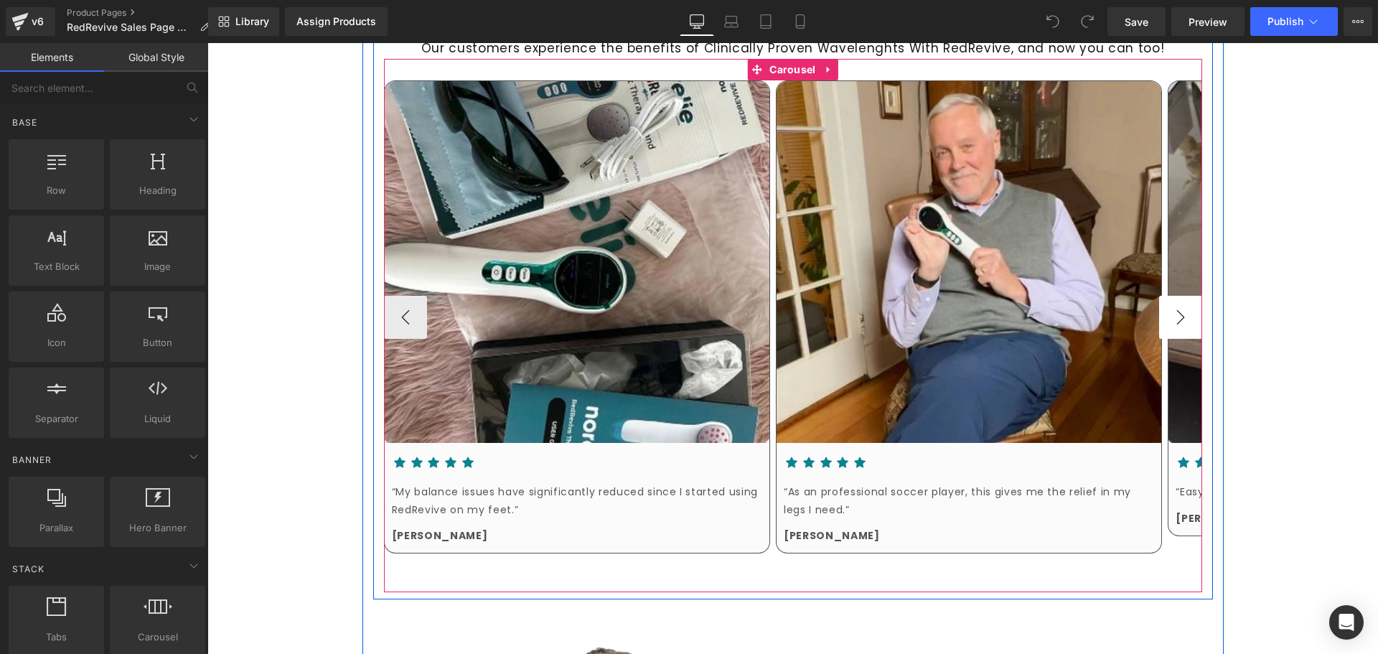
click at [1197, 296] on button "›" at bounding box center [1180, 317] width 43 height 43
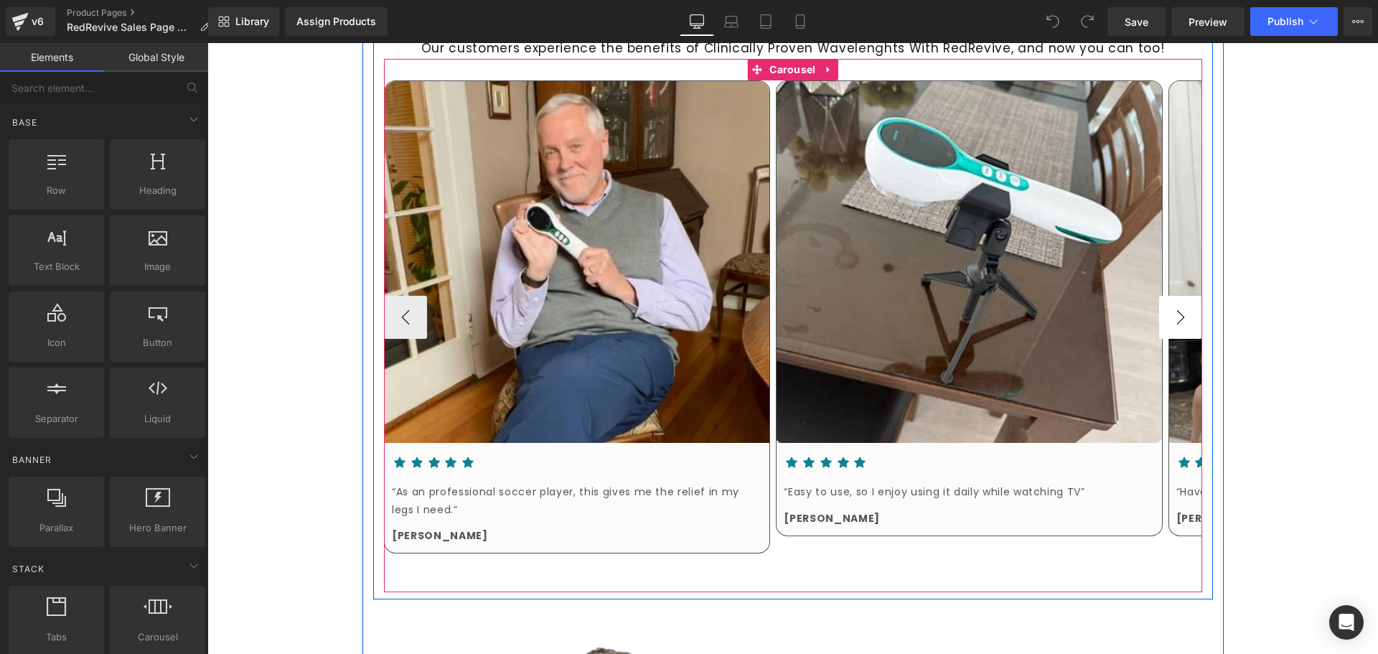
click at [1197, 296] on button "›" at bounding box center [1180, 317] width 43 height 43
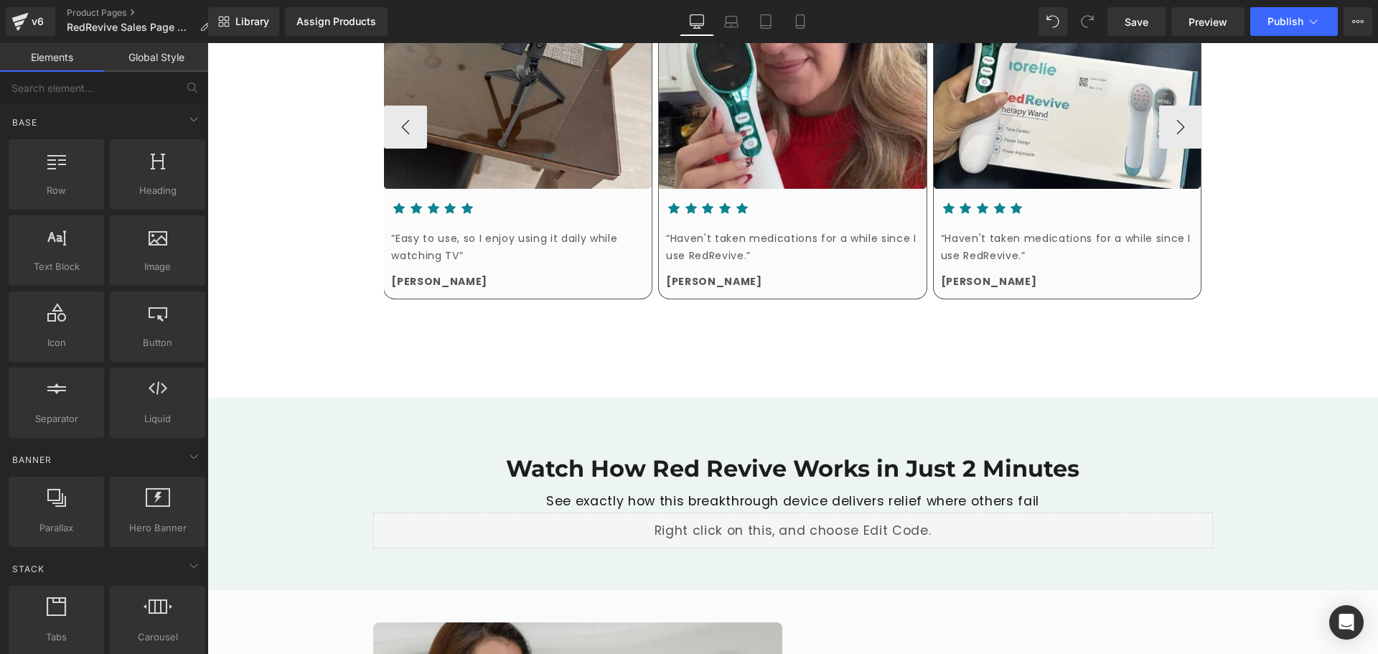
scroll to position [1005, 0]
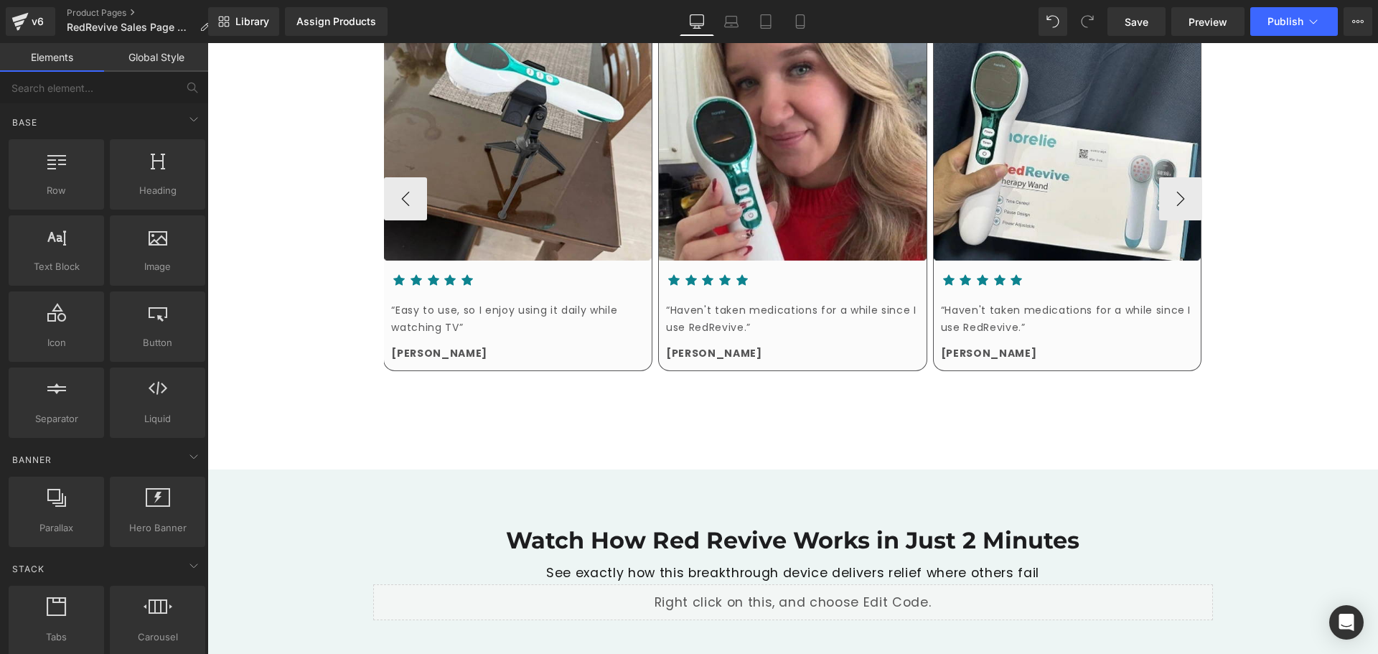
click at [649, 387] on div "Image Icon Icon Icon Icon Icon" at bounding box center [793, 207] width 818 height 440
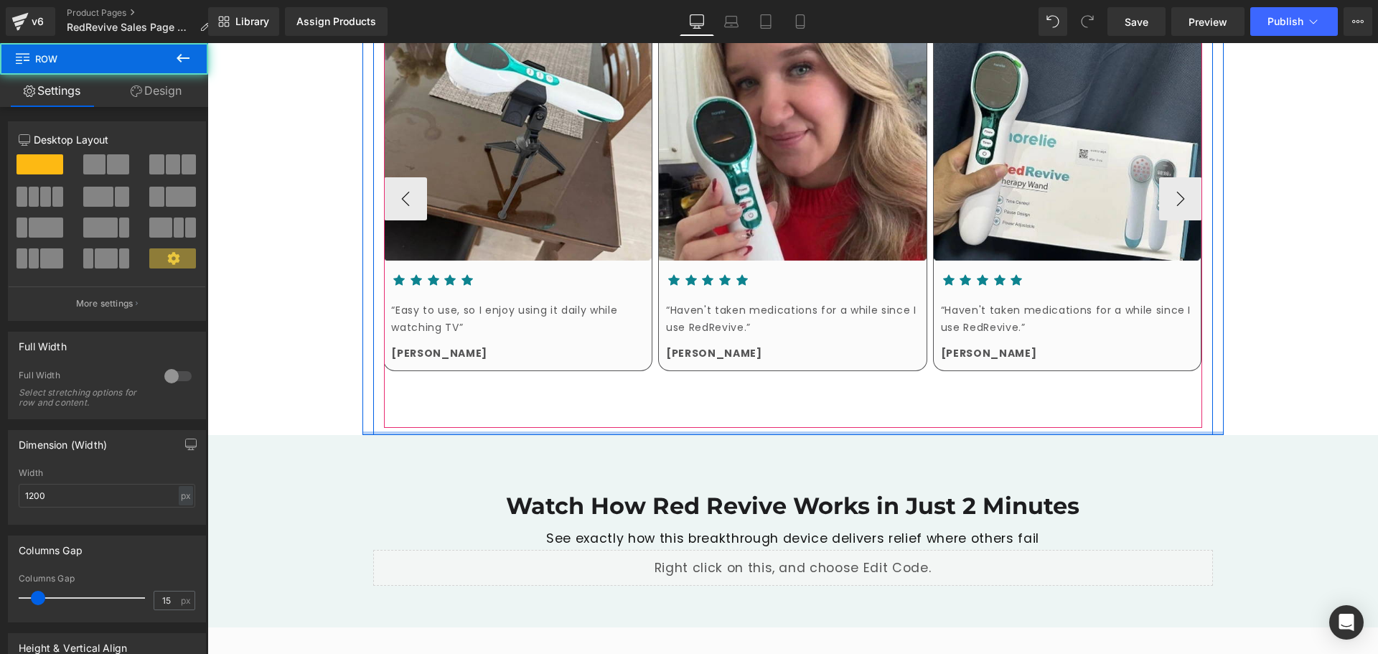
drag, startPoint x: 785, startPoint y: 446, endPoint x: 787, endPoint y: 368, distance: 77.6
click at [787, 368] on div "Thousands Of Satisfied Customers Heading Our customers experience the benefits …" at bounding box center [792, 153] width 861 height 562
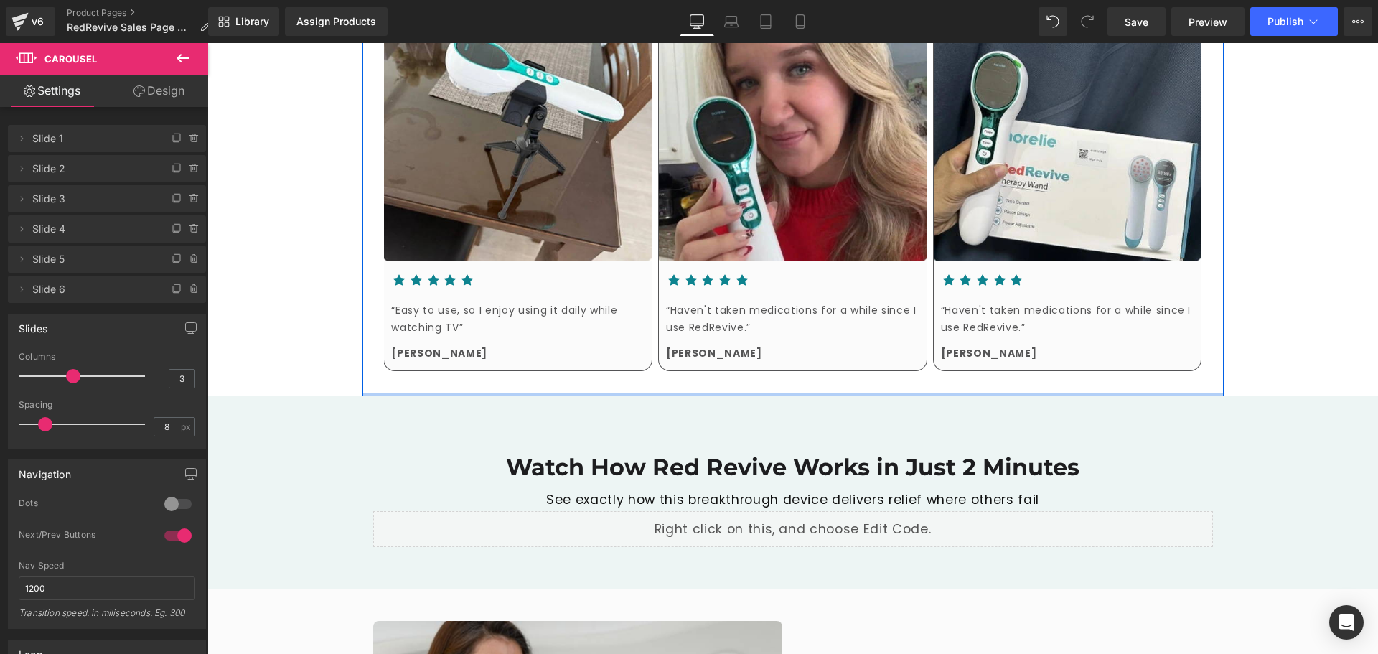
drag, startPoint x: 803, startPoint y: 406, endPoint x: 828, endPoint y: 373, distance: 40.5
click at [828, 396] on div at bounding box center [792, 395] width 861 height 4
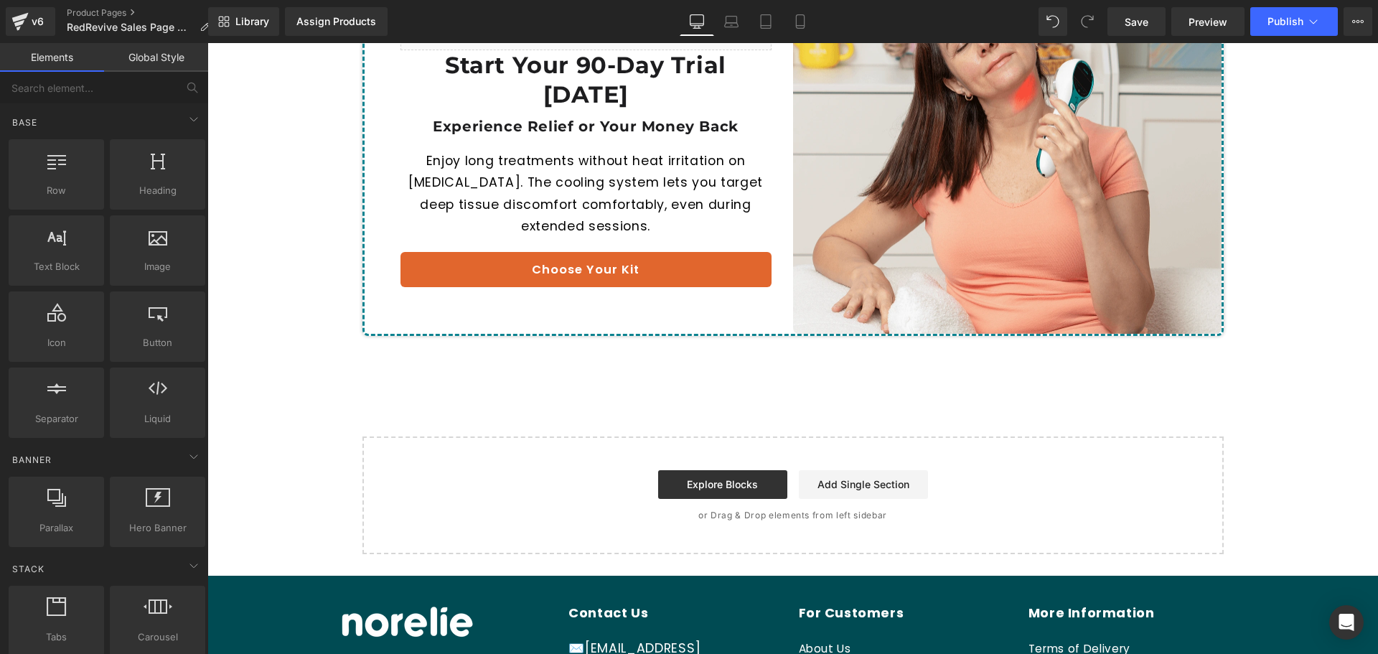
scroll to position [6430, 0]
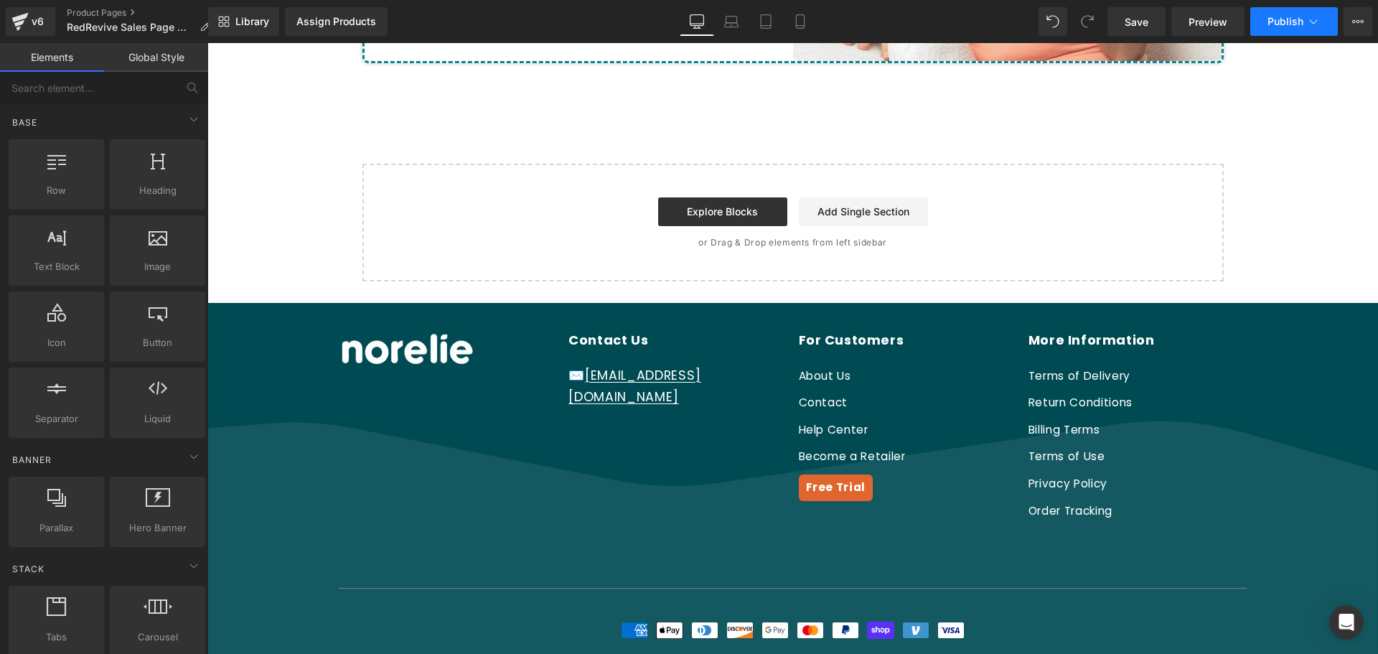
click at [1301, 21] on span "Publish" at bounding box center [1286, 21] width 36 height 11
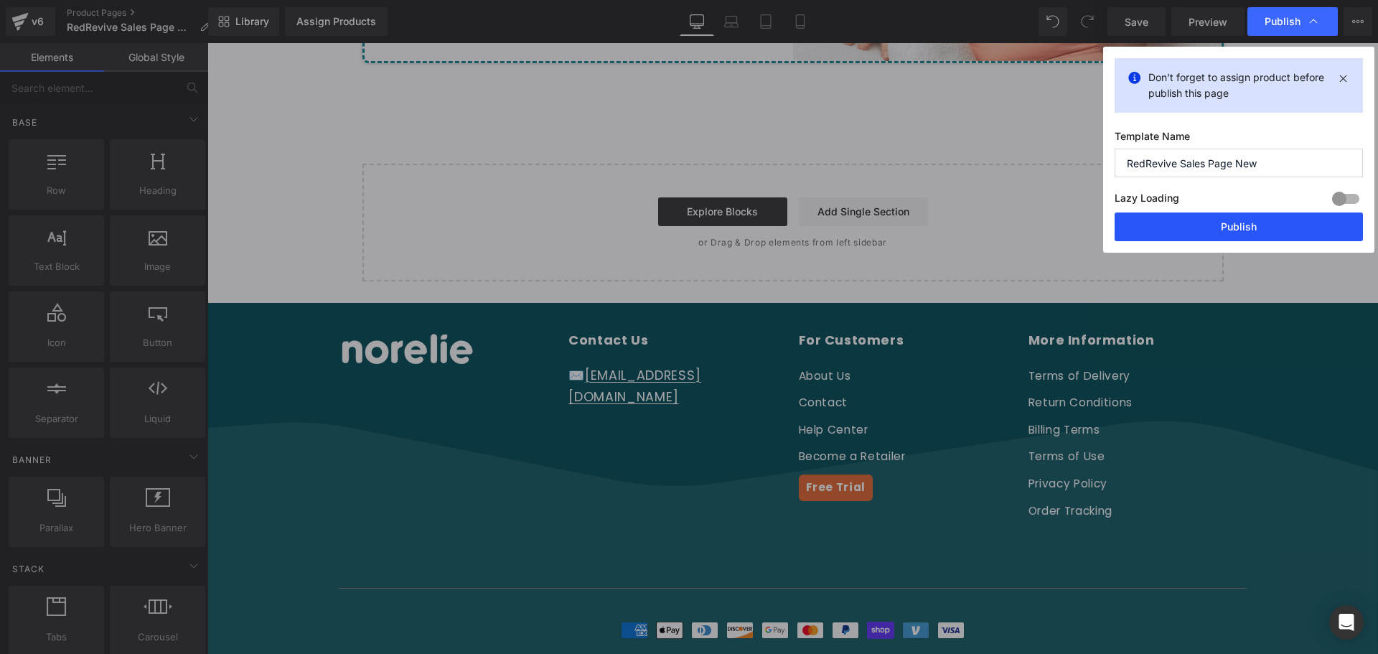
click at [1189, 227] on button "Publish" at bounding box center [1239, 226] width 248 height 29
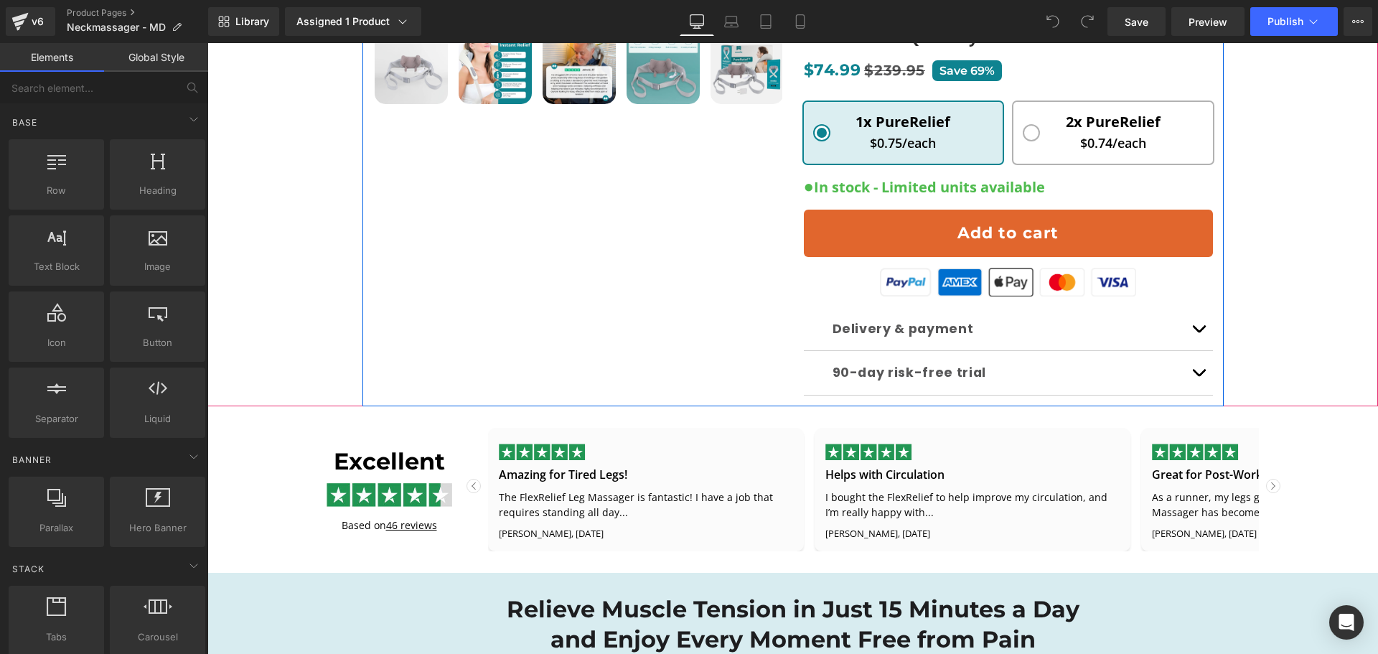
scroll to position [718, 0]
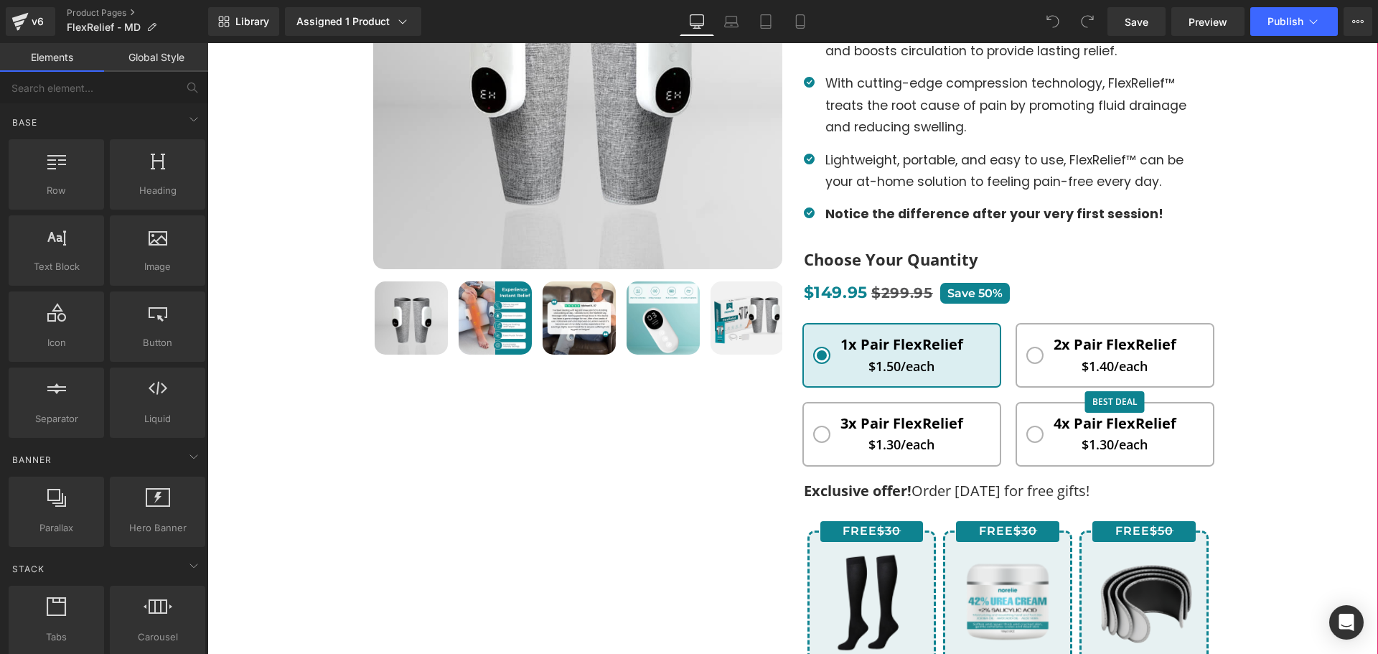
scroll to position [574, 0]
